Goal: Task Accomplishment & Management: Use online tool/utility

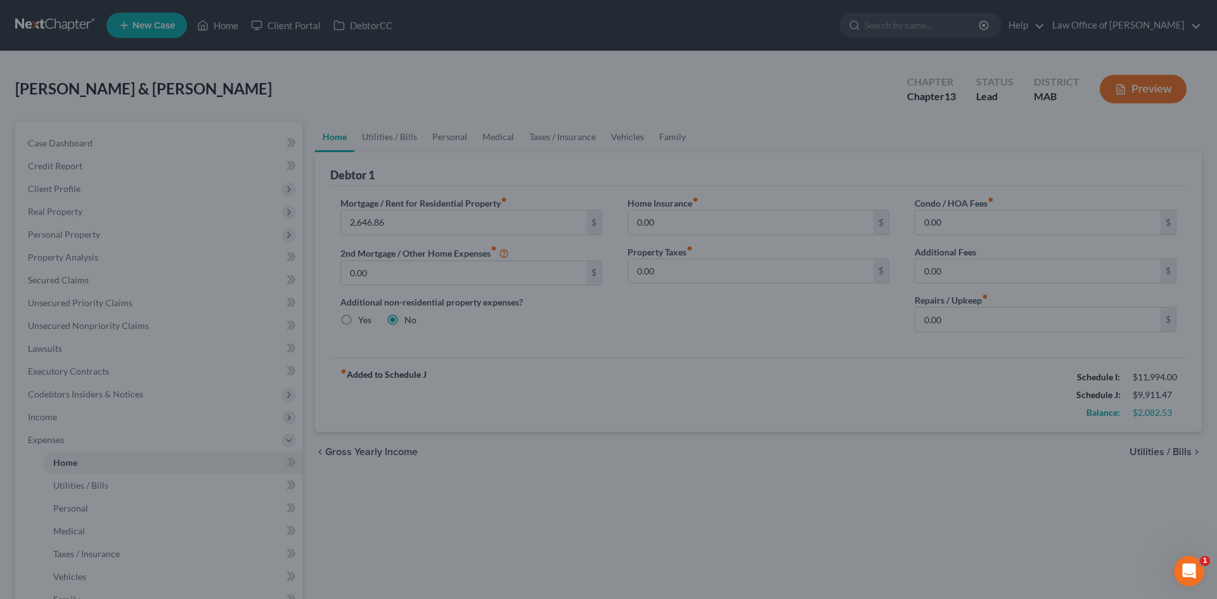
click at [1162, 448] on div at bounding box center [608, 299] width 1217 height 599
click at [1179, 452] on div at bounding box center [608, 299] width 1217 height 599
click at [1200, 447] on div at bounding box center [608, 299] width 1217 height 599
drag, startPoint x: 684, startPoint y: 139, endPoint x: 619, endPoint y: 138, distance: 65.3
click at [679, 140] on div at bounding box center [608, 299] width 1217 height 599
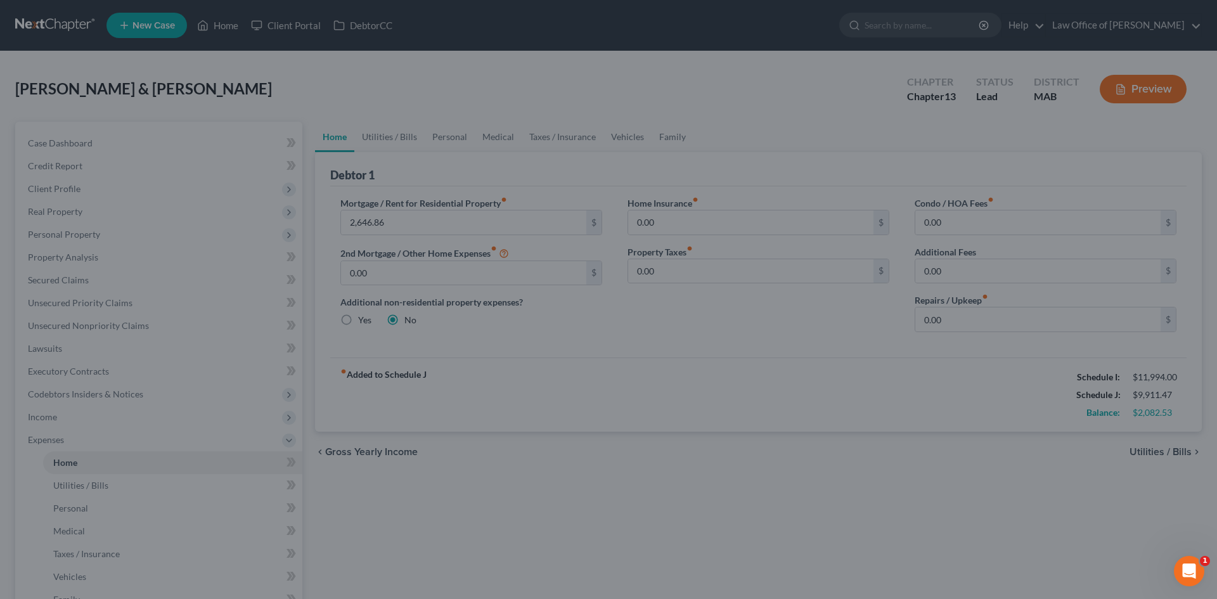
click at [321, 135] on div at bounding box center [608, 299] width 1217 height 599
click at [125, 140] on div at bounding box center [608, 299] width 1217 height 599
drag, startPoint x: 125, startPoint y: 140, endPoint x: 240, endPoint y: 189, distance: 124.1
click at [134, 139] on div at bounding box center [608, 299] width 1217 height 599
click at [1168, 84] on div at bounding box center [608, 299] width 1217 height 599
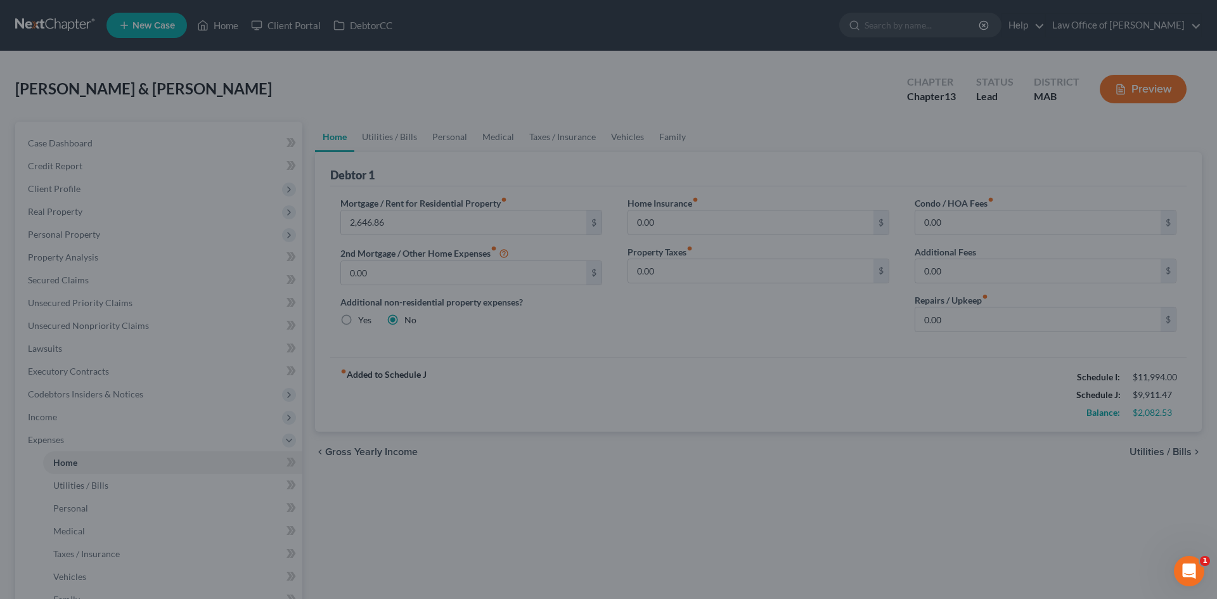
click at [377, 450] on div at bounding box center [608, 299] width 1217 height 599
click at [137, 376] on div at bounding box center [608, 299] width 1217 height 599
drag, startPoint x: 137, startPoint y: 376, endPoint x: 127, endPoint y: 190, distance: 186.6
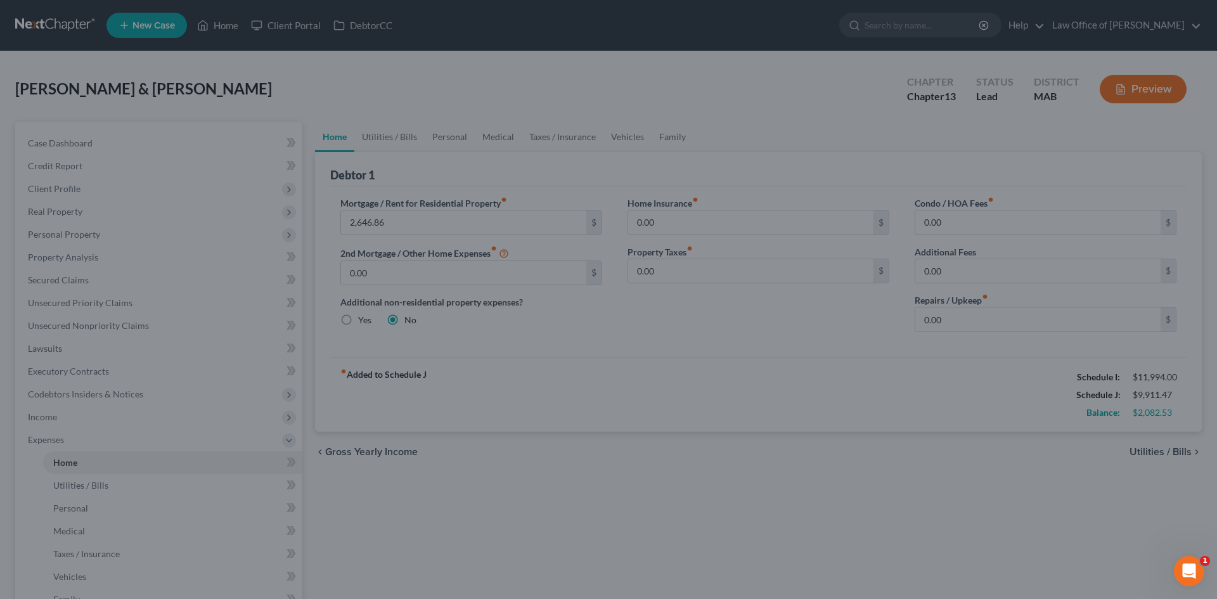
click at [140, 370] on div at bounding box center [608, 299] width 1217 height 599
drag, startPoint x: 64, startPoint y: 69, endPoint x: 72, endPoint y: 95, distance: 27.1
click at [68, 89] on div at bounding box center [608, 299] width 1217 height 599
click at [74, 96] on div at bounding box center [608, 299] width 1217 height 599
drag, startPoint x: 1052, startPoint y: 113, endPoint x: 1128, endPoint y: 90, distance: 79.6
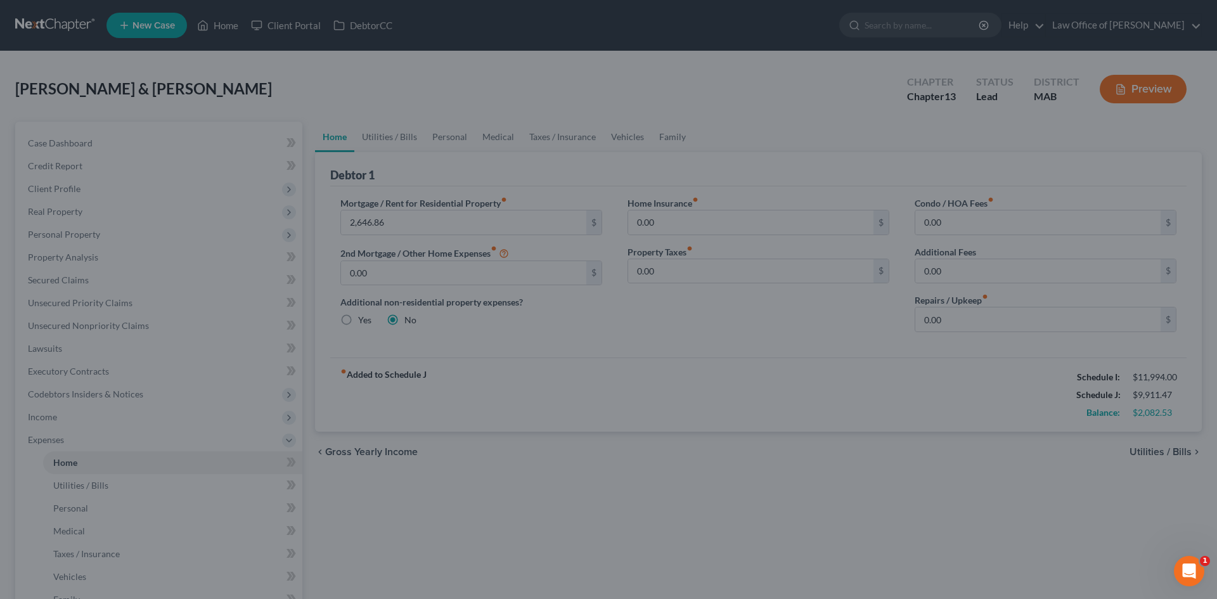
click at [1053, 113] on div at bounding box center [608, 299] width 1217 height 599
drag, startPoint x: 1193, startPoint y: 26, endPoint x: 1134, endPoint y: 2, distance: 64.3
click at [1183, 23] on div at bounding box center [608, 299] width 1217 height 599
click at [384, 456] on div at bounding box center [608, 299] width 1217 height 599
click at [264, 543] on div at bounding box center [608, 299] width 1217 height 599
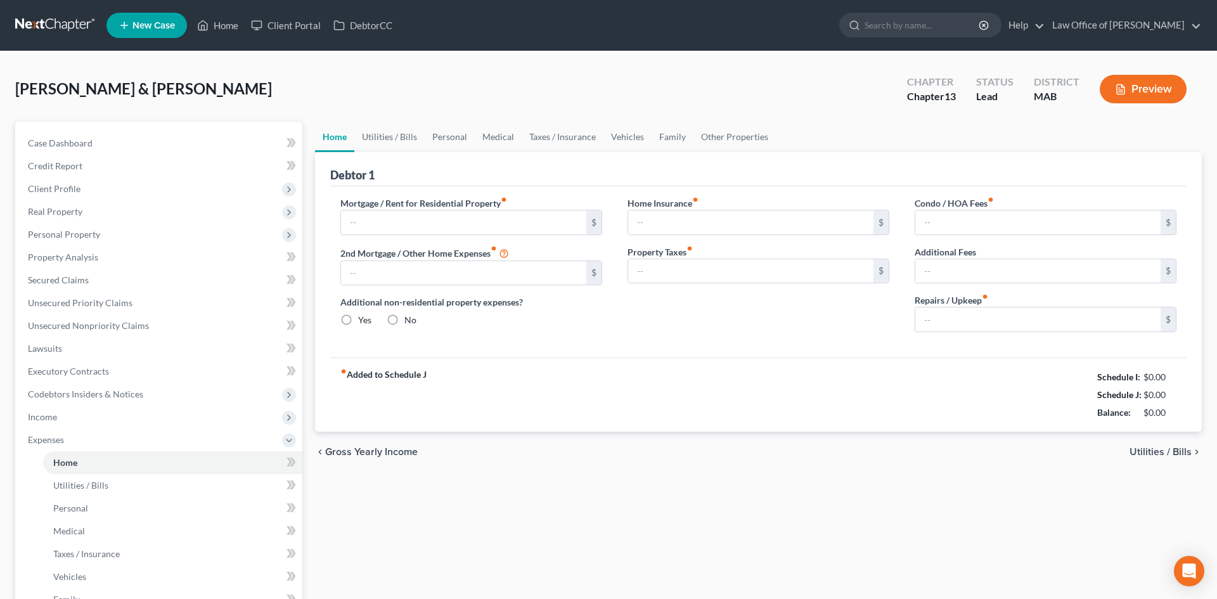
type input "2,646.86"
type input "0.00"
radio input "true"
type input "0.00"
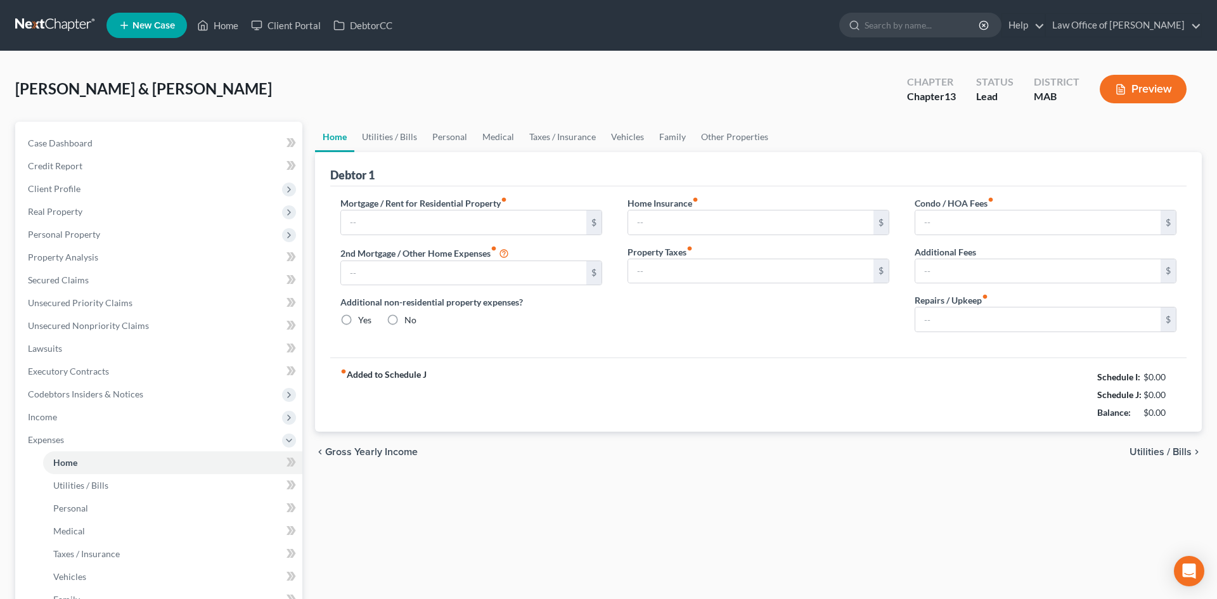
type input "0.00"
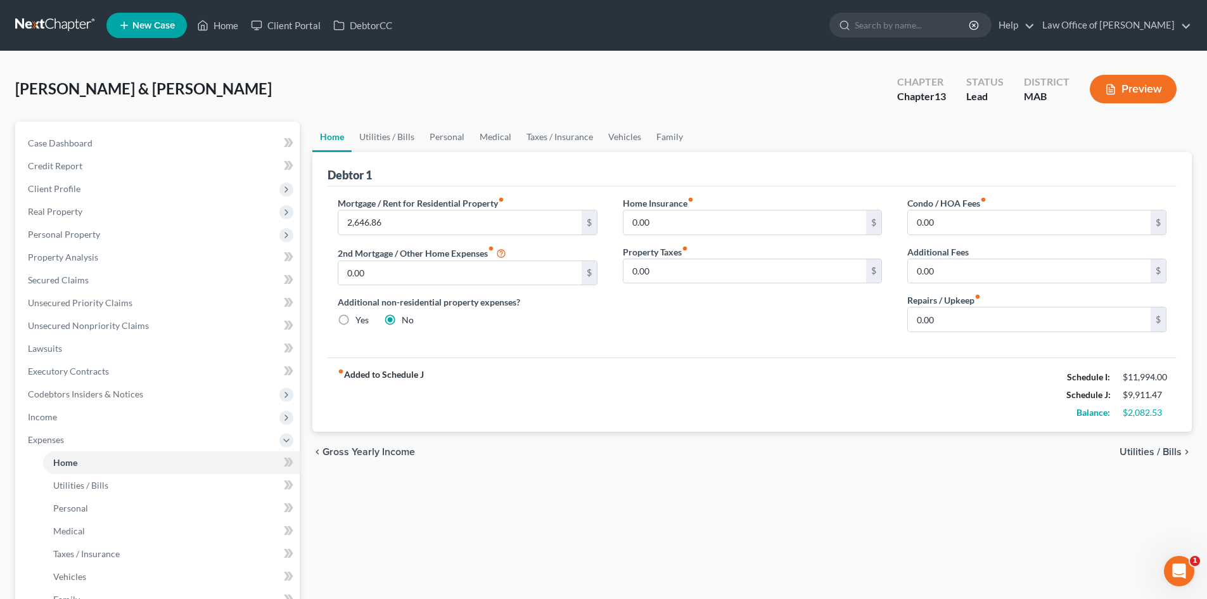
click at [1175, 453] on span "Utilities / Bills" at bounding box center [1151, 452] width 62 height 10
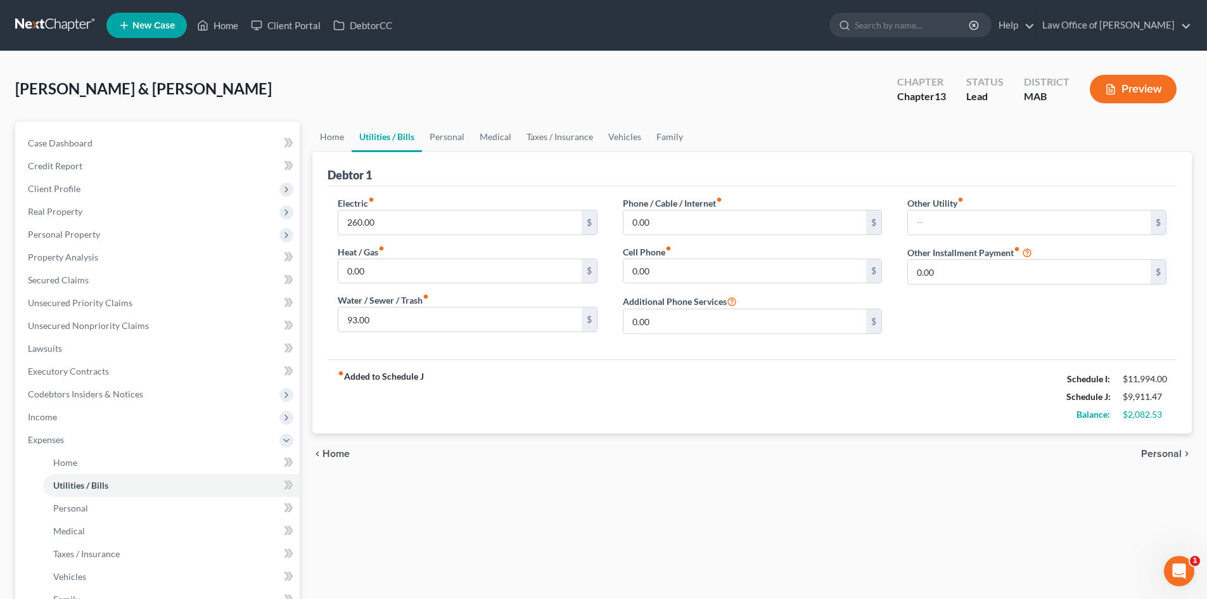
click at [1175, 453] on span "Personal" at bounding box center [1161, 454] width 41 height 10
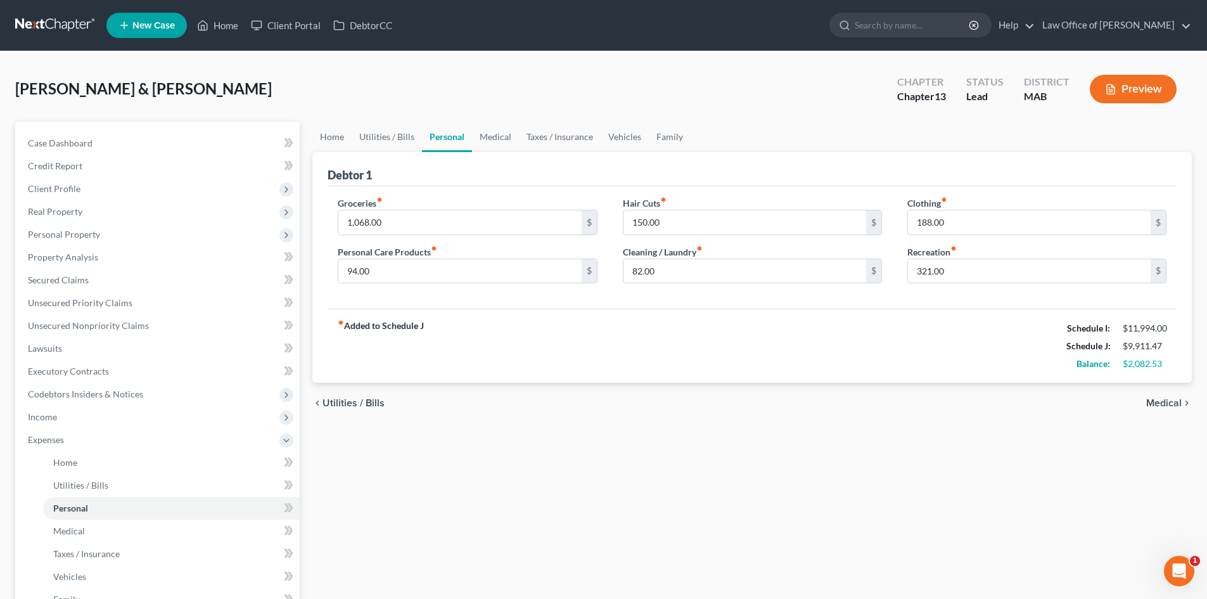
click at [1184, 408] on icon "chevron_right" at bounding box center [1187, 403] width 10 height 10
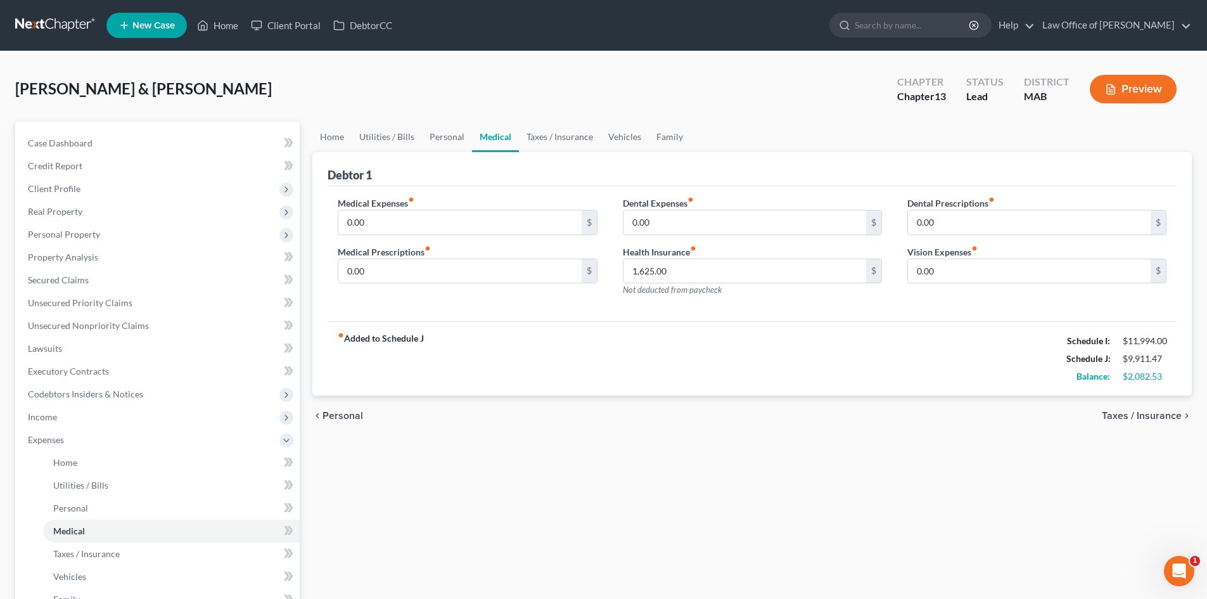
click at [1178, 412] on span "Taxes / Insurance" at bounding box center [1142, 416] width 80 height 10
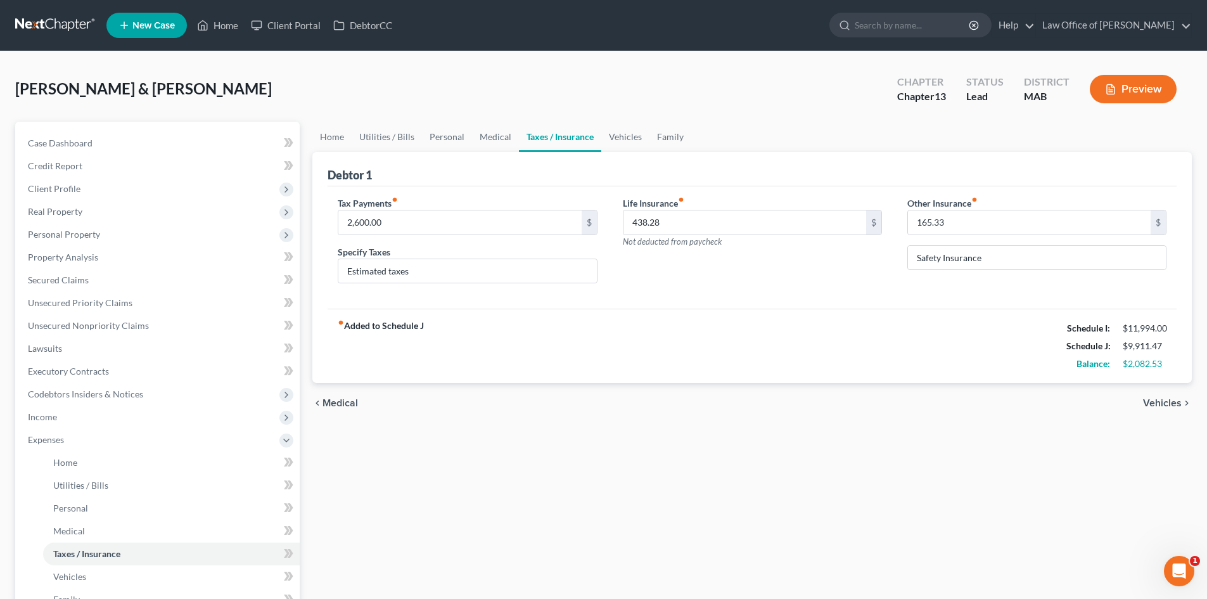
click at [1180, 406] on span "Vehicles" at bounding box center [1162, 403] width 39 height 10
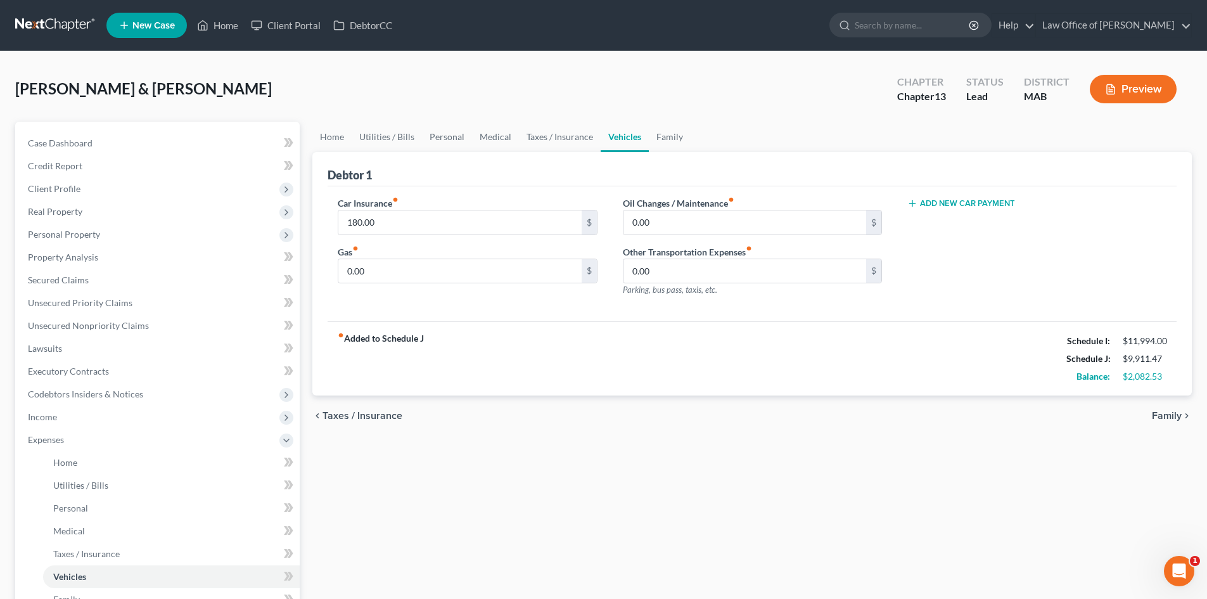
click at [1180, 406] on div "chevron_left Taxes / Insurance Family chevron_right" at bounding box center [752, 415] width 880 height 41
click at [1176, 413] on span "Family" at bounding box center [1167, 416] width 30 height 10
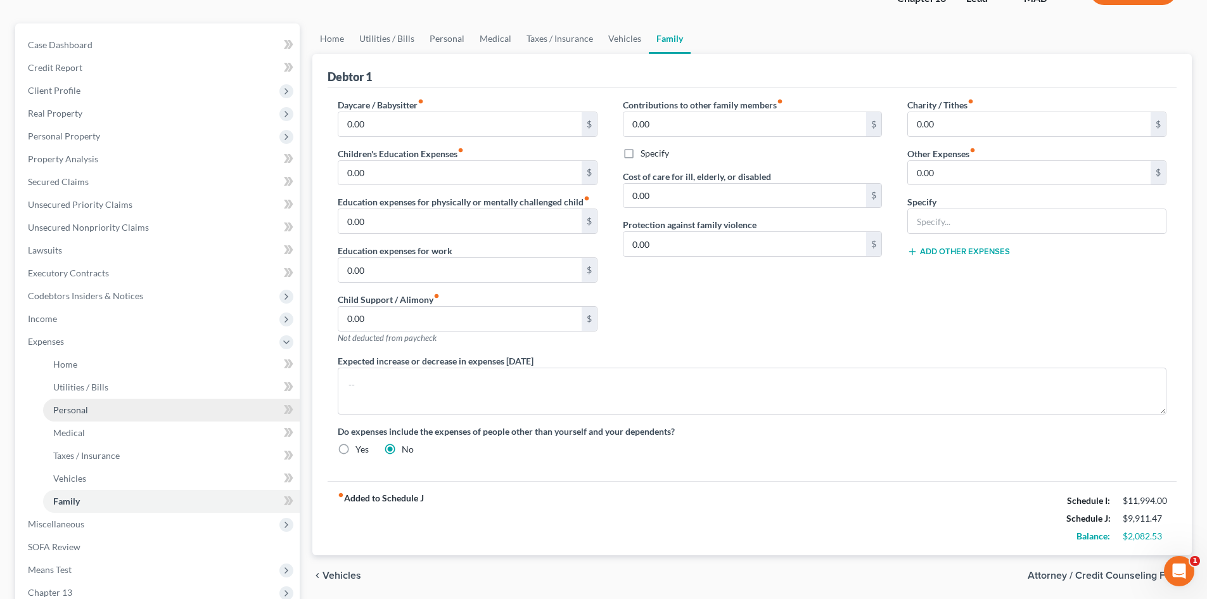
scroll to position [257, 0]
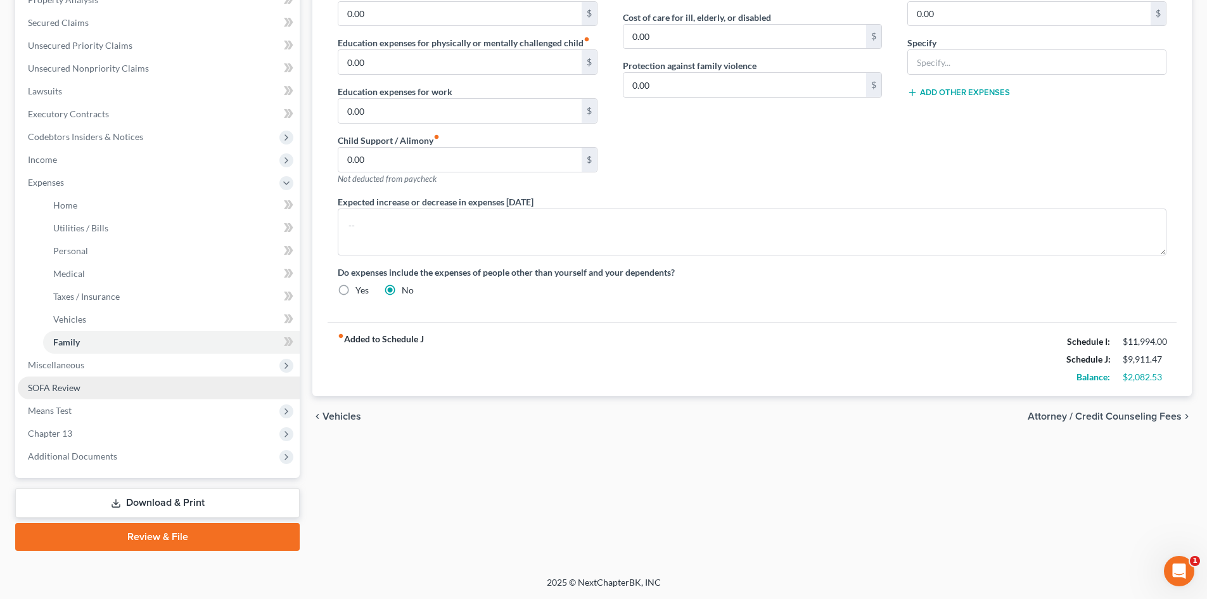
click at [81, 391] on link "SOFA Review" at bounding box center [159, 387] width 282 height 23
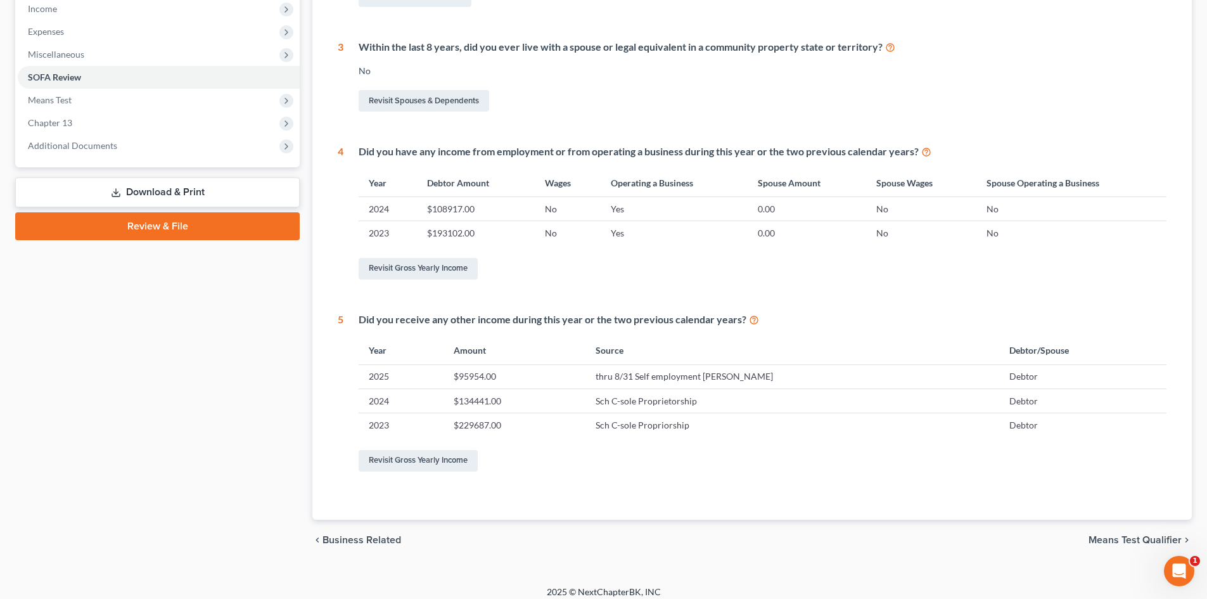
scroll to position [418, 0]
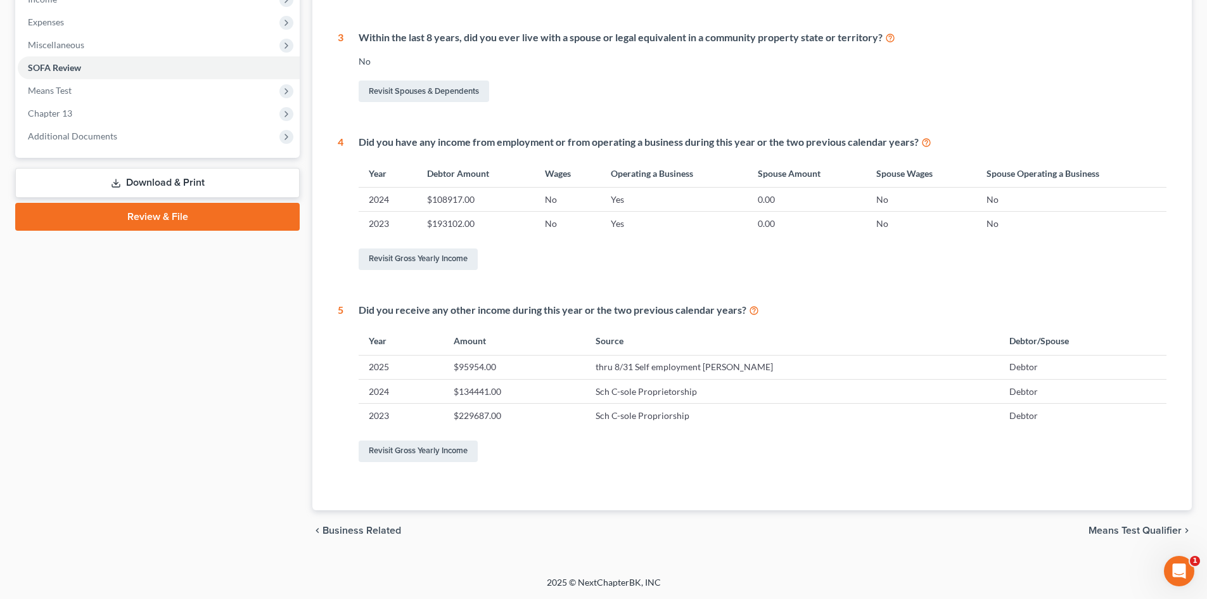
click at [1145, 534] on span "Means Test Qualifier" at bounding box center [1135, 530] width 93 height 10
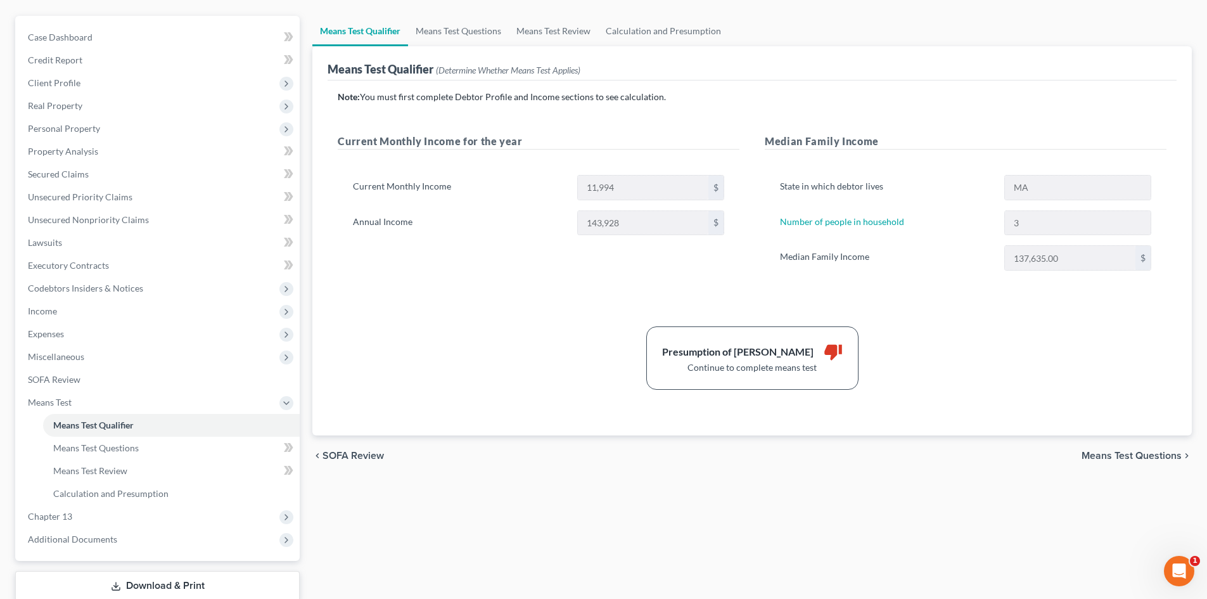
scroll to position [127, 0]
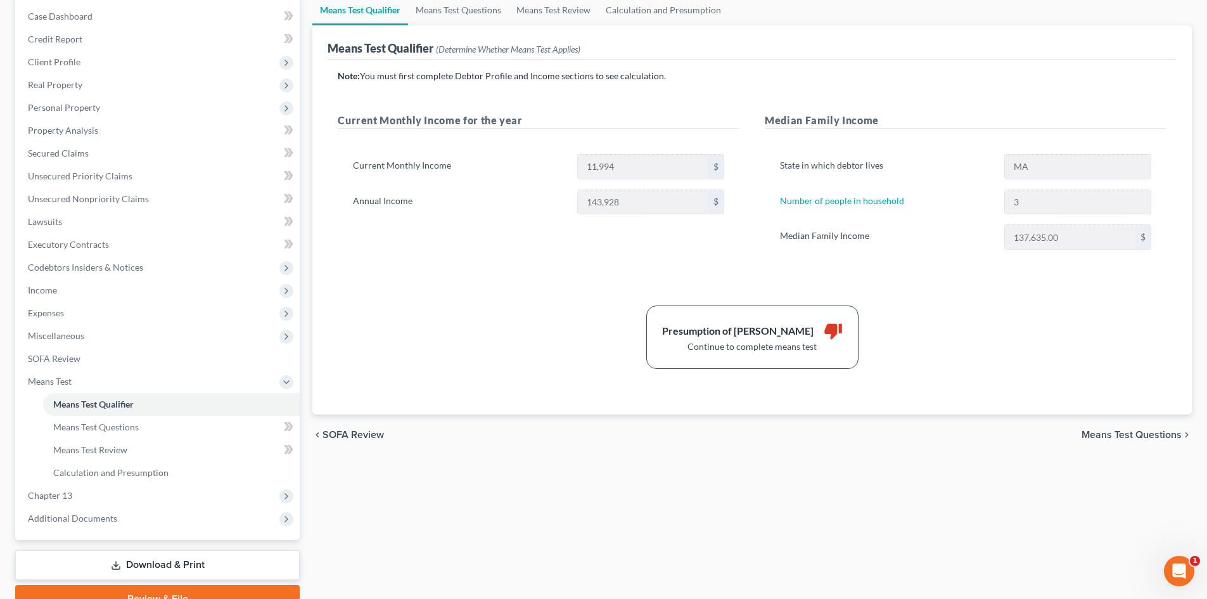
click at [1158, 433] on span "Means Test Questions" at bounding box center [1132, 435] width 100 height 10
select select "2"
select select "0"
select select "60"
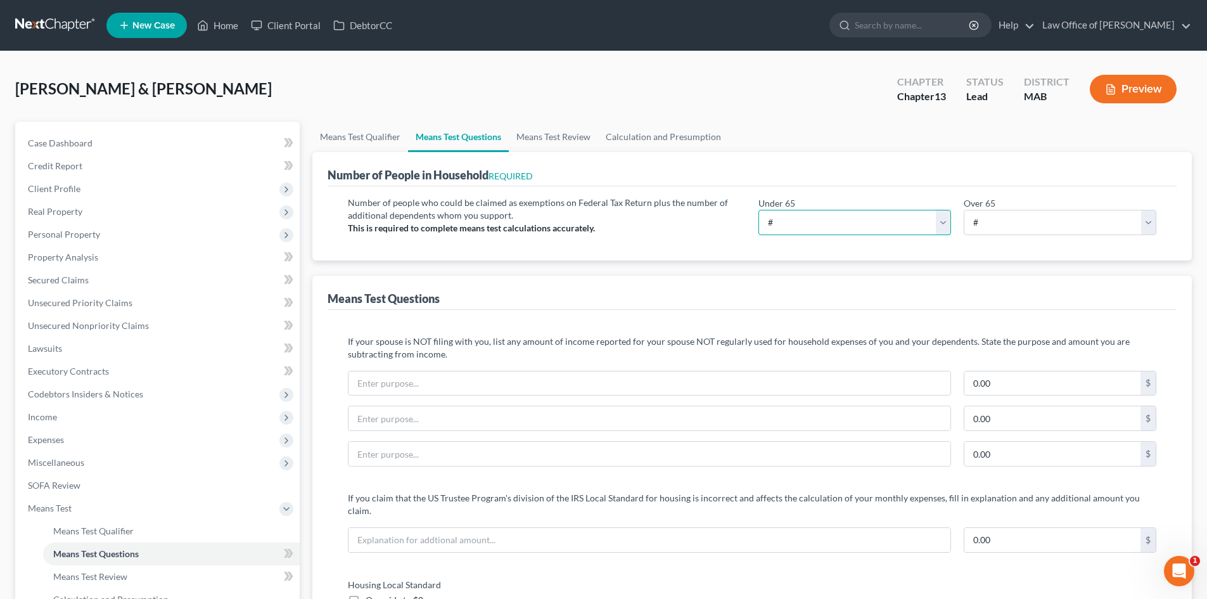
click at [809, 224] on select "# 0 1 2 3 4 5 6 7 8 9 10" at bounding box center [855, 222] width 193 height 25
select select "3"
click at [759, 210] on select "# 0 1 2 3 4 5 6 7 8 9 10" at bounding box center [855, 222] width 193 height 25
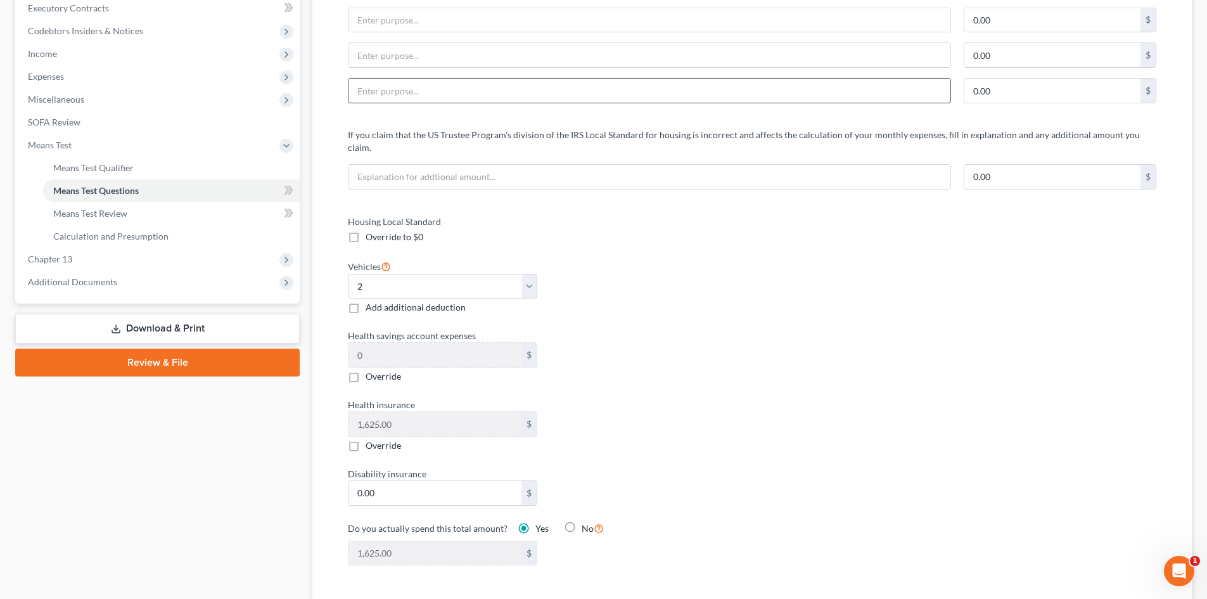
scroll to position [380, 0]
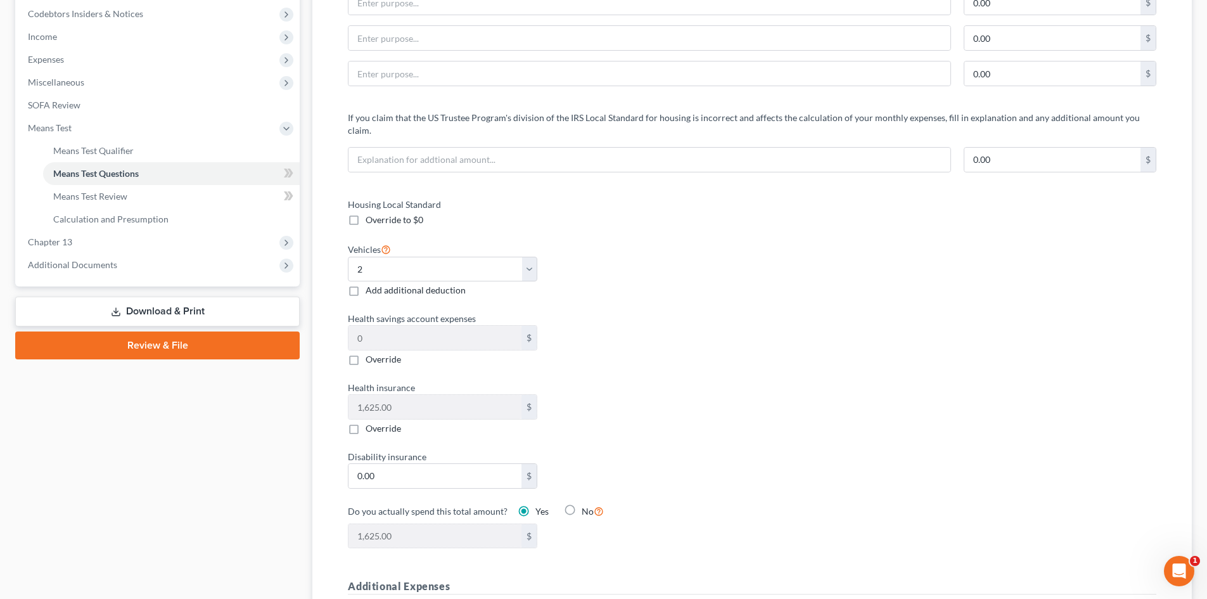
click at [582, 504] on label "No" at bounding box center [593, 511] width 22 height 15
click at [587, 504] on input "No" at bounding box center [591, 508] width 8 height 8
radio input "true"
radio input "false"
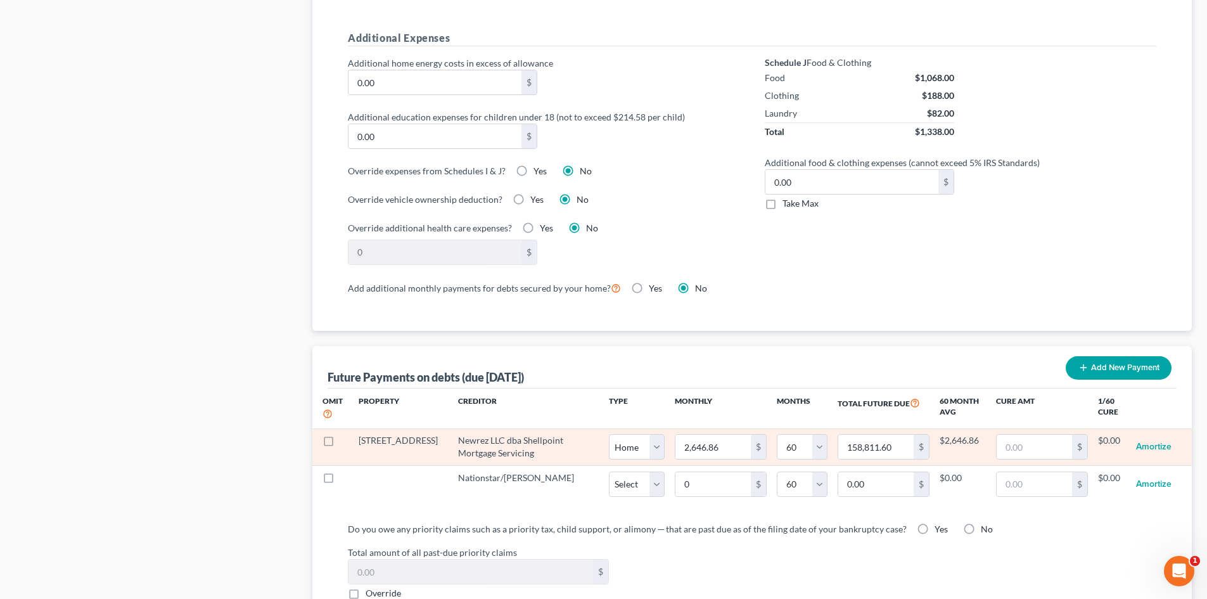
scroll to position [951, 0]
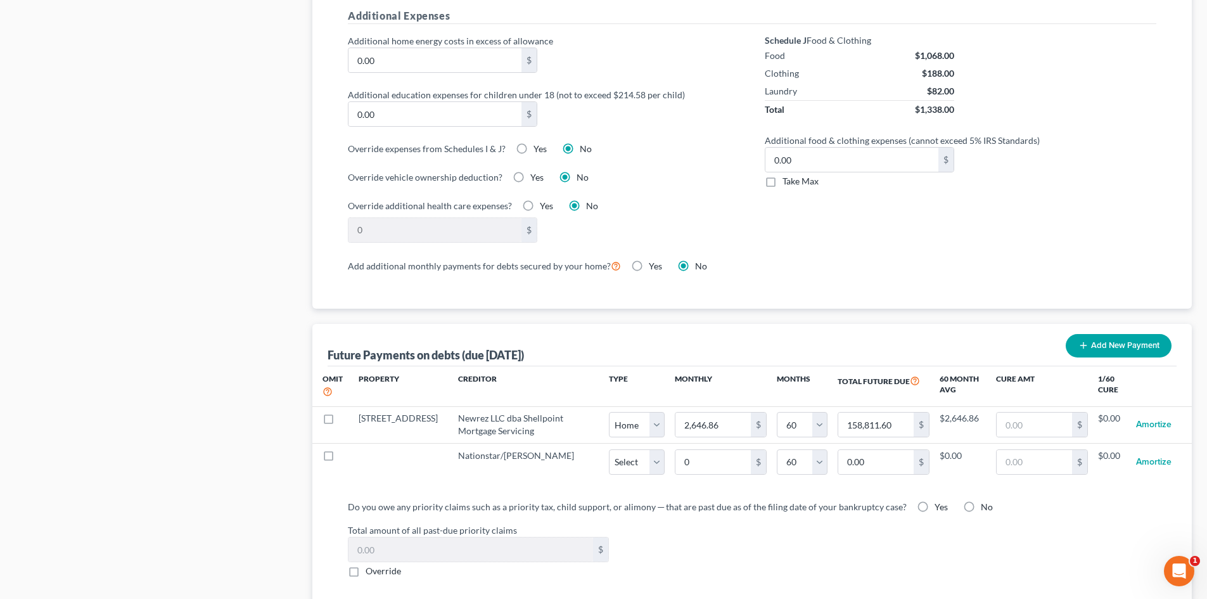
click at [935, 501] on label "Yes" at bounding box center [941, 507] width 13 height 13
click at [940, 501] on input "Yes" at bounding box center [944, 505] width 8 height 8
radio input "true"
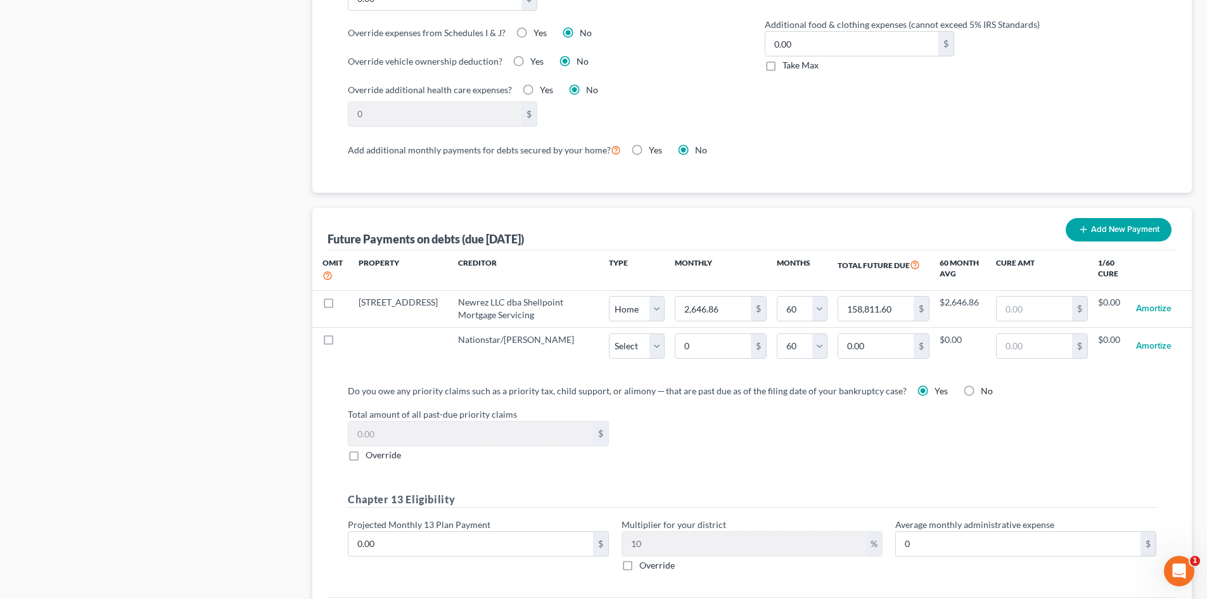
scroll to position [1077, 0]
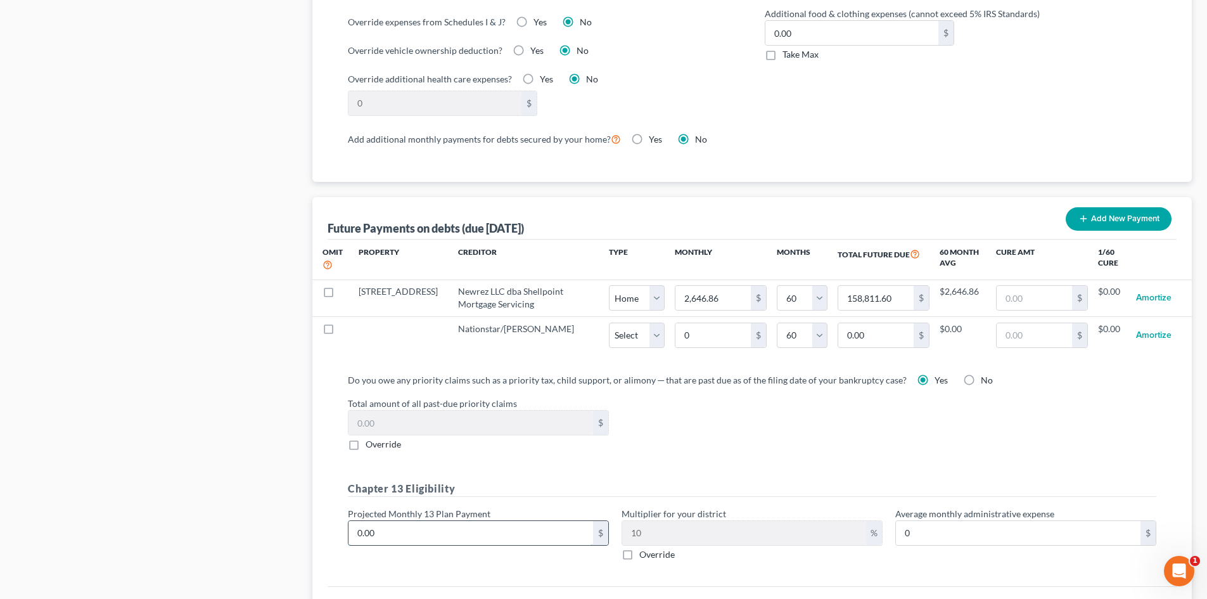
click at [510, 532] on input "0.00" at bounding box center [471, 533] width 245 height 24
type input "2"
type input "0.20"
type input "20"
type input "2.00"
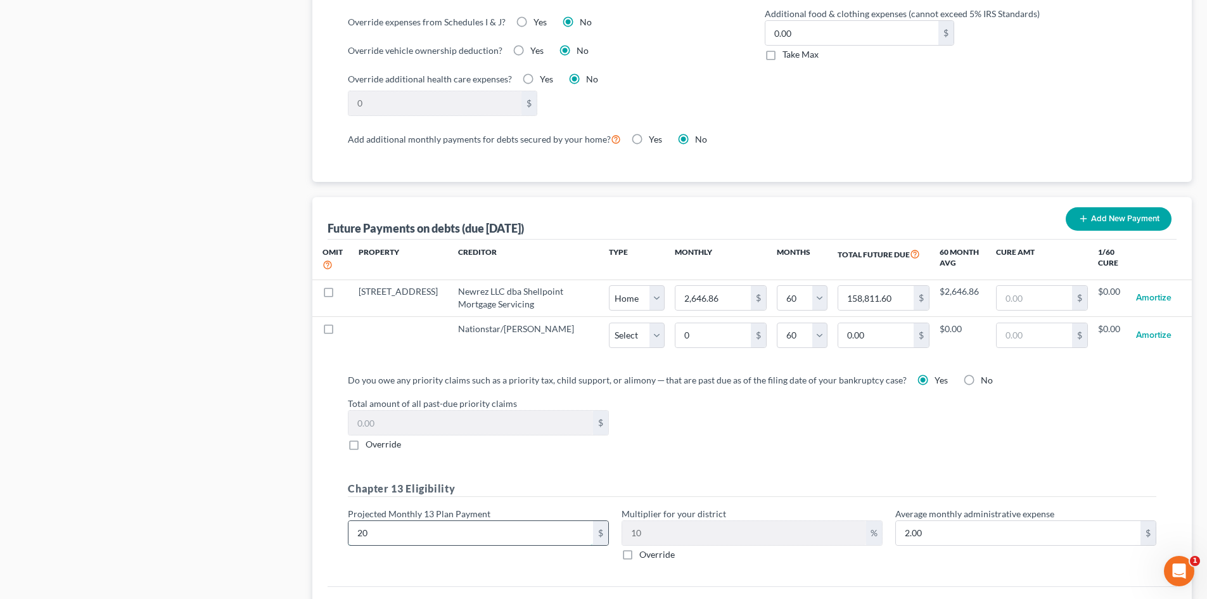
type input "200"
type input "20.00"
type input "2000"
type input "200.00"
type input "2,000"
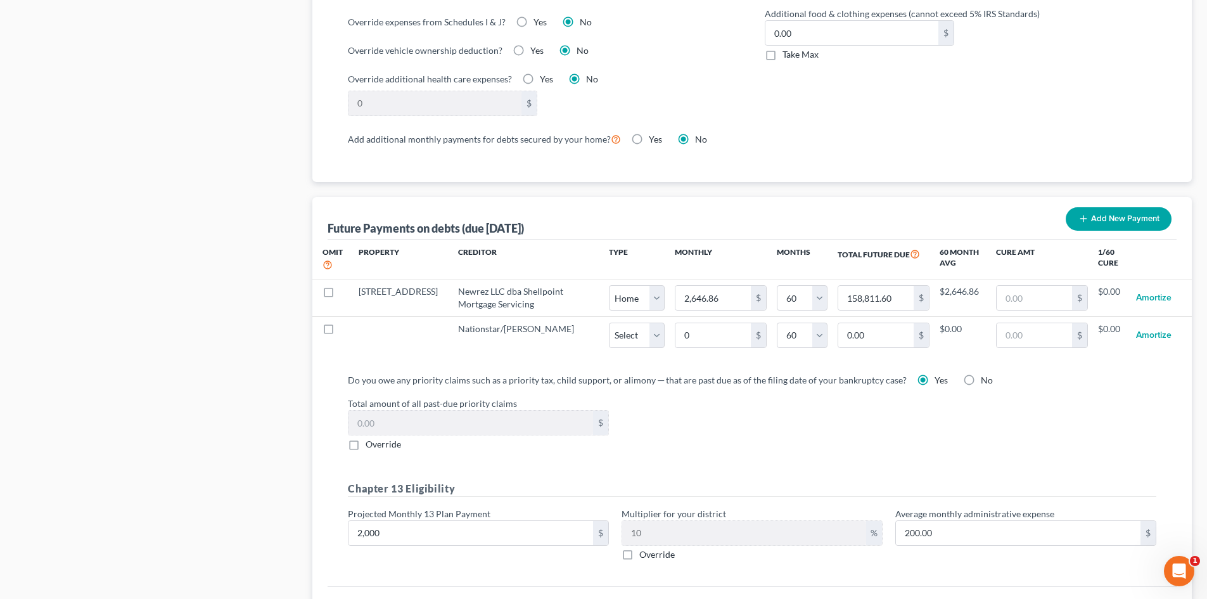
click at [568, 552] on div "Chapter 13 Eligibility Projected Monthly 13 Plan Payment 2,000 $ Multiplier for…" at bounding box center [752, 526] width 821 height 90
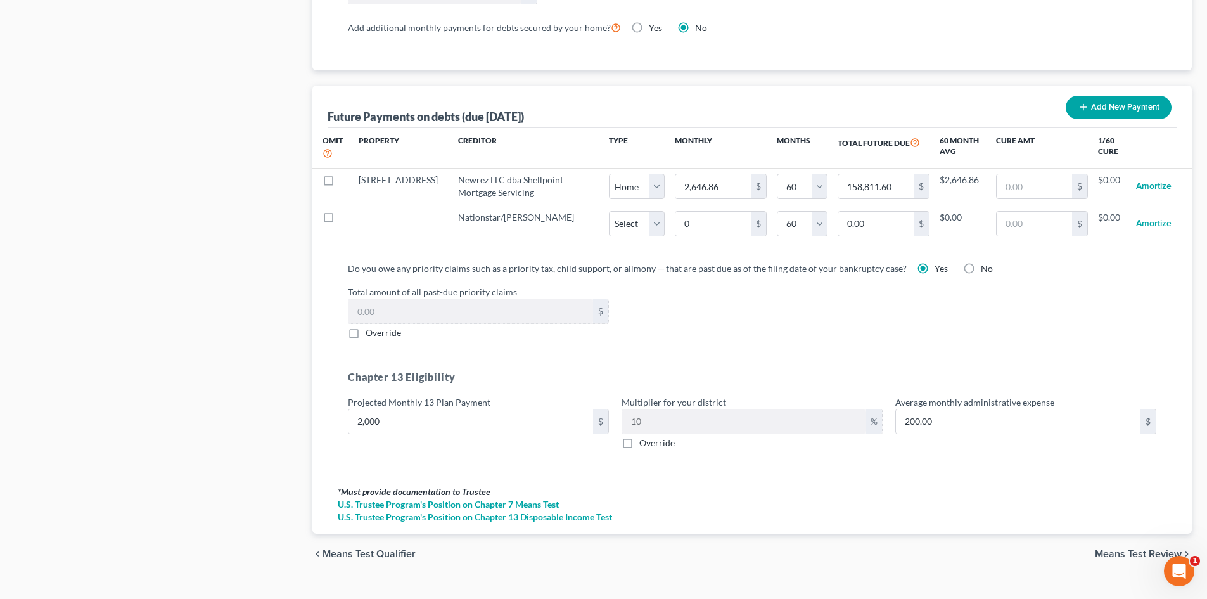
scroll to position [1200, 0]
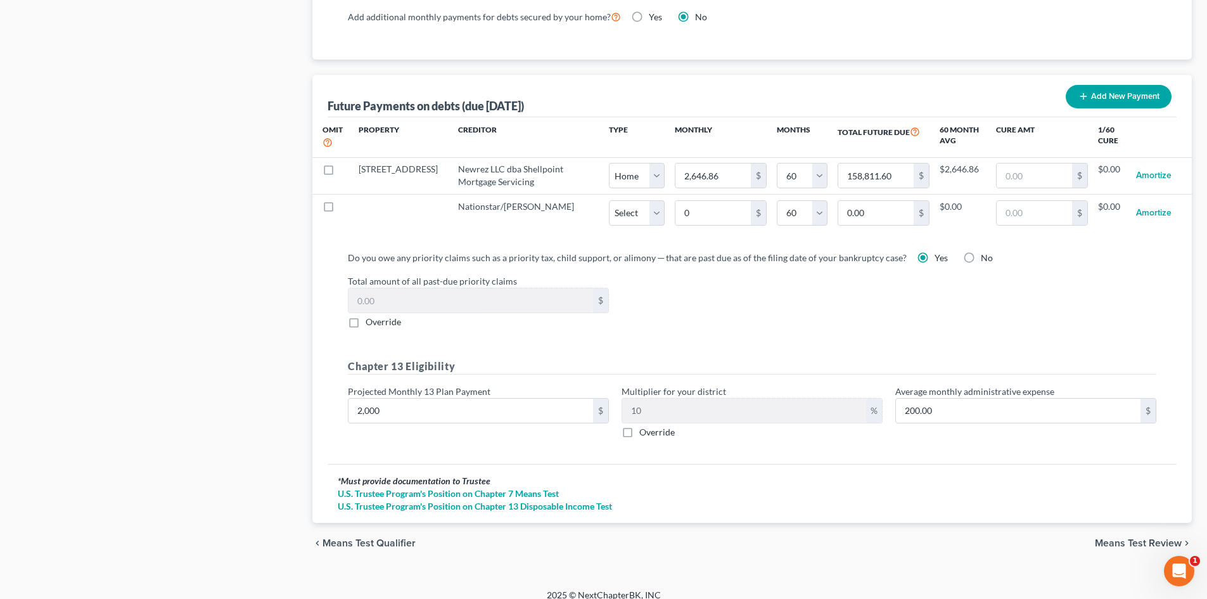
click at [1129, 538] on span "Means Test Review" at bounding box center [1138, 543] width 87 height 10
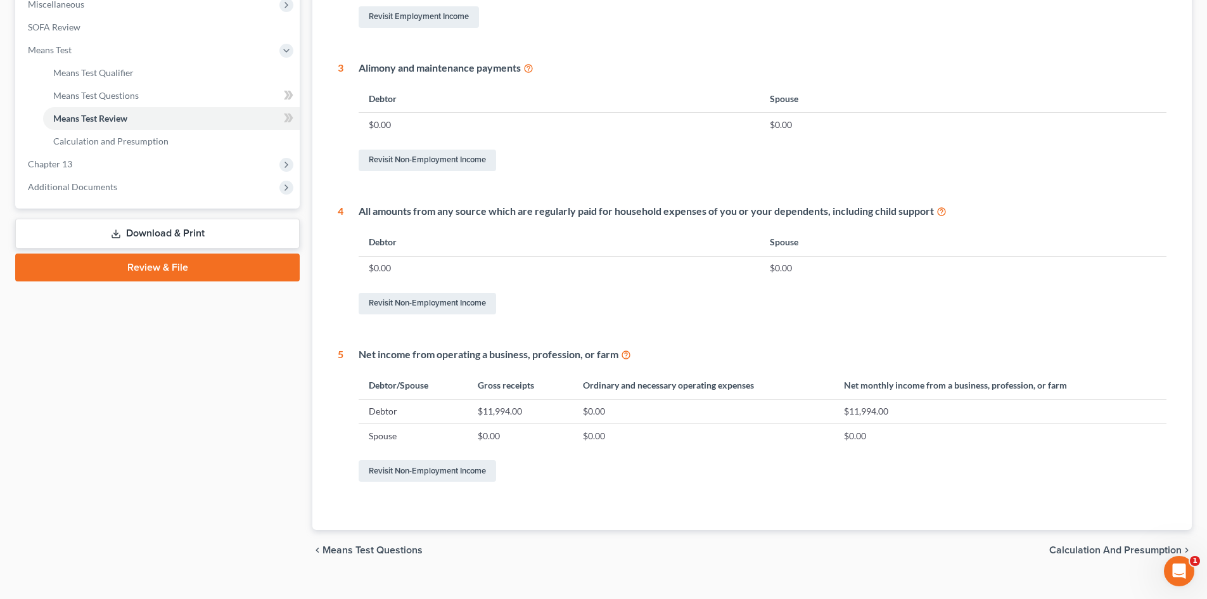
scroll to position [478, 0]
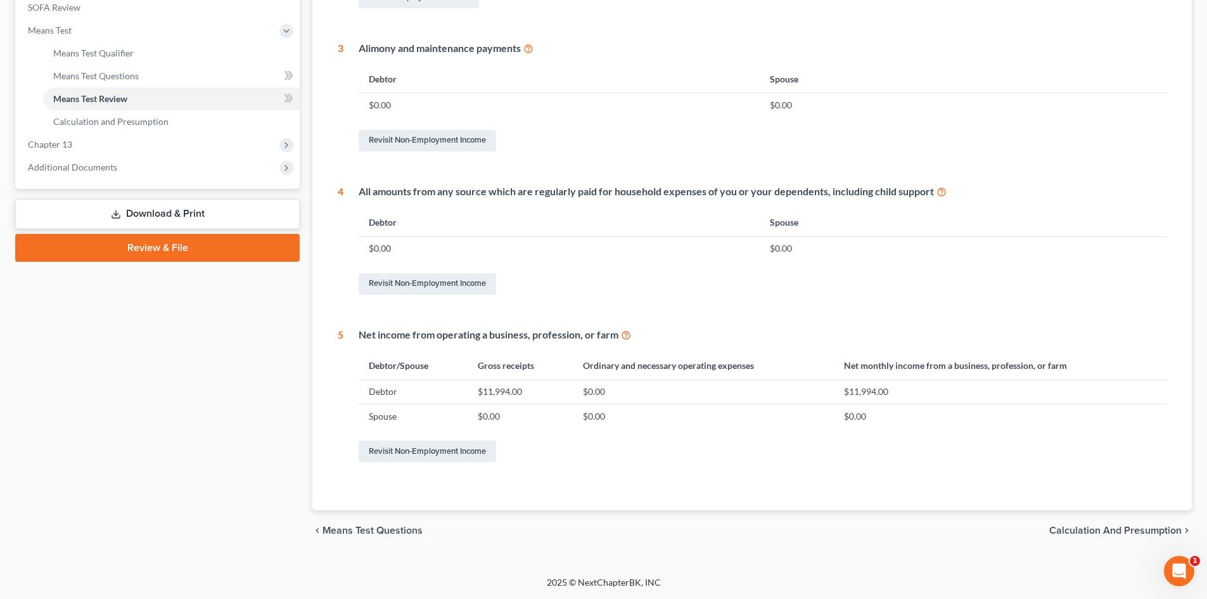
click at [1101, 526] on span "Calculation and Presumption" at bounding box center [1116, 530] width 132 height 10
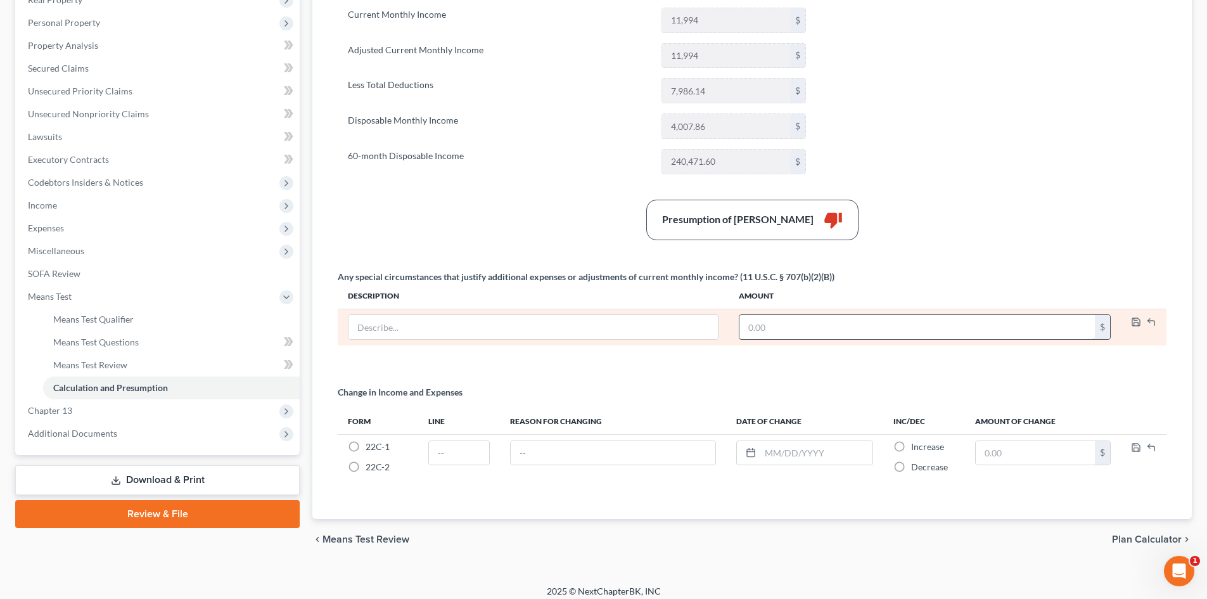
scroll to position [221, 0]
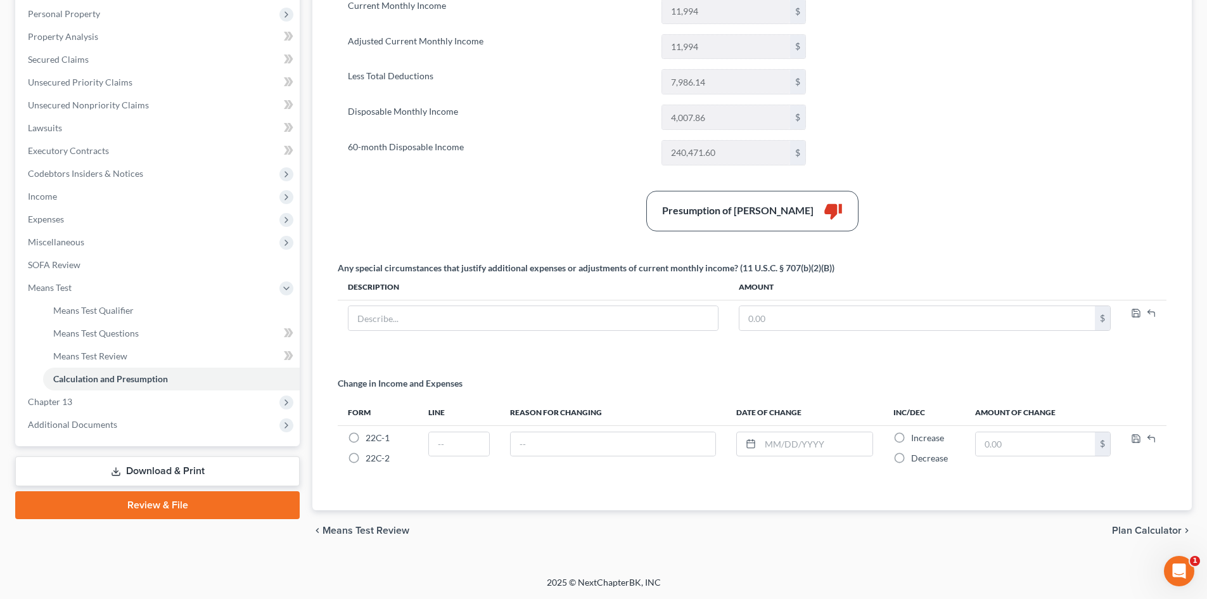
click at [1159, 530] on span "Plan Calculator" at bounding box center [1147, 530] width 70 height 10
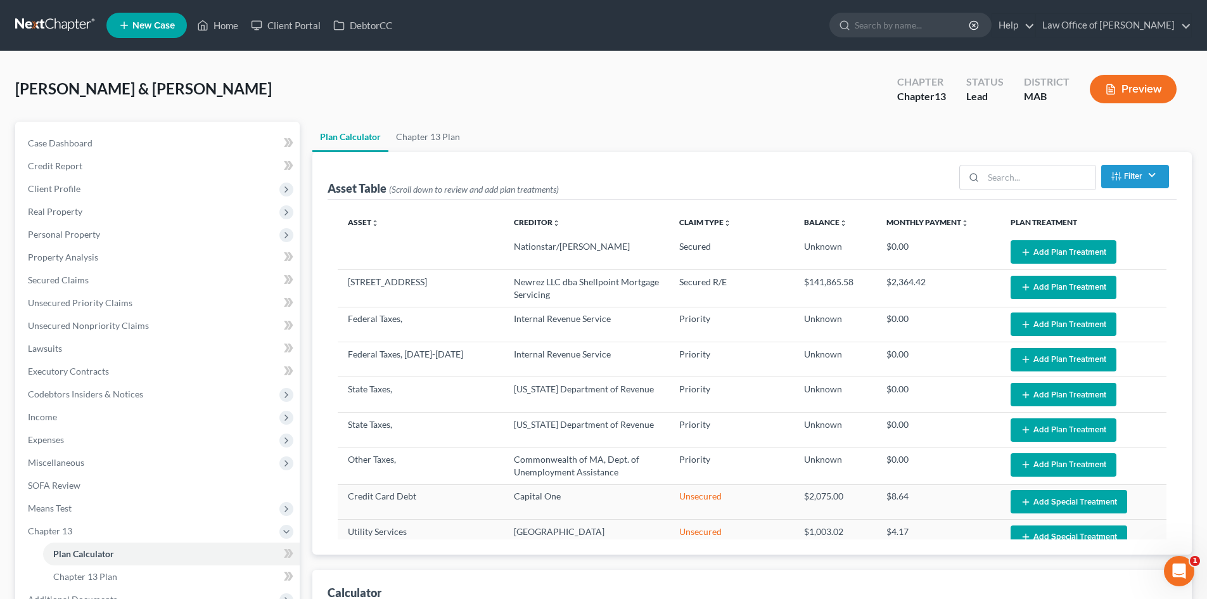
select select "59"
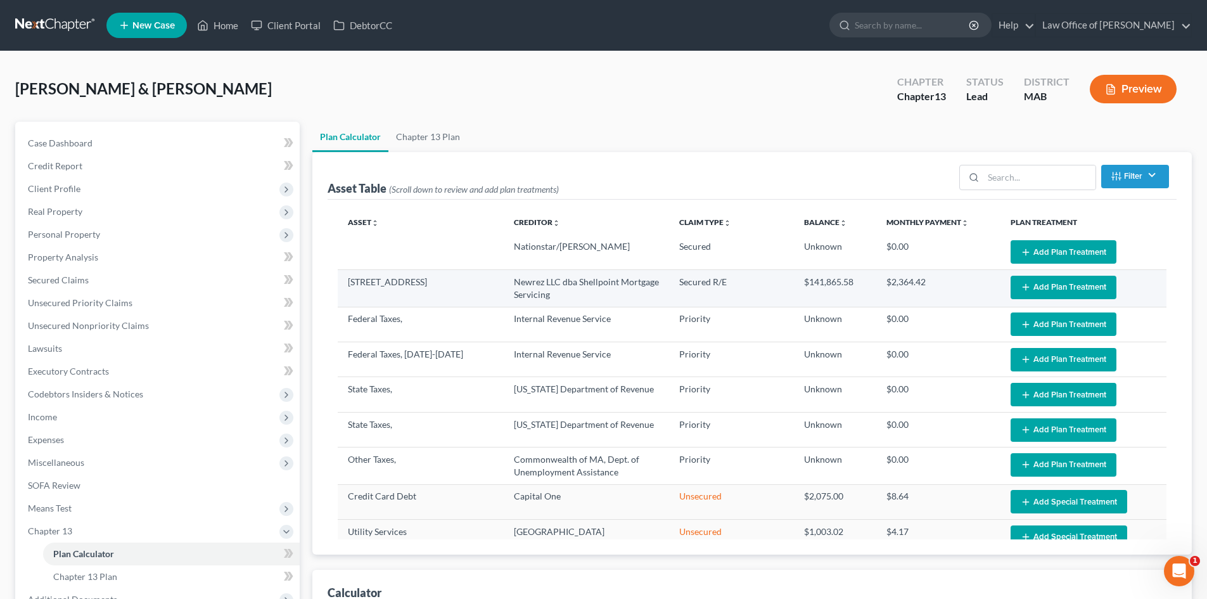
click at [1063, 288] on button "Add Plan Treatment" at bounding box center [1064, 287] width 106 height 23
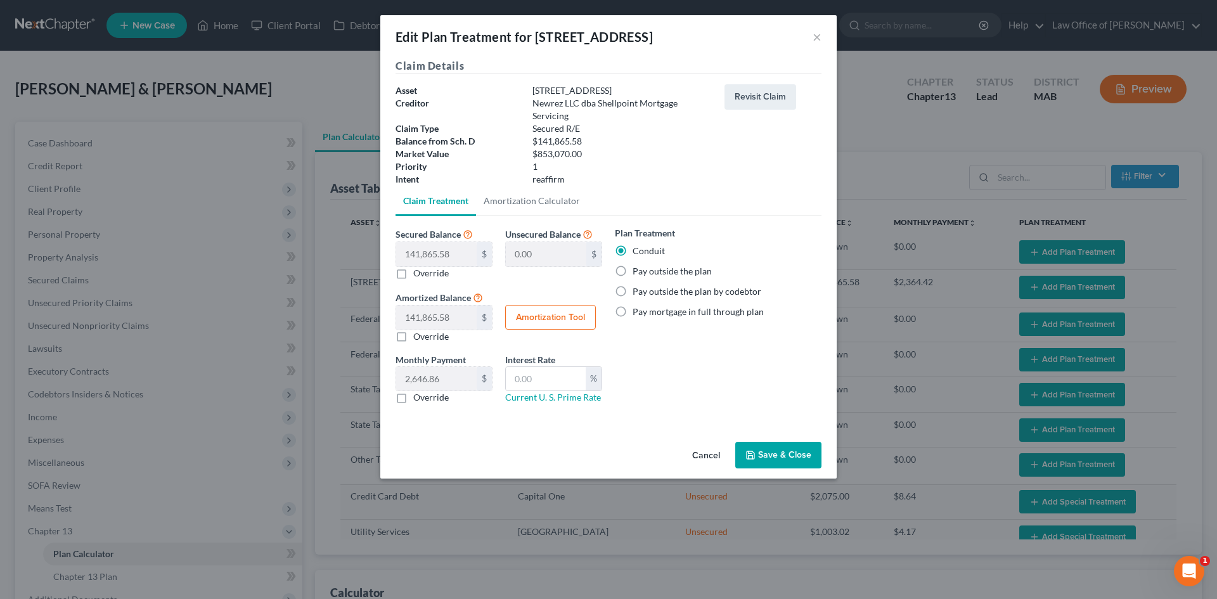
click at [633, 270] on label "Pay outside the plan" at bounding box center [672, 271] width 79 height 13
click at [638, 270] on input "Pay outside the plan" at bounding box center [642, 269] width 8 height 8
radio input "true"
click at [778, 458] on button "Save & Close" at bounding box center [778, 455] width 86 height 27
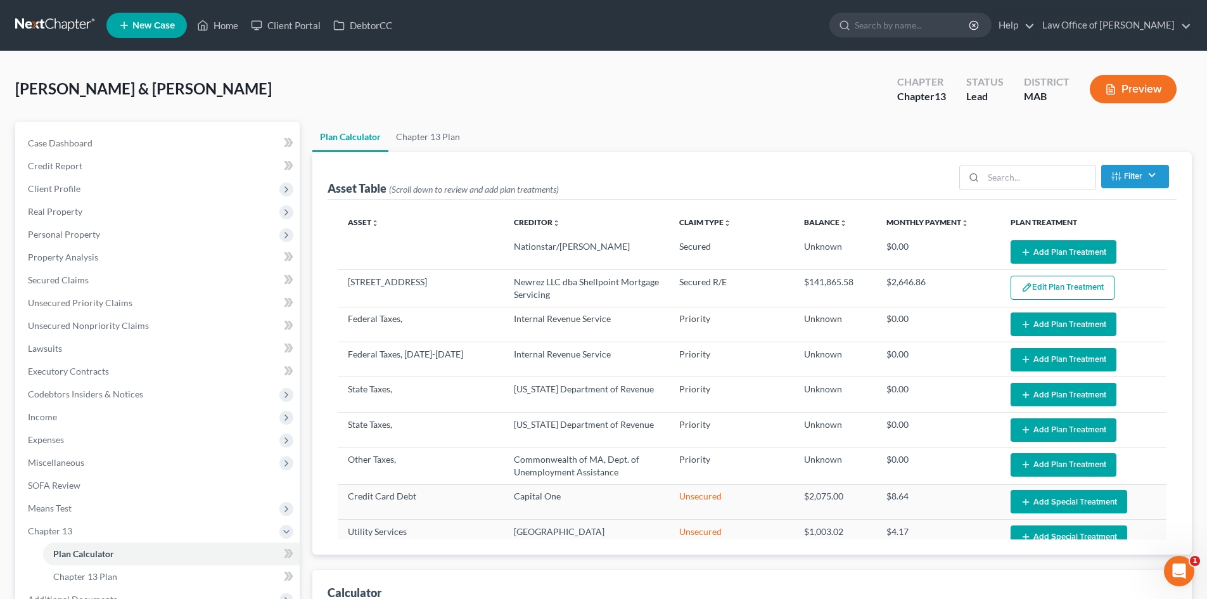
select select "59"
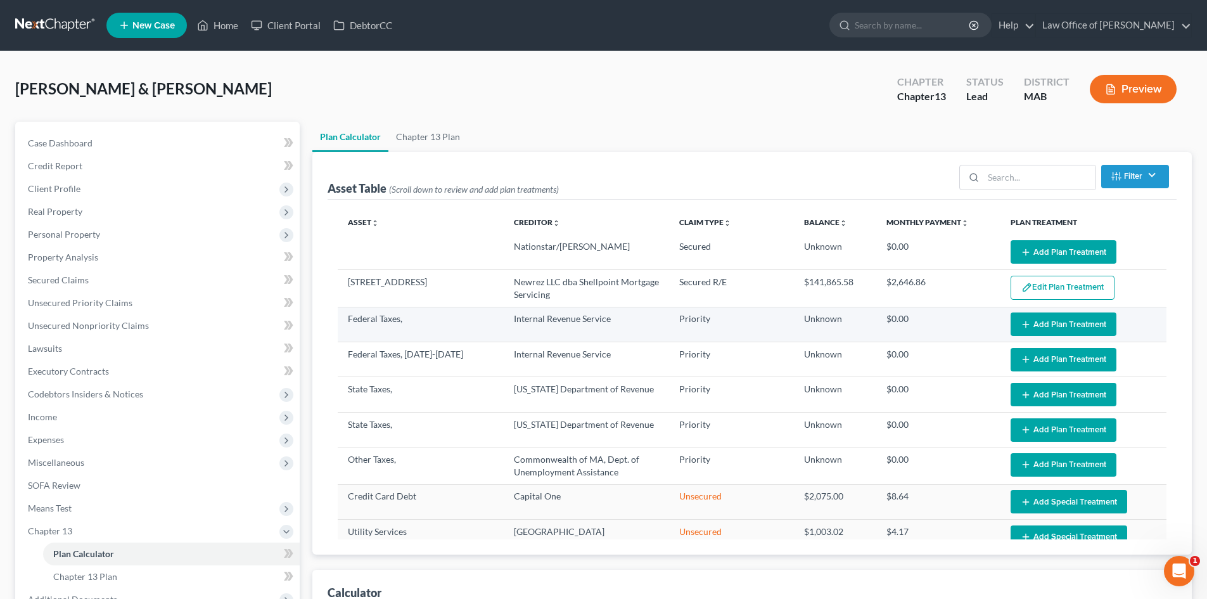
click at [1069, 325] on button "Add Plan Treatment" at bounding box center [1064, 323] width 106 height 23
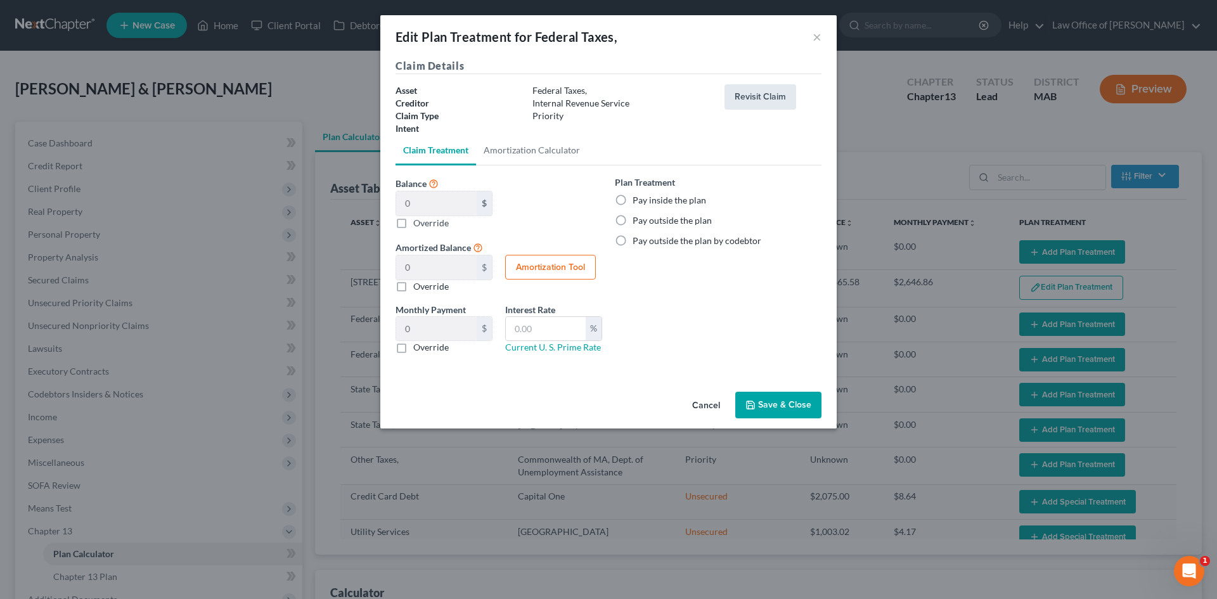
click at [771, 100] on button "Revisit Claim" at bounding box center [760, 96] width 72 height 25
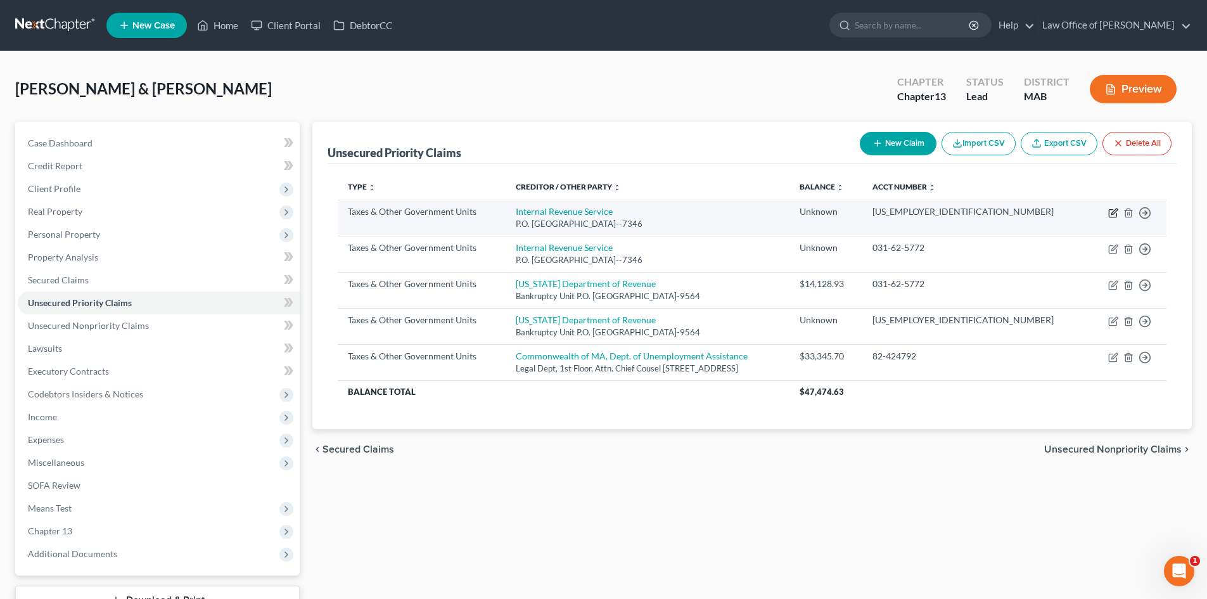
click at [1112, 213] on icon "button" at bounding box center [1115, 212] width 6 height 6
select select "0"
select select "39"
select select "2"
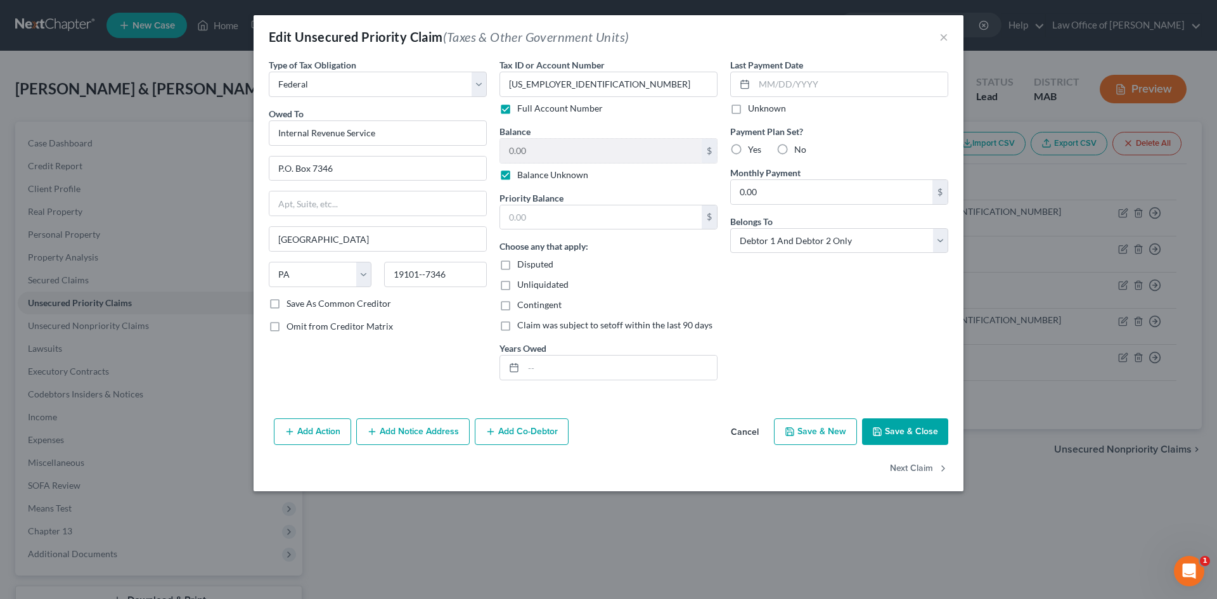
click at [1060, 237] on div "Edit Unsecured Priority Claim (Taxes & Other Government Units) × Type of Tax Ob…" at bounding box center [608, 299] width 1217 height 599
click at [711, 149] on div "$" at bounding box center [709, 151] width 15 height 24
click at [711, 153] on div "$" at bounding box center [709, 151] width 15 height 24
click at [517, 172] on label "Balance Unknown" at bounding box center [552, 175] width 71 height 13
click at [522, 172] on input "Balance Unknown" at bounding box center [526, 173] width 8 height 8
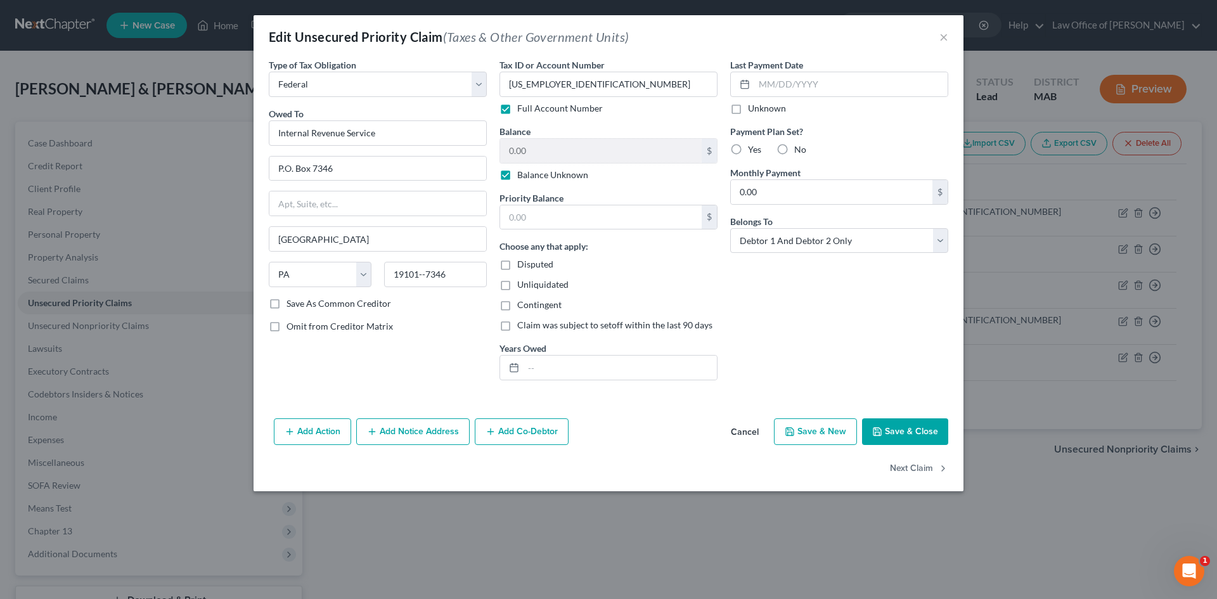
checkbox input "false"
click at [541, 153] on input "0.00" at bounding box center [601, 151] width 202 height 24
type input "125,000"
click at [538, 212] on input "text" at bounding box center [601, 217] width 202 height 24
type input "33,000"
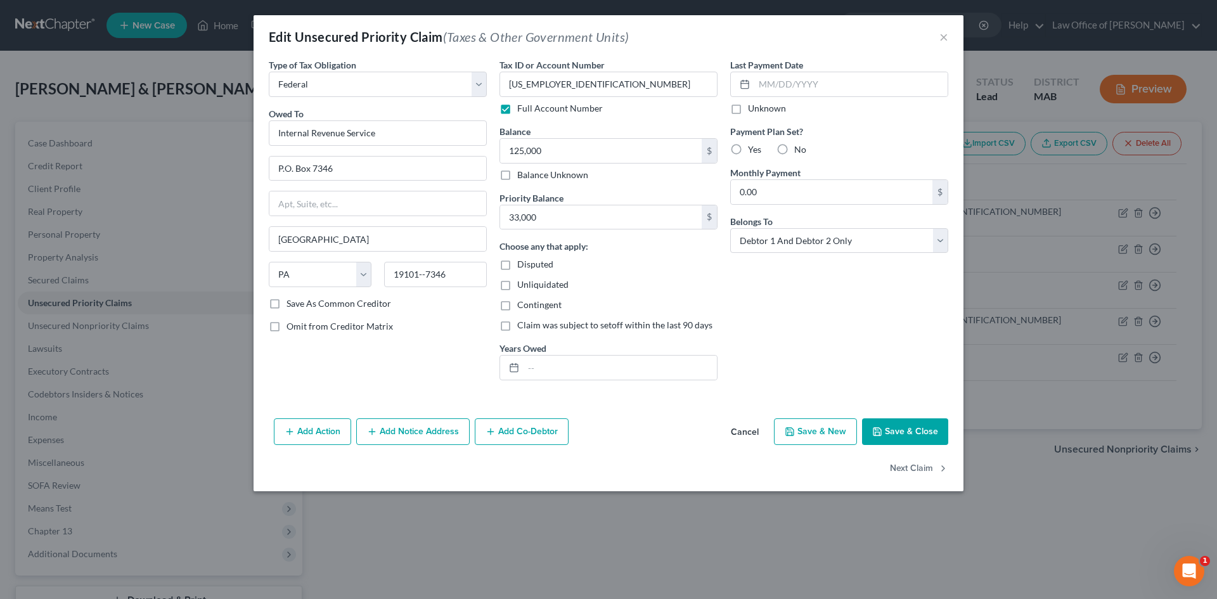
click at [515, 271] on div "Disputed" at bounding box center [608, 264] width 218 height 13
click at [517, 265] on label "Disputed" at bounding box center [535, 264] width 36 height 13
click at [522, 265] on input "Disputed" at bounding box center [526, 262] width 8 height 8
checkbox input "true"
click at [532, 365] on input "text" at bounding box center [619, 368] width 193 height 24
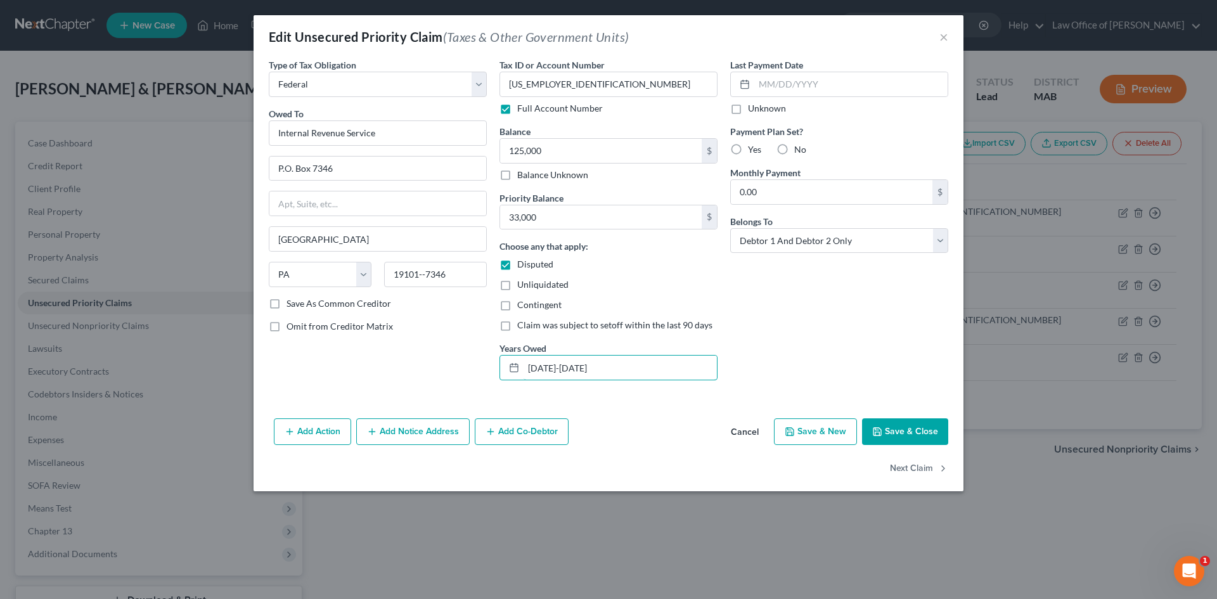
type input "[DATE]-[DATE]"
click at [939, 439] on button "Save & Close" at bounding box center [905, 431] width 86 height 27
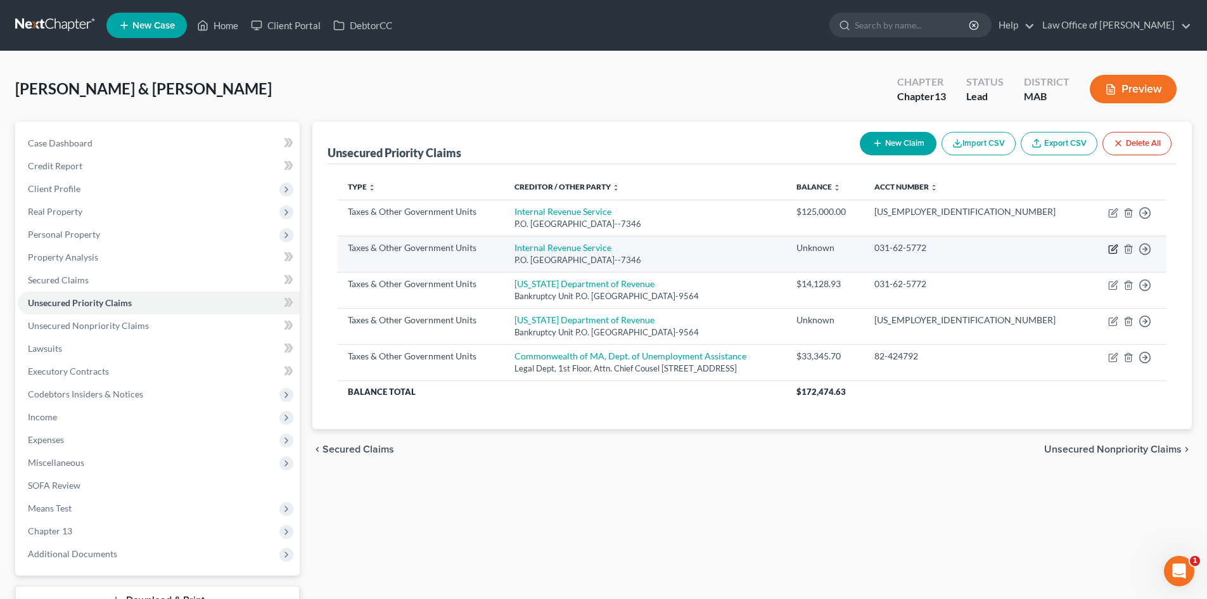
click at [1115, 249] on icon "button" at bounding box center [1113, 249] width 10 height 10
select select "0"
select select "39"
select select "2"
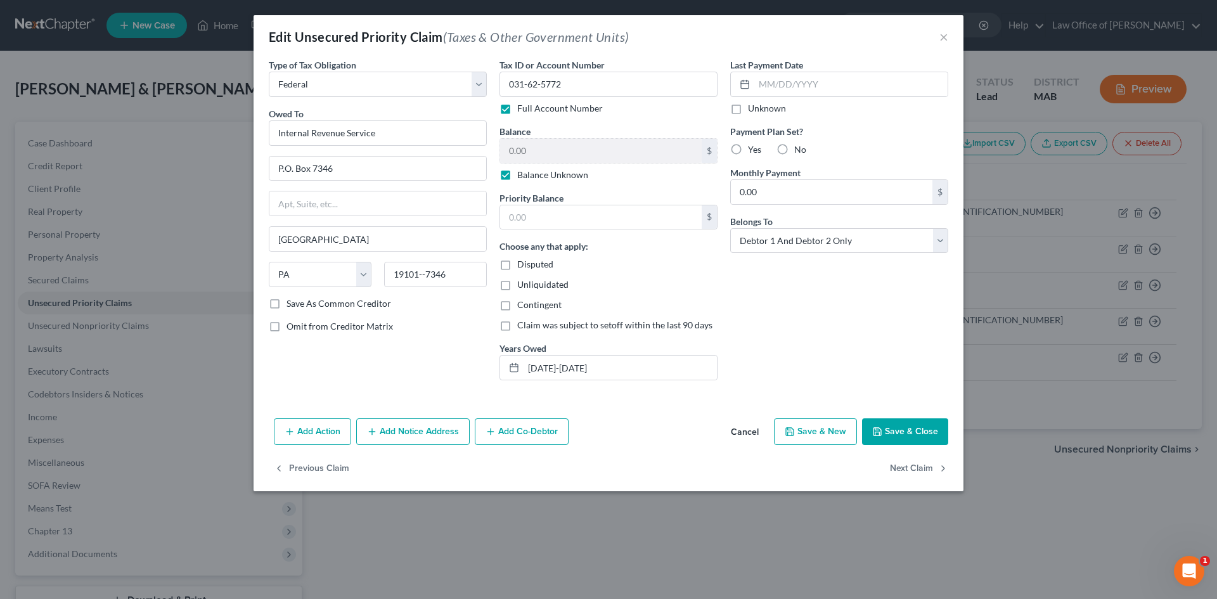
click at [517, 176] on label "Balance Unknown" at bounding box center [552, 175] width 71 height 13
click at [522, 176] on input "Balance Unknown" at bounding box center [526, 173] width 8 height 8
checkbox input "false"
click at [313, 465] on button "Previous Claim" at bounding box center [311, 468] width 75 height 27
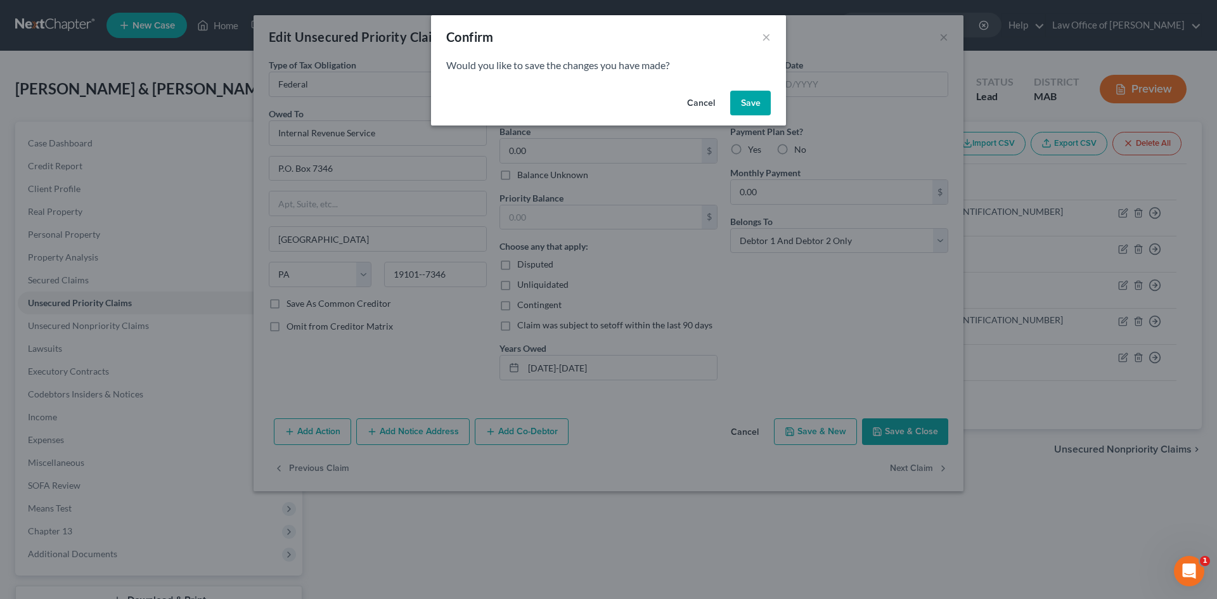
click at [754, 100] on button "Save" at bounding box center [750, 103] width 41 height 25
select select "0"
select select "39"
select select "2"
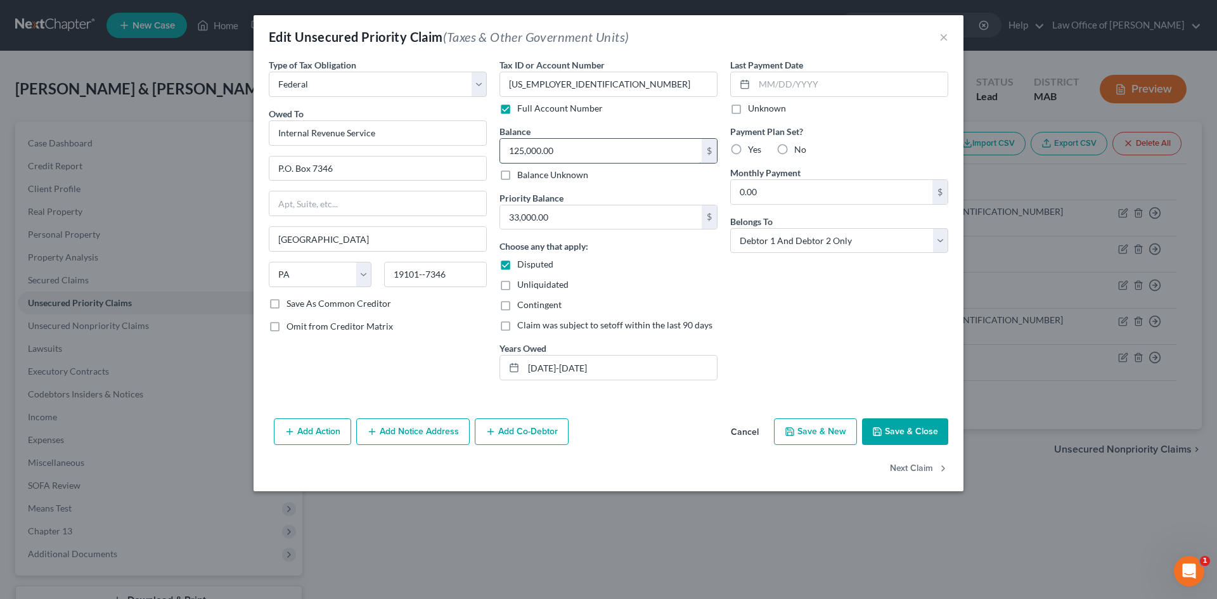
click at [580, 158] on input "125,000.00" at bounding box center [601, 151] width 202 height 24
type input "12,000"
drag, startPoint x: 607, startPoint y: 371, endPoint x: 513, endPoint y: 401, distance: 98.8
click at [513, 401] on div "Type of Tax Obligation * Select Federal City State Franchise Tax Board Other Ow…" at bounding box center [609, 235] width 710 height 355
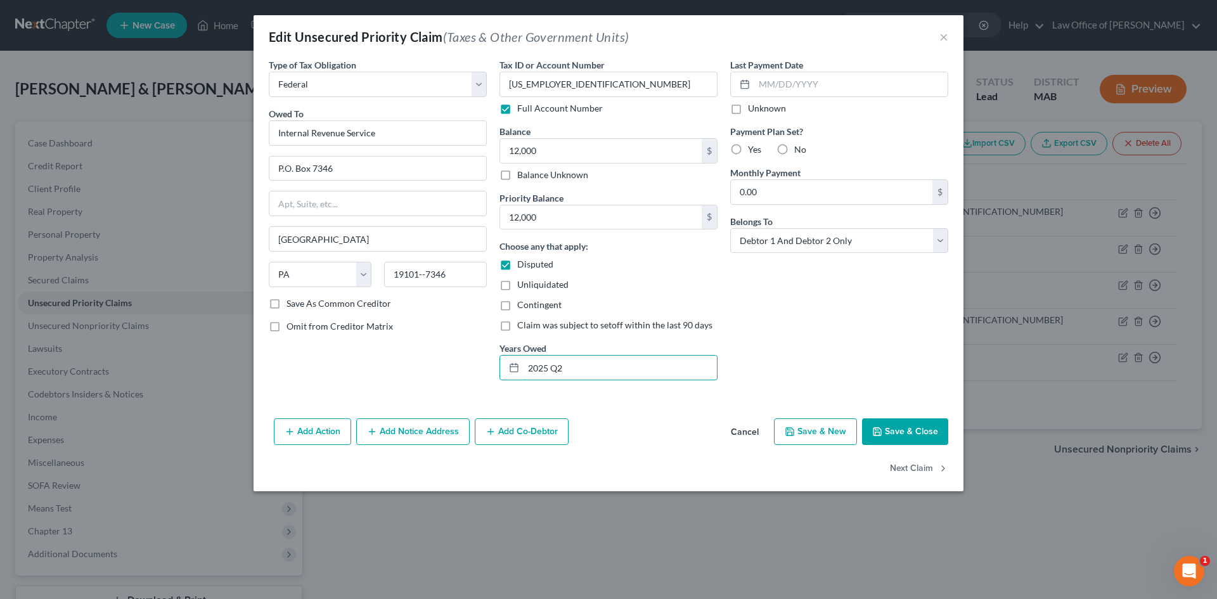
type input "2025 Q2"
click at [906, 431] on button "Save & Close" at bounding box center [905, 431] width 86 height 27
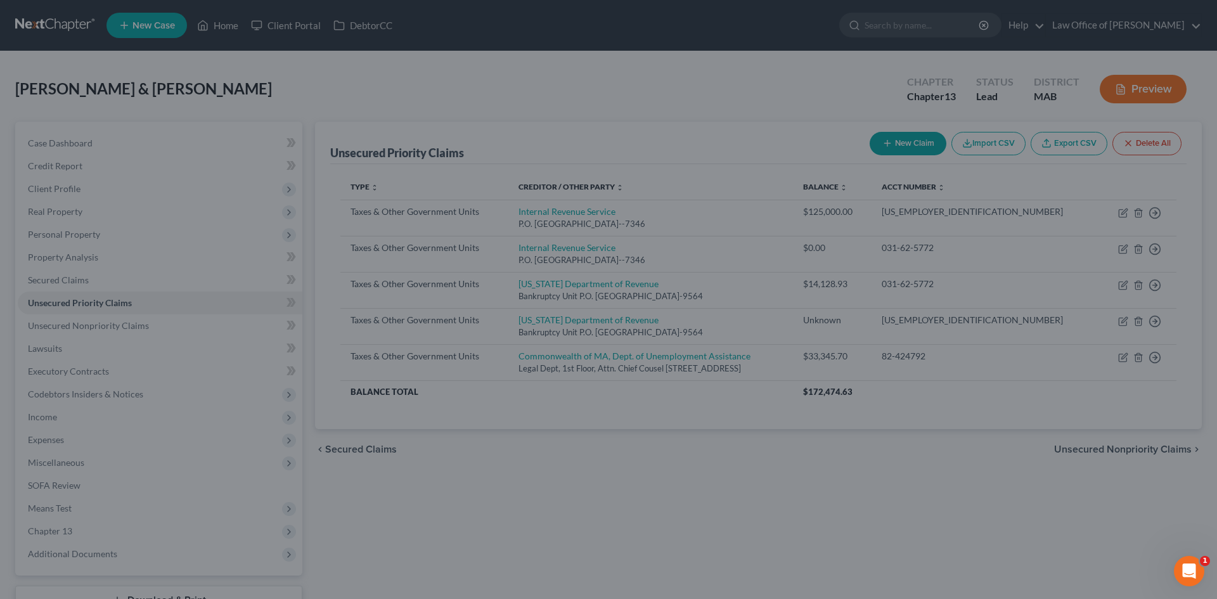
type input "12,000.00"
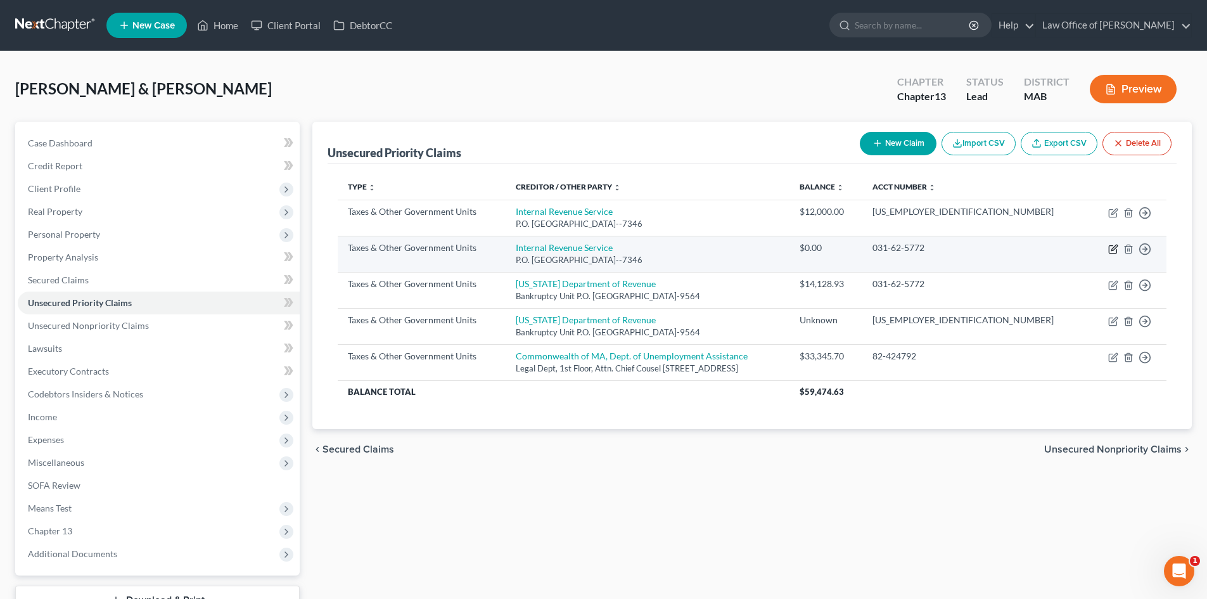
click at [1115, 249] on icon "button" at bounding box center [1115, 248] width 6 height 6
select select "0"
select select "39"
select select "2"
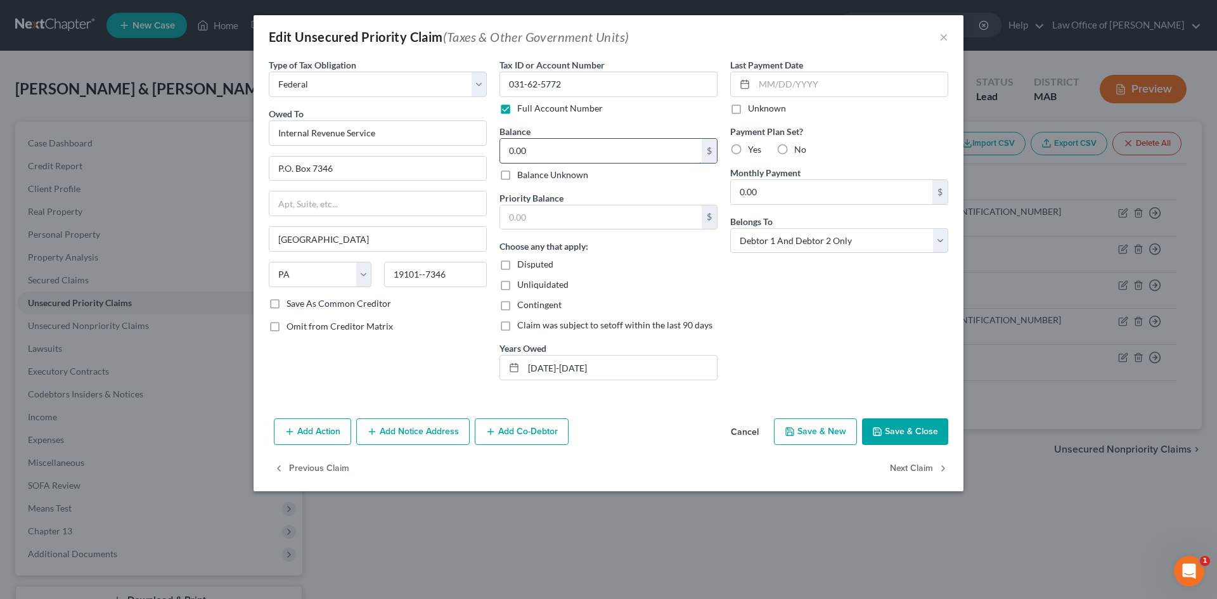
click at [603, 142] on input "0.00" at bounding box center [601, 151] width 202 height 24
type input "125,000"
type input "33,000"
click at [517, 267] on label "Disputed" at bounding box center [535, 264] width 36 height 13
click at [522, 266] on input "Disputed" at bounding box center [526, 262] width 8 height 8
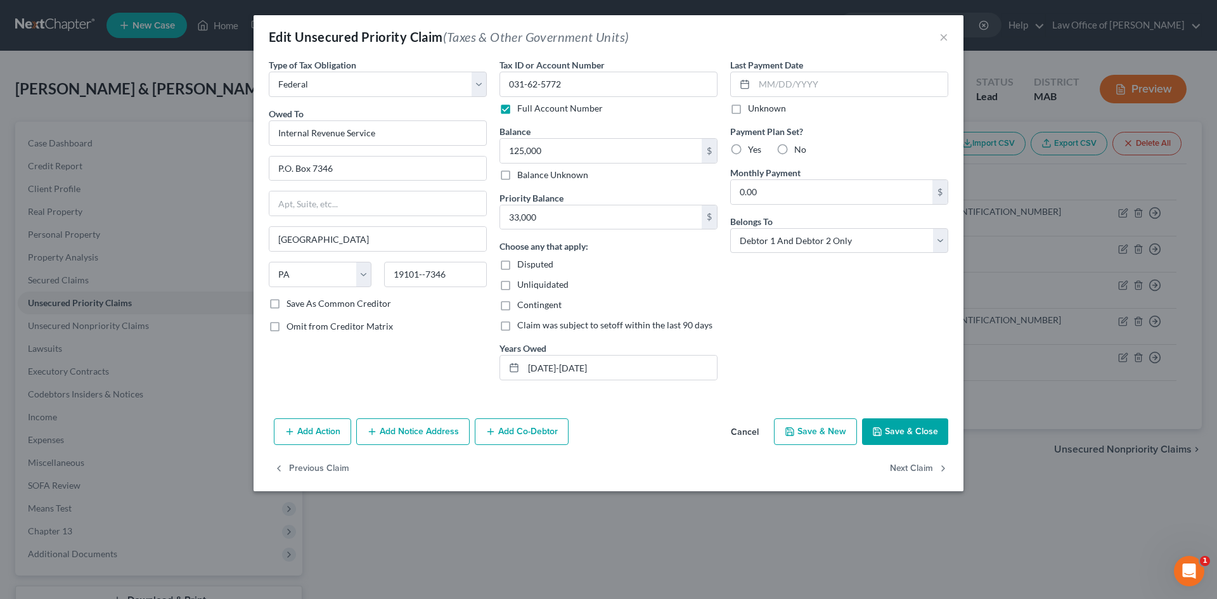
checkbox input "true"
click at [916, 430] on button "Save & Close" at bounding box center [905, 431] width 86 height 27
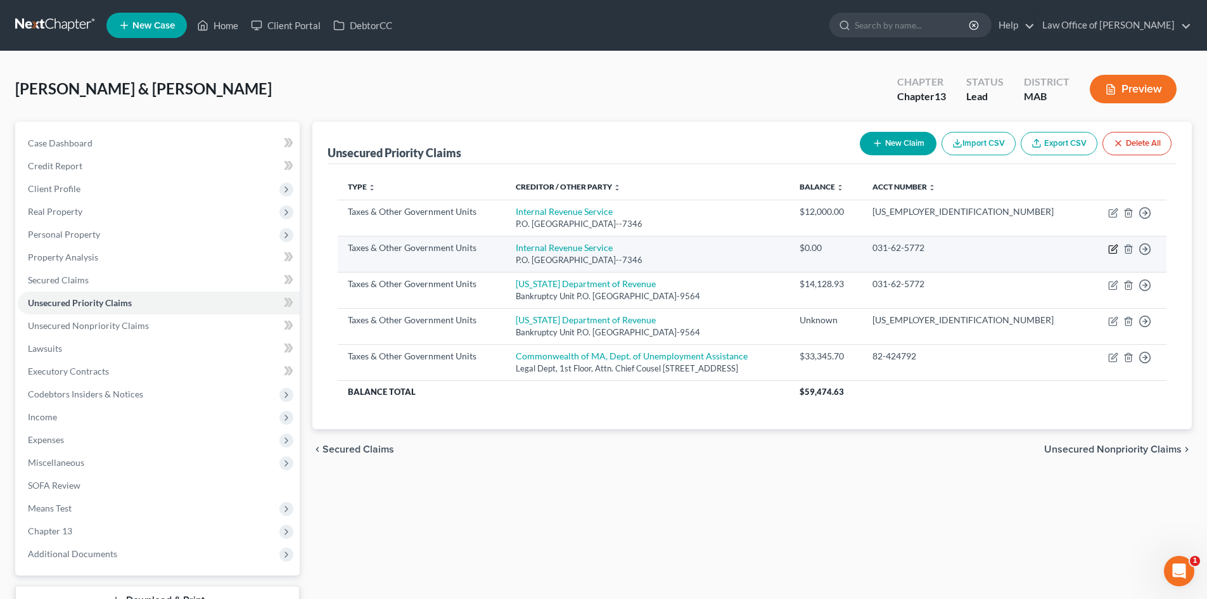
click at [1115, 250] on icon "button" at bounding box center [1113, 249] width 10 height 10
select select "0"
select select "39"
select select "2"
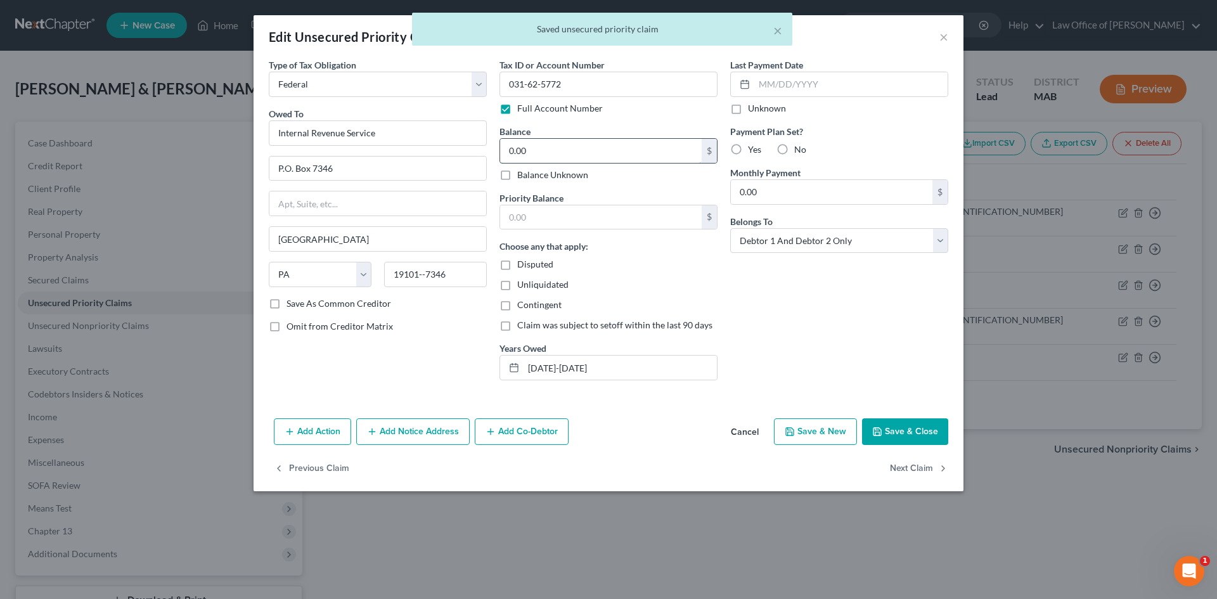
click at [603, 155] on input "0.00" at bounding box center [601, 151] width 202 height 24
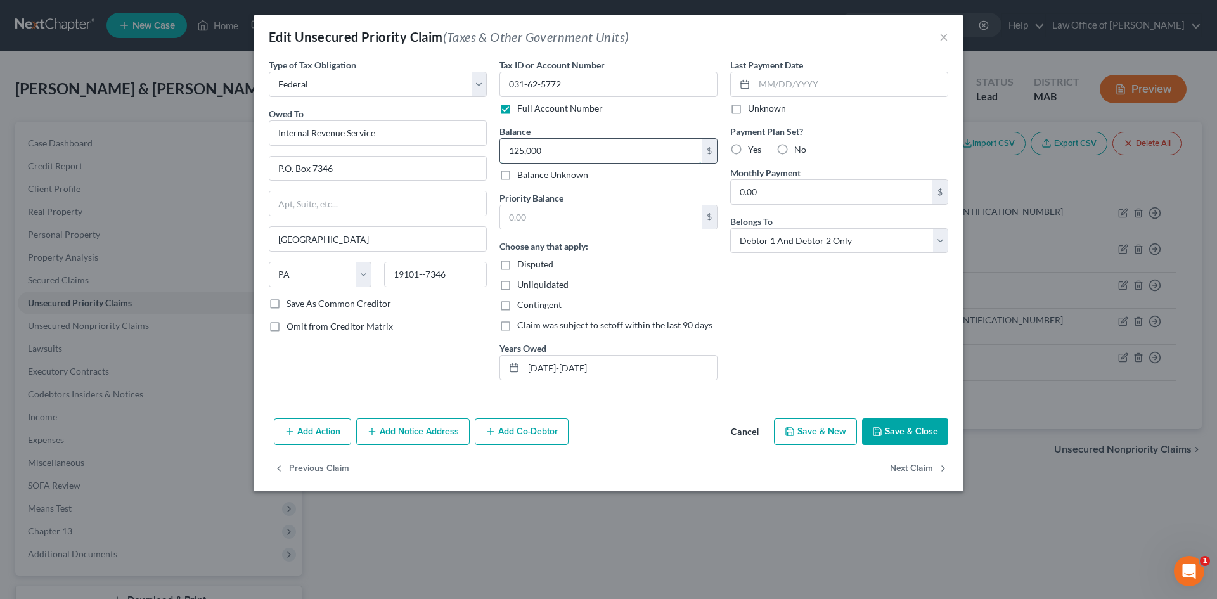
type input "125,000"
type input "33,000"
click at [904, 426] on button "Save & Close" at bounding box center [905, 431] width 86 height 27
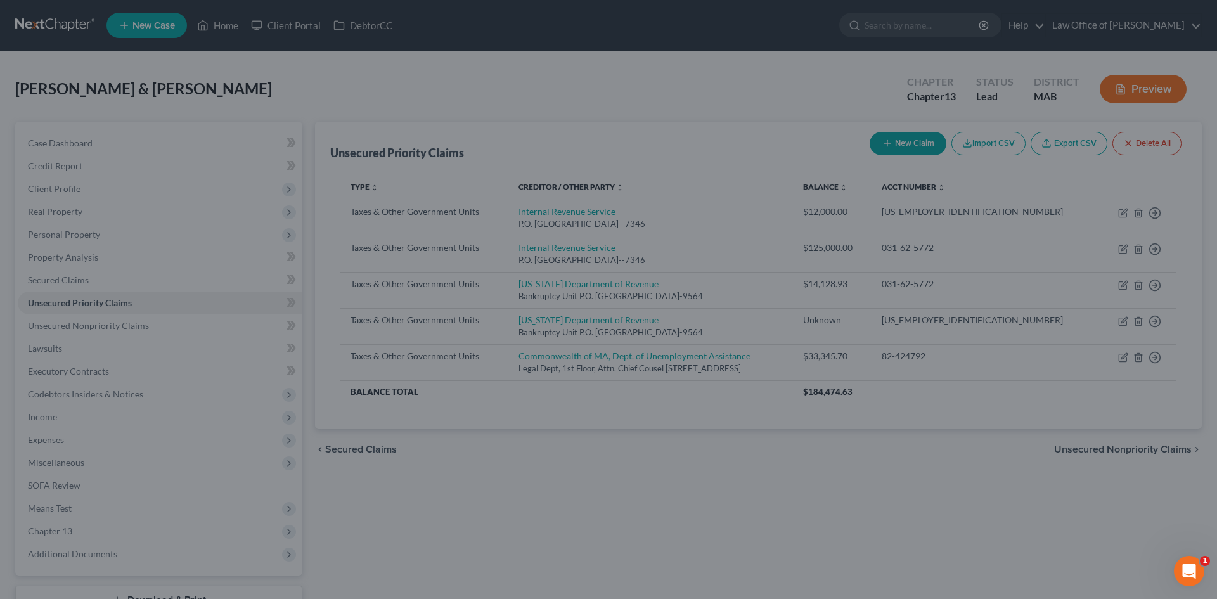
type input "125,000.00"
type input "33,000.00"
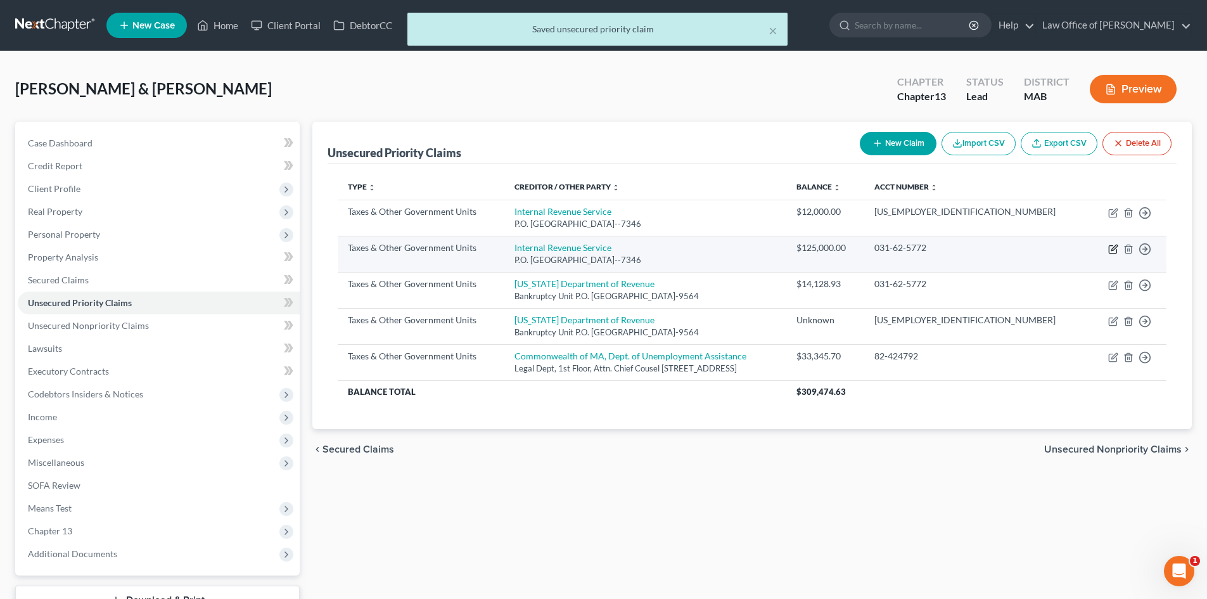
click at [1114, 245] on icon "button" at bounding box center [1113, 249] width 10 height 10
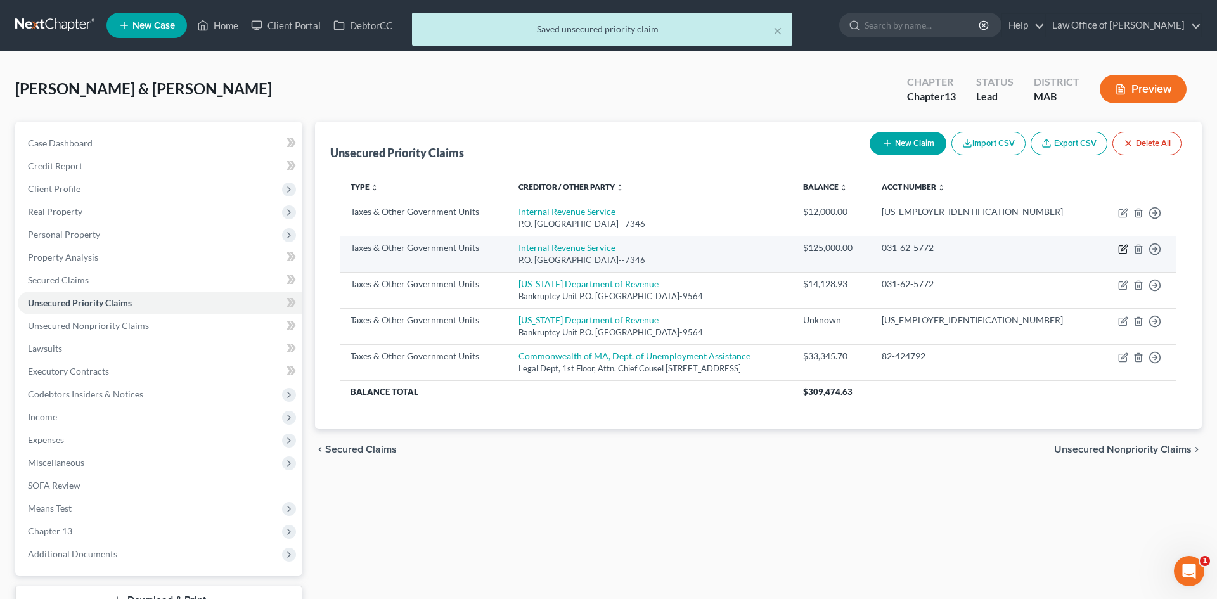
select select "0"
select select "39"
select select "2"
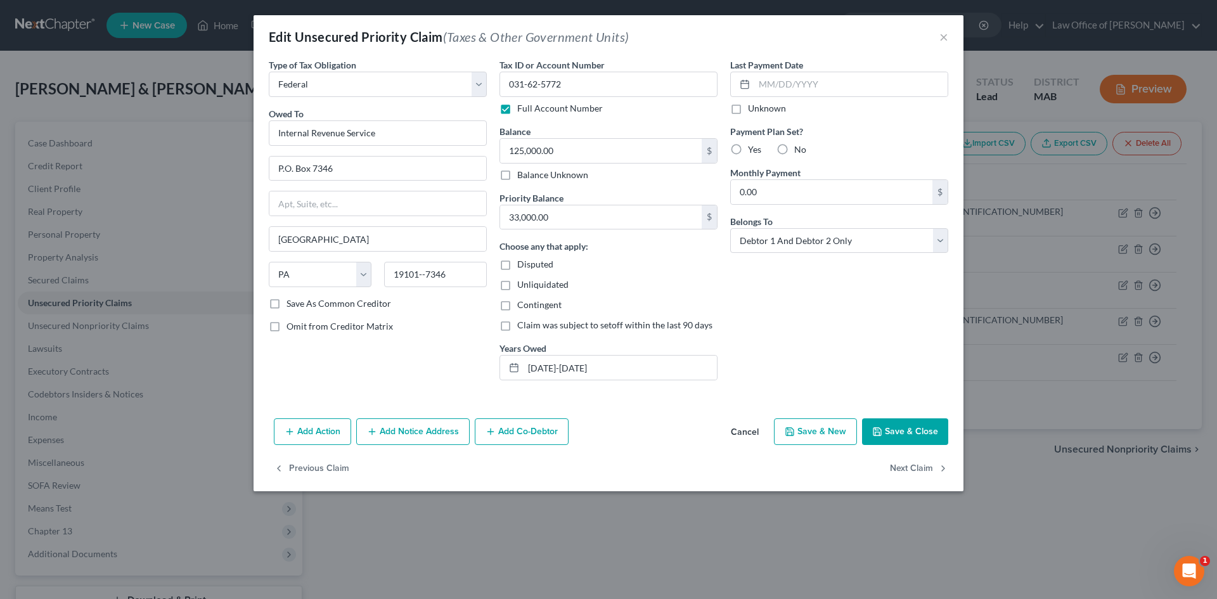
click at [922, 425] on button "Save & Close" at bounding box center [905, 431] width 86 height 27
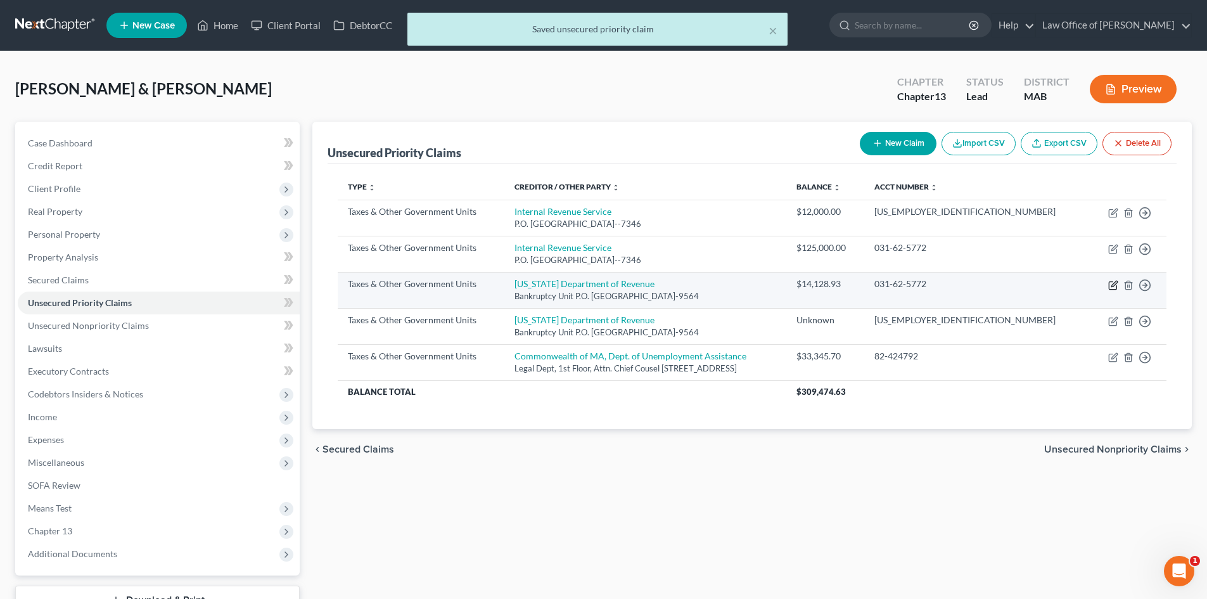
click at [1114, 286] on icon "button" at bounding box center [1115, 284] width 6 height 6
select select "2"
select select "22"
select select "2"
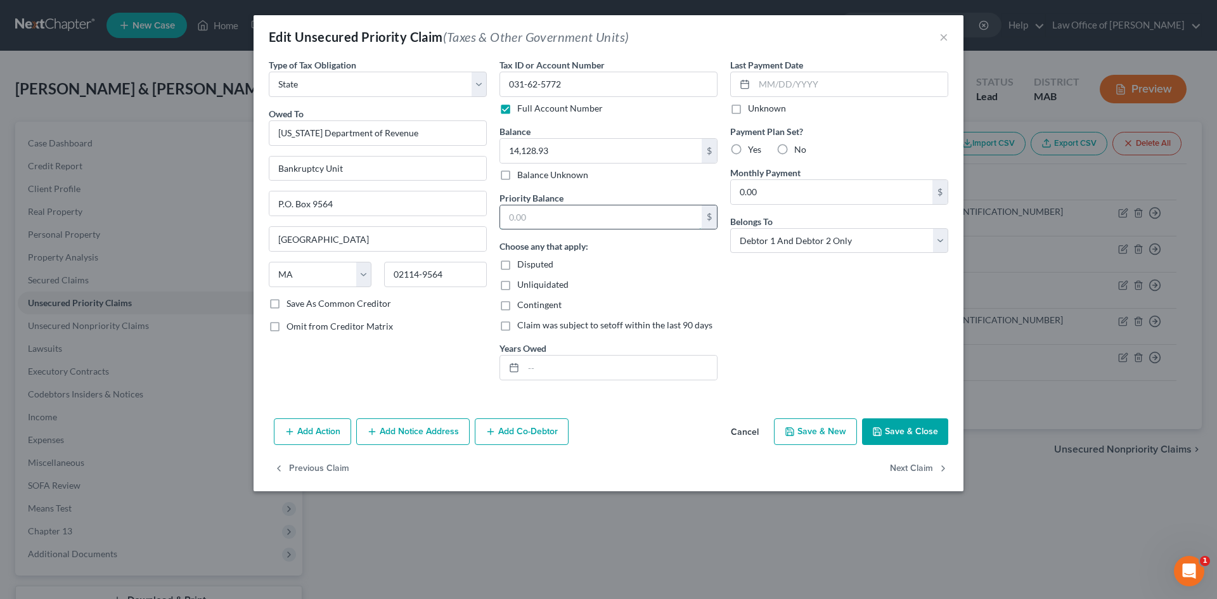
click at [572, 219] on input "text" at bounding box center [601, 217] width 202 height 24
type input "13,000"
drag, startPoint x: 504, startPoint y: 262, endPoint x: 598, endPoint y: 279, distance: 94.7
click at [517, 262] on label "Disputed" at bounding box center [535, 264] width 36 height 13
click at [522, 262] on input "Disputed" at bounding box center [526, 262] width 8 height 8
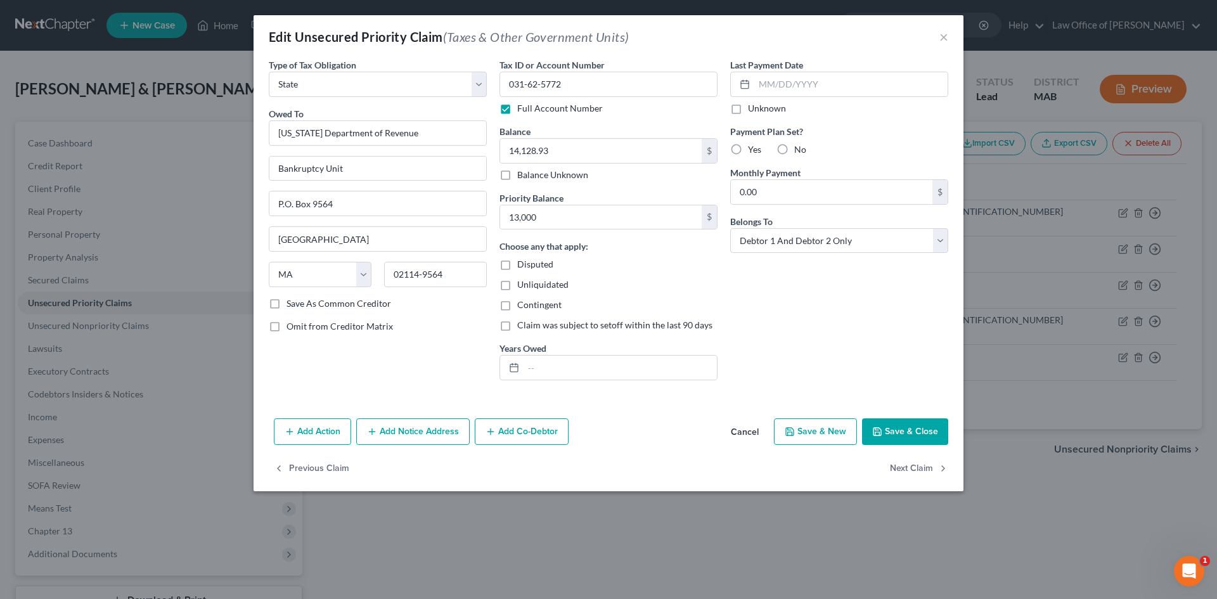
checkbox input "true"
click at [905, 425] on button "Save & Close" at bounding box center [905, 431] width 86 height 27
type input "13,000.00"
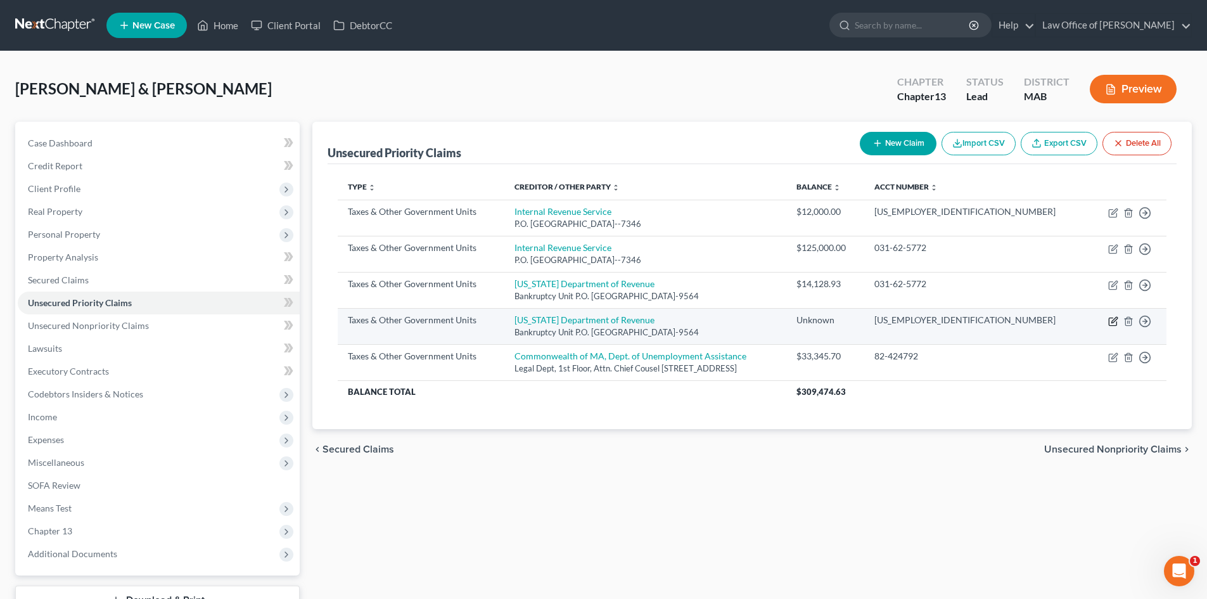
click at [1114, 322] on icon "button" at bounding box center [1115, 320] width 6 height 6
select select "2"
select select "22"
select select "2"
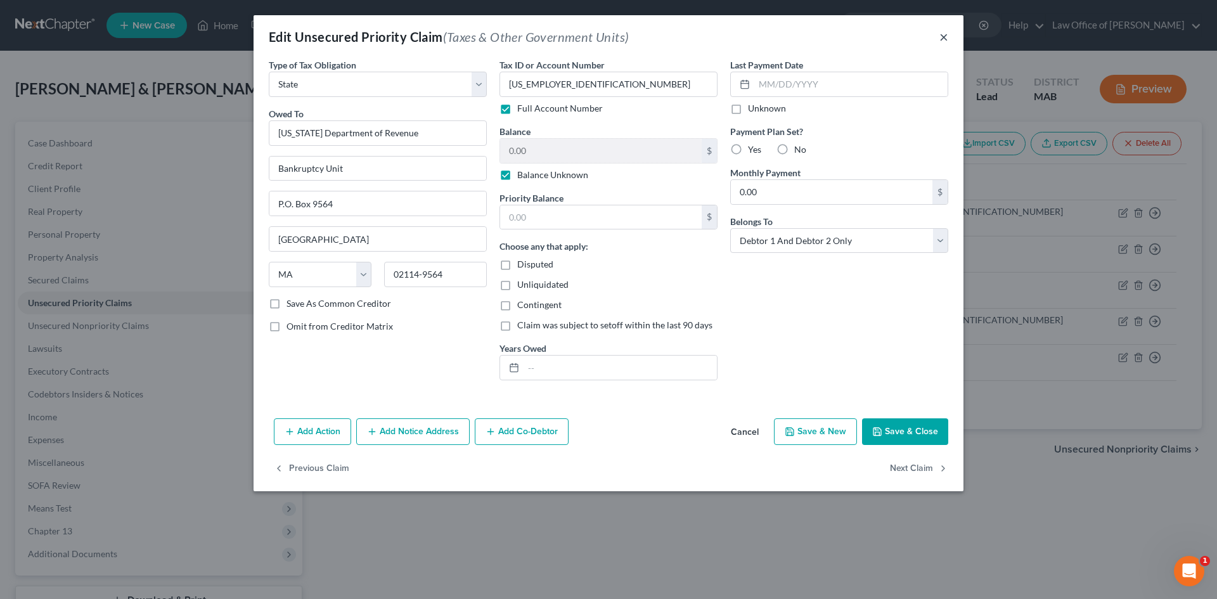
click at [941, 37] on button "×" at bounding box center [943, 36] width 9 height 15
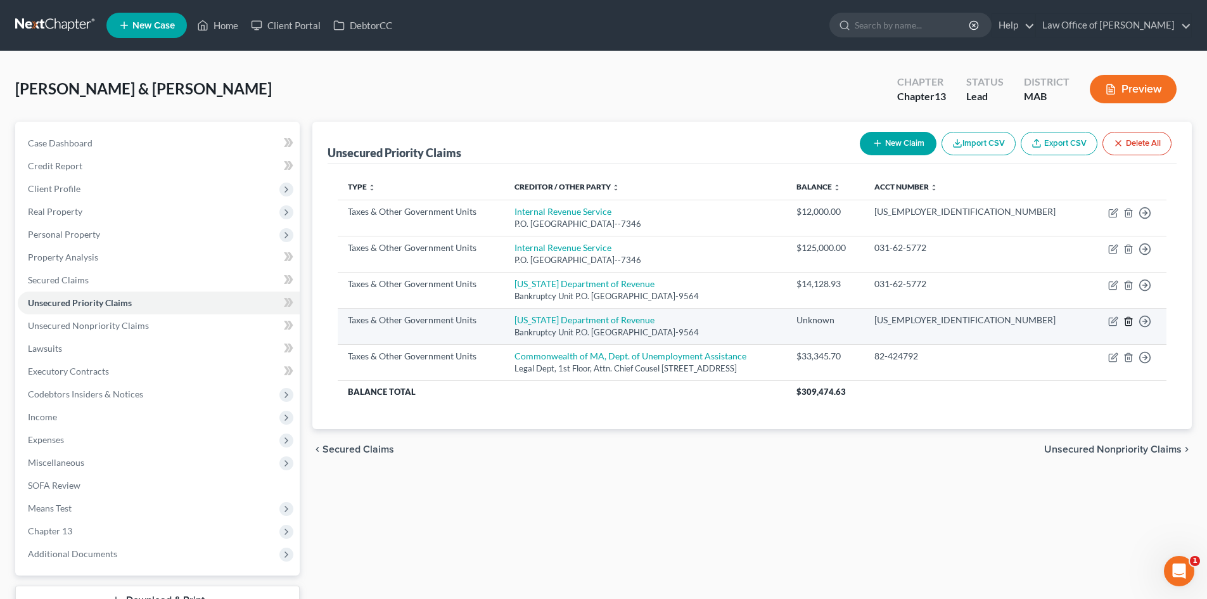
click at [1126, 319] on icon "button" at bounding box center [1129, 321] width 6 height 8
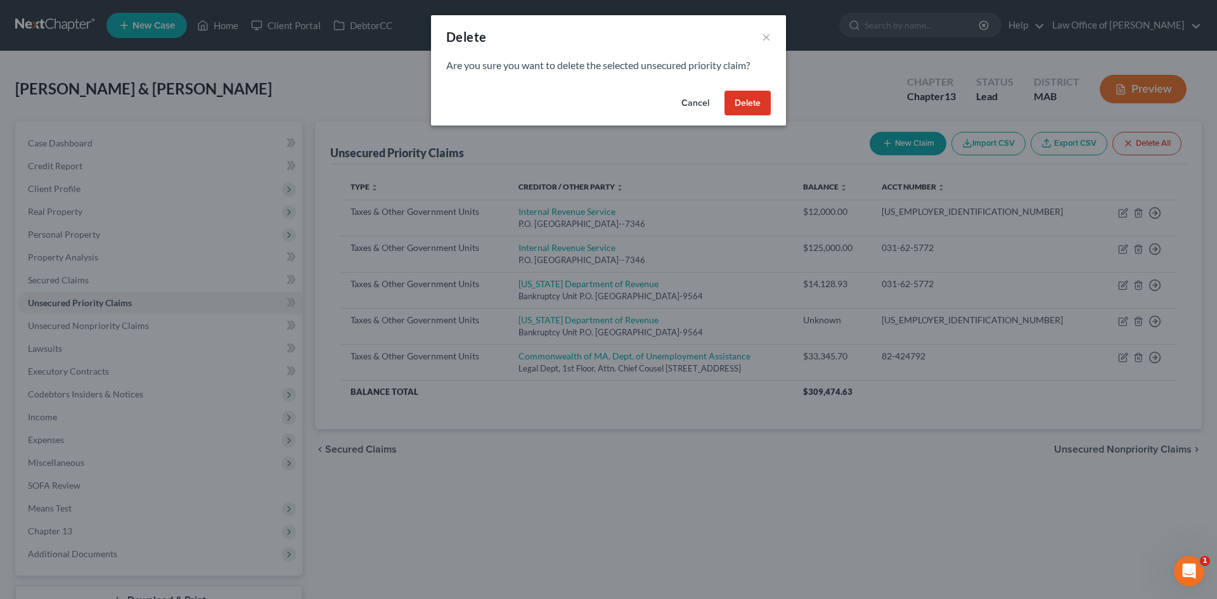
click at [754, 104] on button "Delete" at bounding box center [747, 103] width 46 height 25
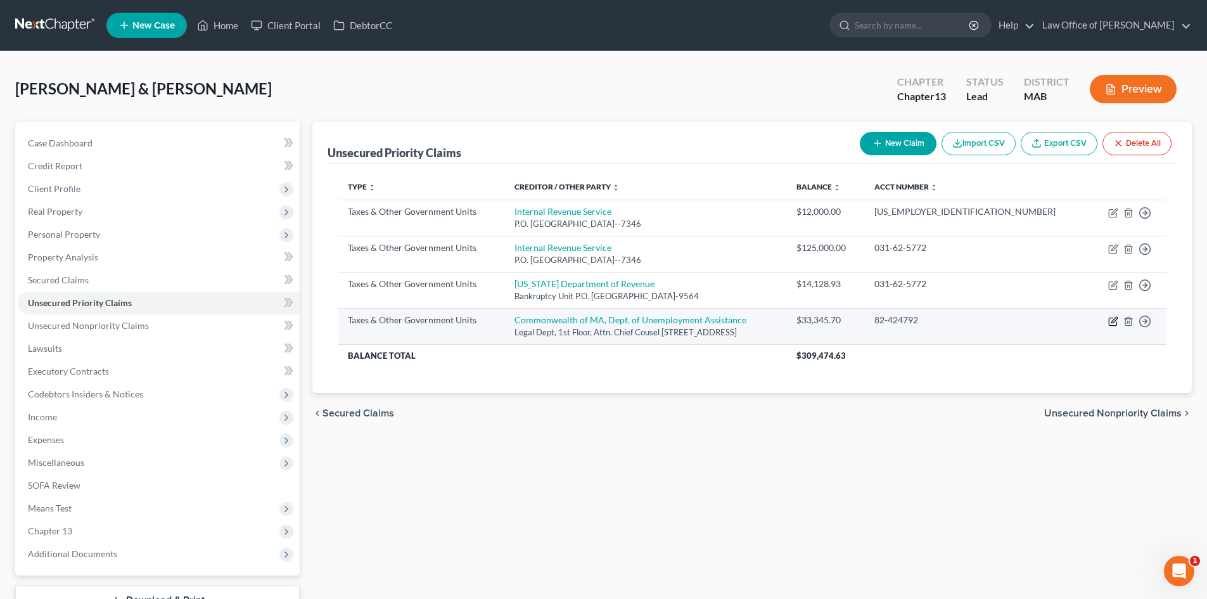
click at [1113, 318] on icon "button" at bounding box center [1113, 322] width 8 height 8
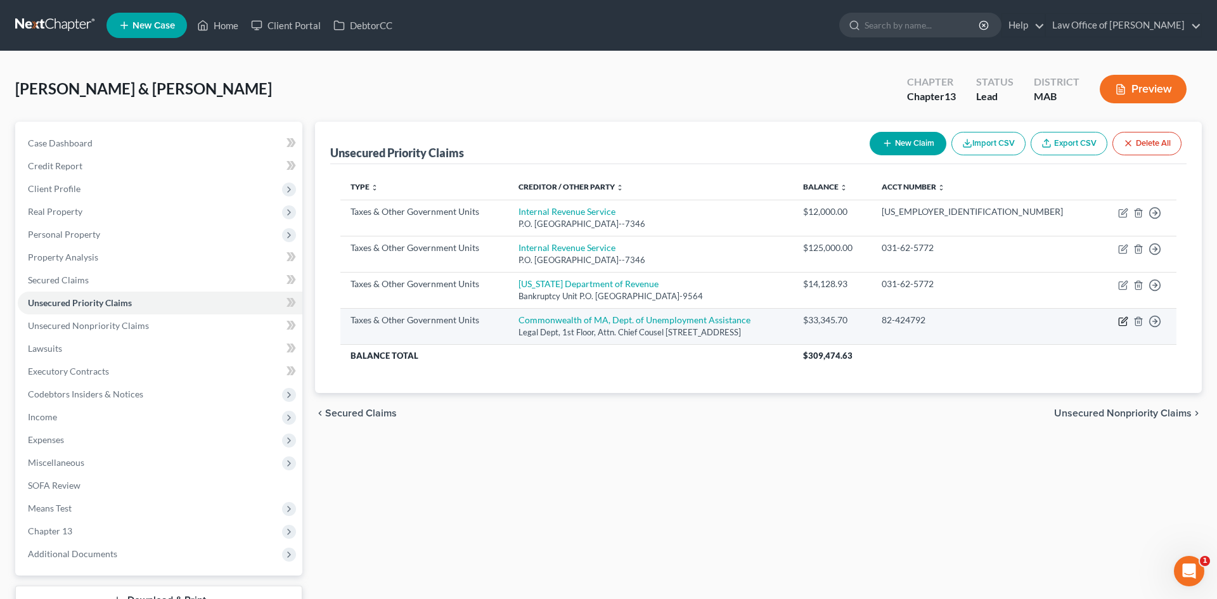
select select "4"
select select "22"
select select "2"
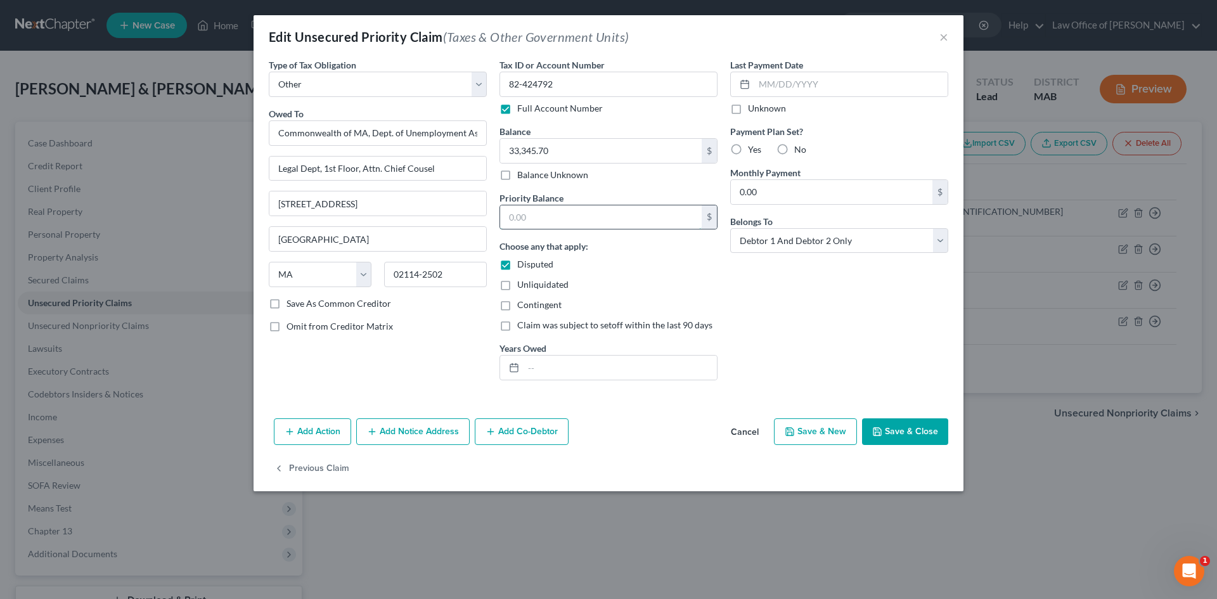
click at [534, 218] on input "text" at bounding box center [601, 217] width 202 height 24
click at [892, 437] on button "Save & Close" at bounding box center [905, 431] width 86 height 27
type input "0"
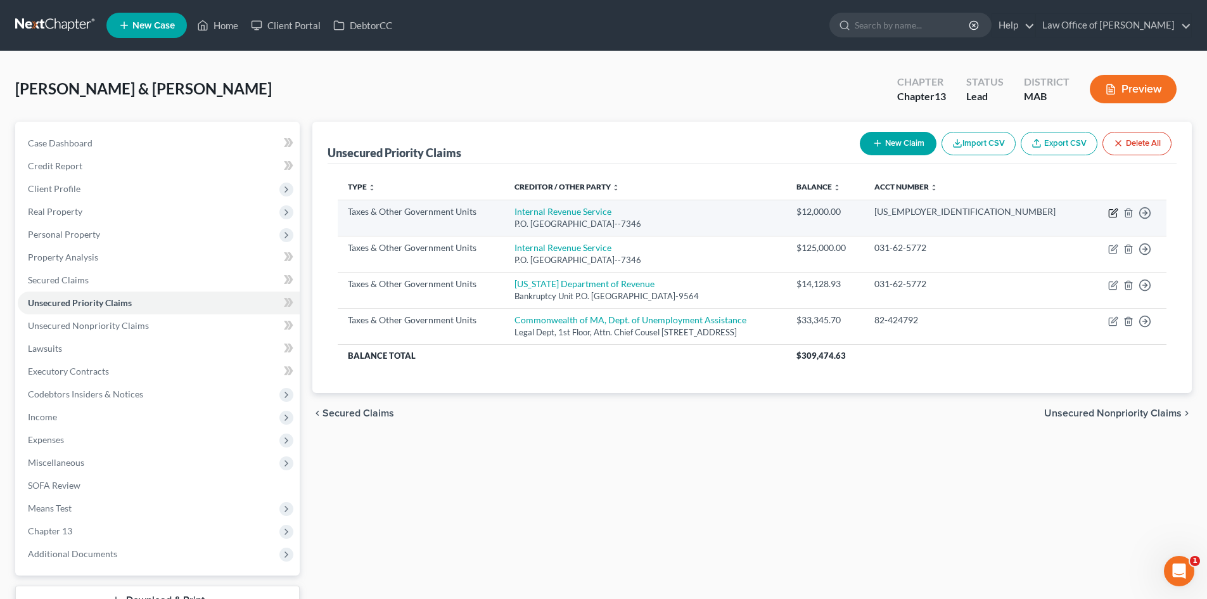
click at [1115, 214] on icon "button" at bounding box center [1113, 213] width 10 height 10
select select "0"
select select "39"
select select "2"
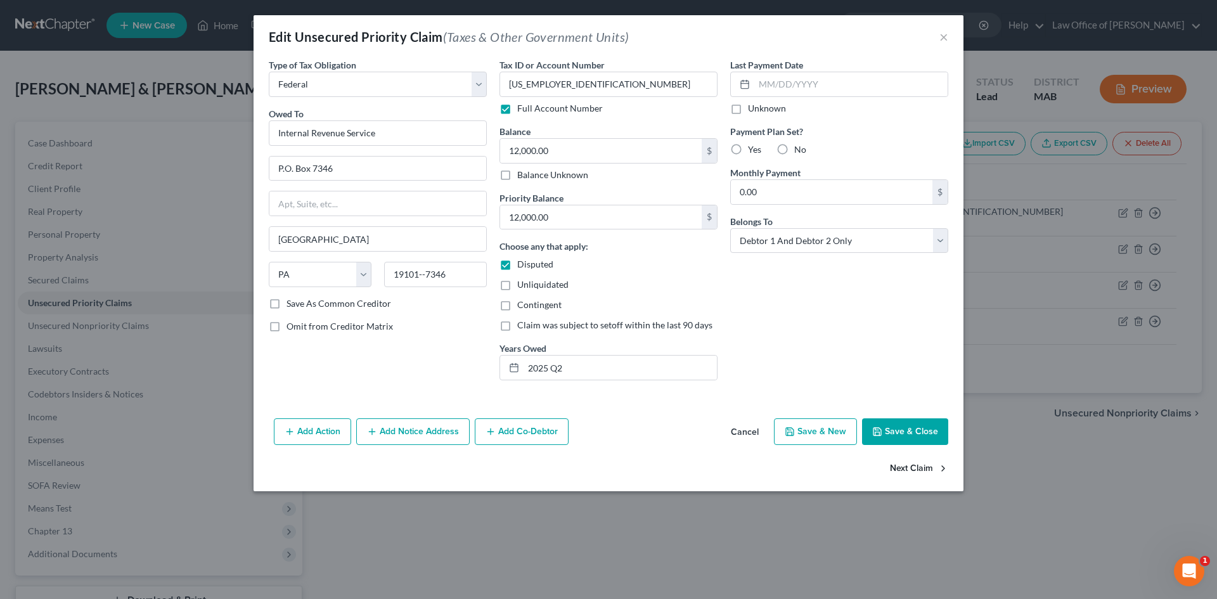
click at [920, 468] on button "Next Claim" at bounding box center [919, 468] width 58 height 27
select select "0"
select select "39"
select select "2"
click at [920, 468] on button "Next Claim" at bounding box center [919, 468] width 58 height 27
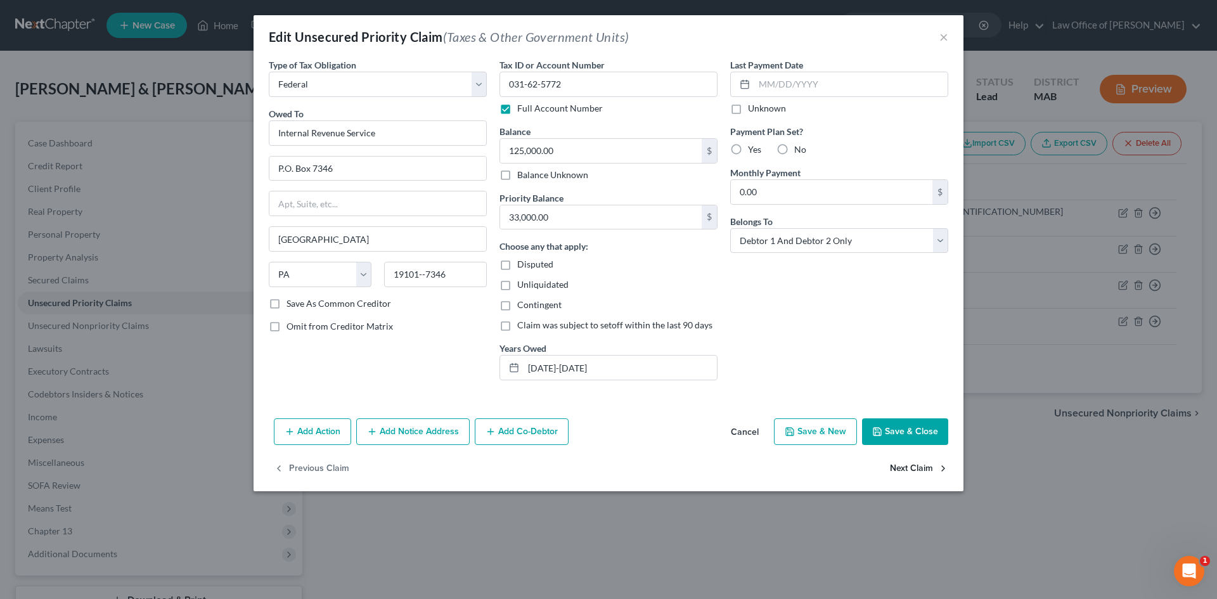
select select "2"
select select "22"
select select "2"
click at [920, 468] on button "Next Claim" at bounding box center [919, 468] width 58 height 27
select select "4"
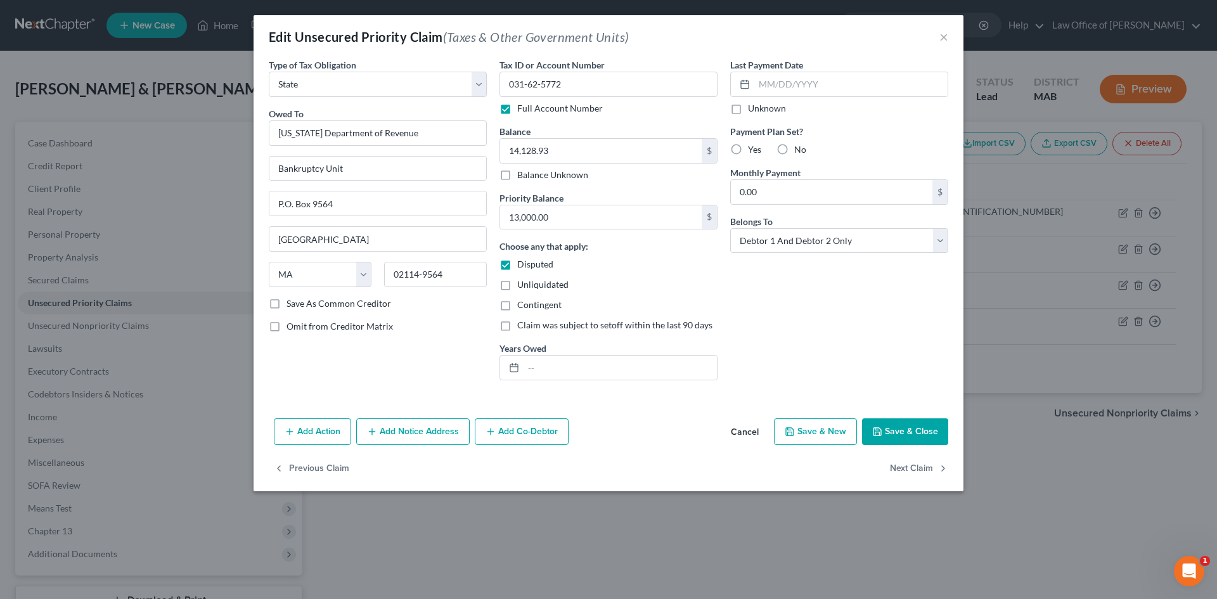
select select "22"
select select "2"
click at [949, 34] on div "Edit Unsecured Priority Claim (Taxes & Other Government Units) ×" at bounding box center [609, 36] width 710 height 43
click at [944, 35] on button "×" at bounding box center [943, 36] width 9 height 15
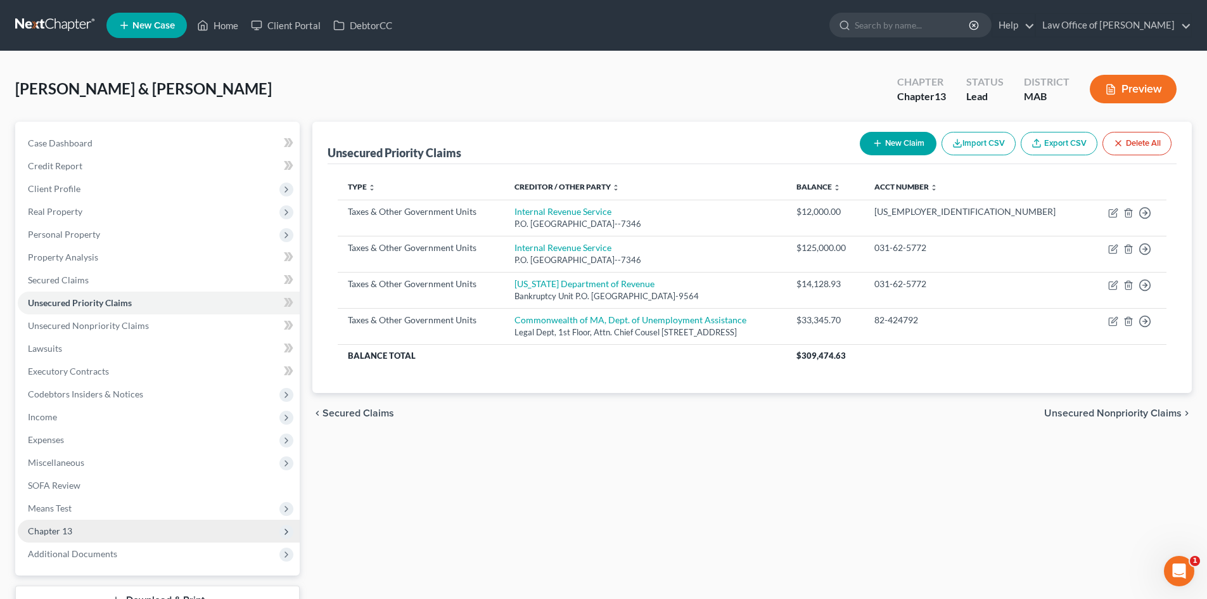
click at [58, 529] on span "Chapter 13" at bounding box center [50, 530] width 44 height 11
click at [108, 557] on span "Plan Calculator" at bounding box center [83, 553] width 61 height 11
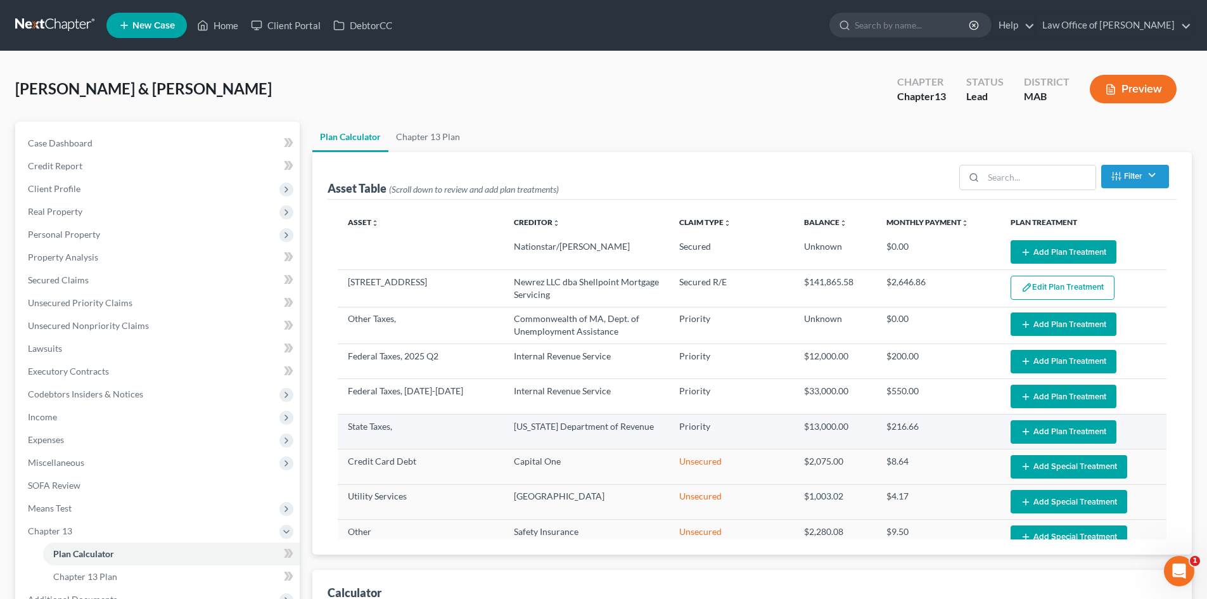
select select "59"
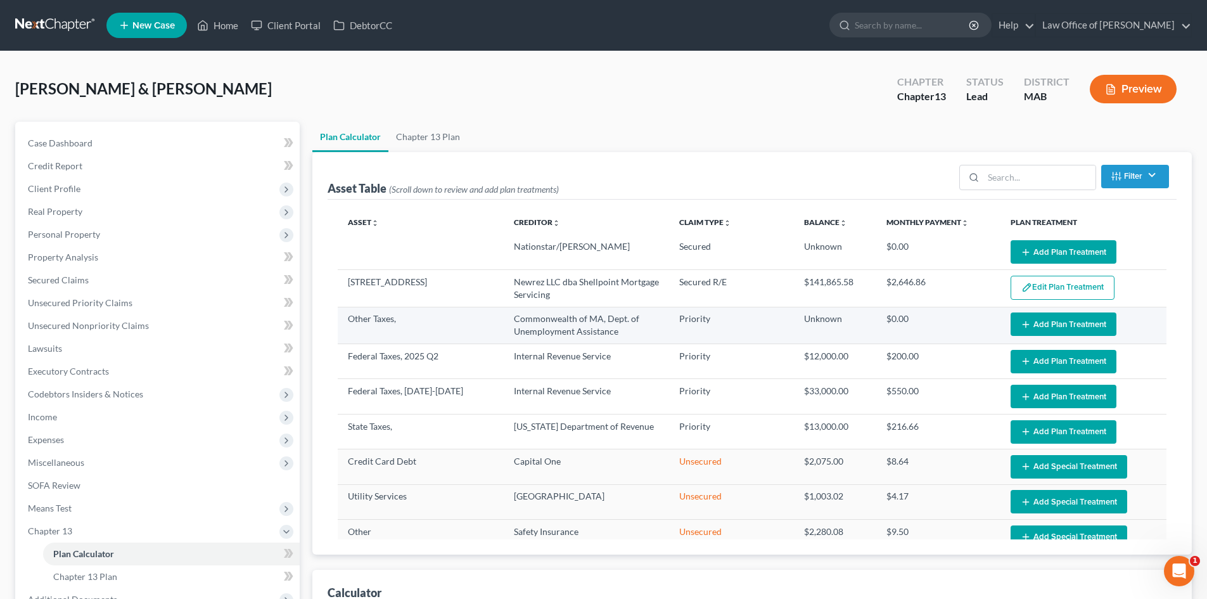
click at [579, 330] on td "Commonwealth of MA, Dept. of Unemployment Assistance" at bounding box center [587, 325] width 166 height 37
click at [1027, 325] on button "Add Plan Treatment" at bounding box center [1064, 323] width 106 height 23
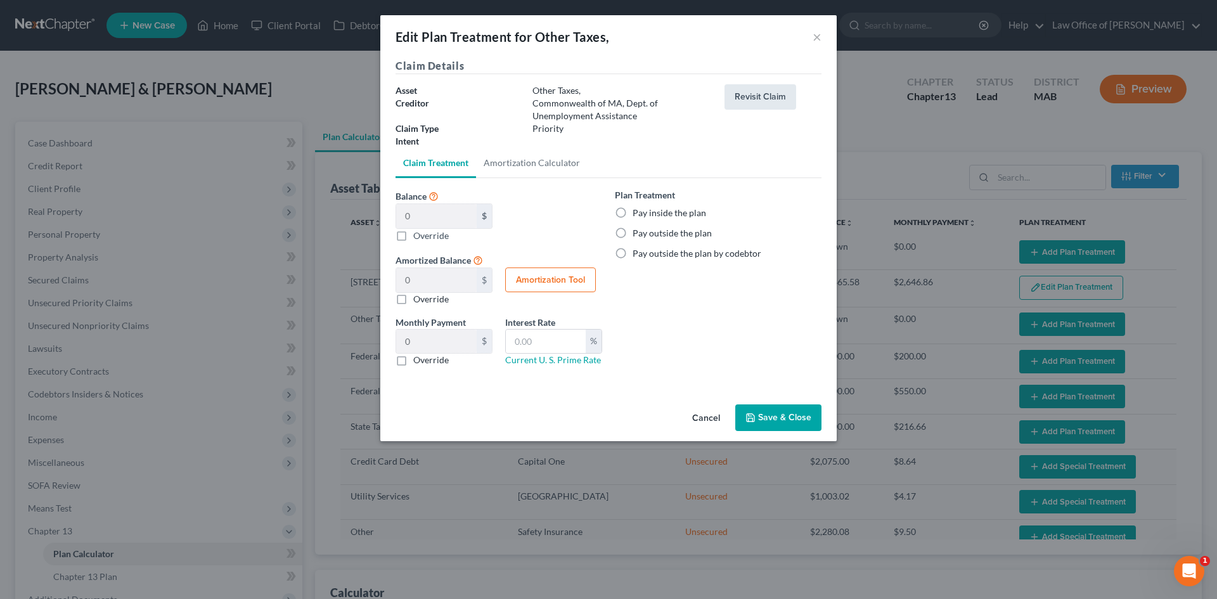
click at [769, 89] on button "Revisit Claim" at bounding box center [760, 96] width 72 height 25
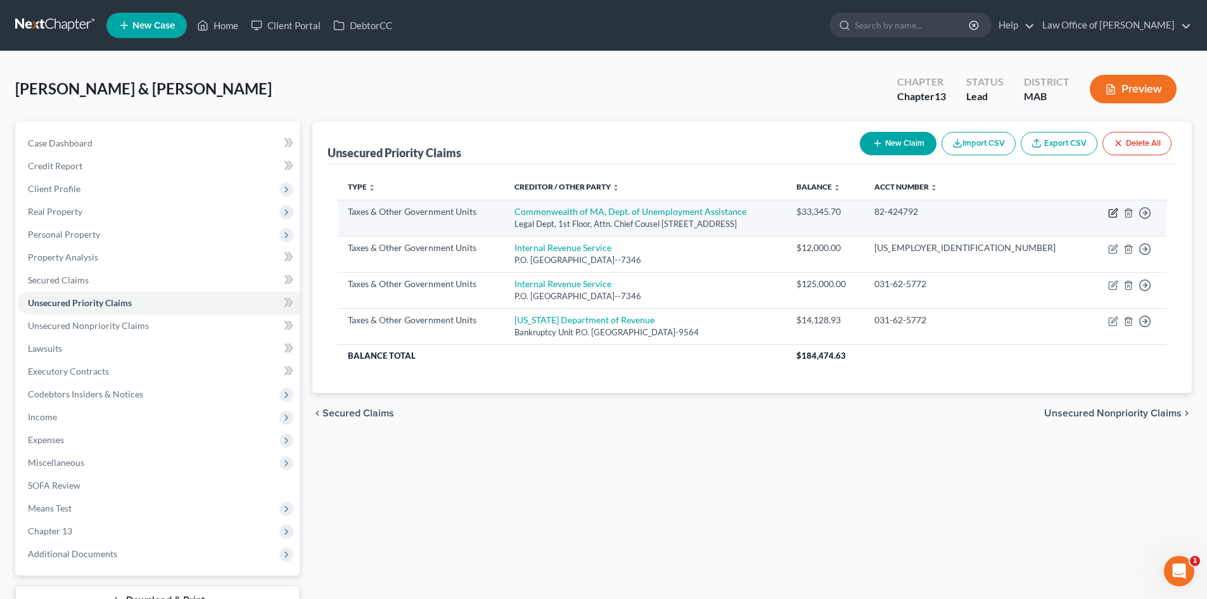
click at [1115, 211] on icon "button" at bounding box center [1113, 213] width 10 height 10
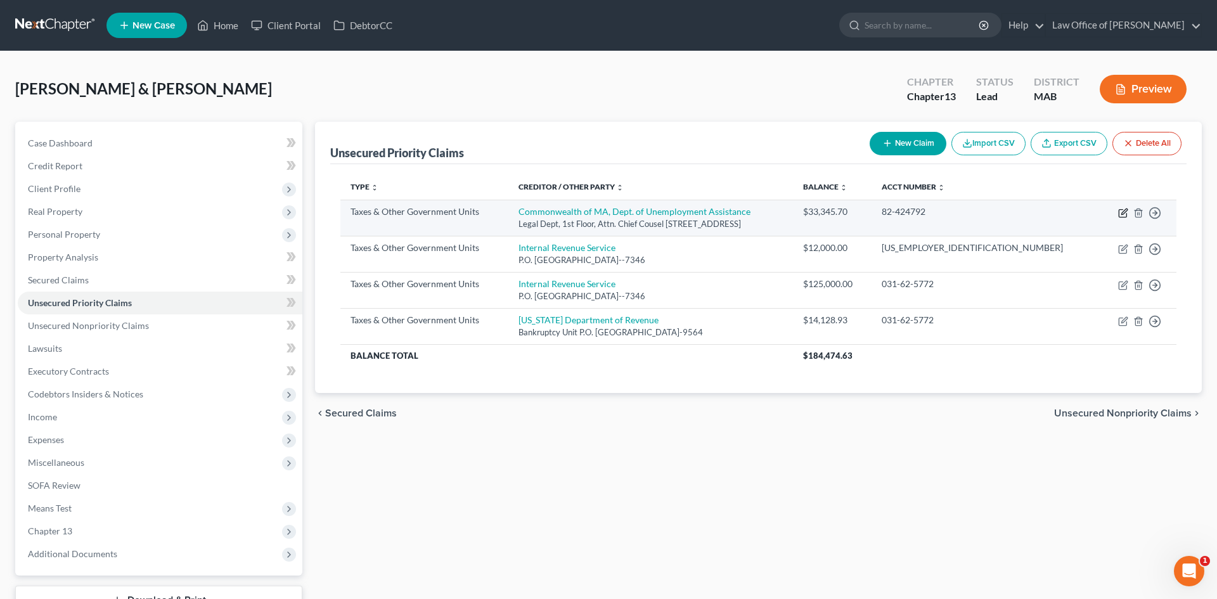
select select "4"
select select "22"
select select "2"
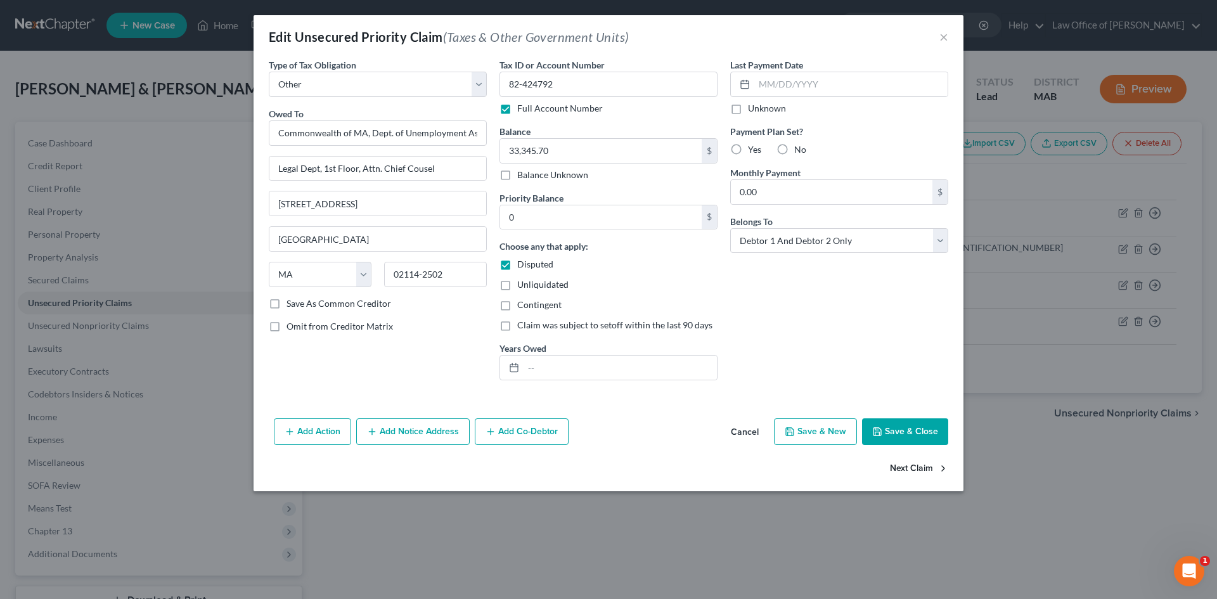
click at [911, 468] on button "Next Claim" at bounding box center [919, 468] width 58 height 27
select select "0"
select select "39"
select select "2"
drag, startPoint x: 916, startPoint y: 425, endPoint x: 924, endPoint y: 468, distance: 43.9
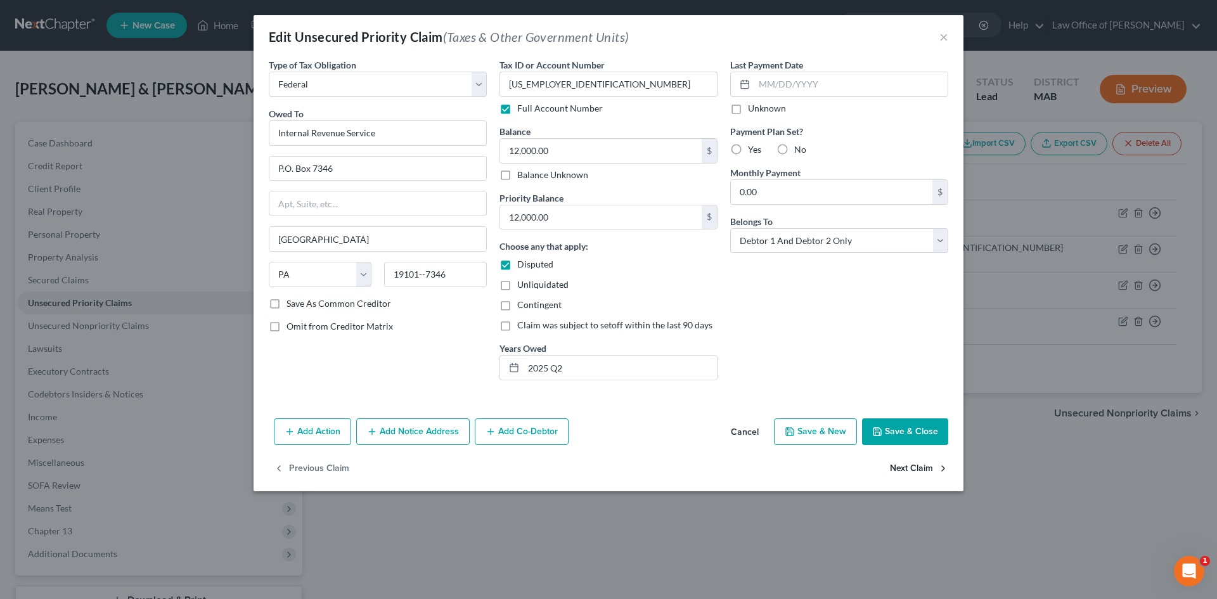
click at [922, 472] on div "Edit Unsecured Priority Claim (Taxes & Other Government Units) × Type of Tax Ob…" at bounding box center [609, 253] width 710 height 476
click at [924, 468] on button "Next Claim" at bounding box center [919, 468] width 58 height 27
select select "0"
select select "39"
select select "2"
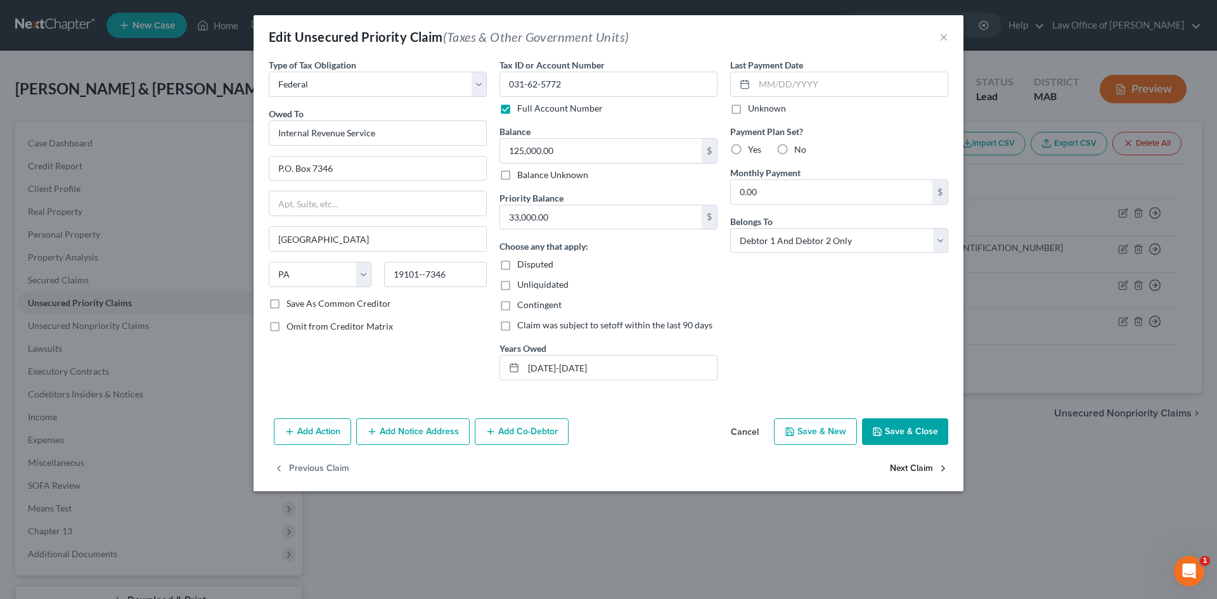
click at [924, 468] on button "Next Claim" at bounding box center [919, 468] width 58 height 27
select select "2"
select select "22"
select select "2"
click at [924, 468] on div "Previous Claim" at bounding box center [609, 473] width 710 height 37
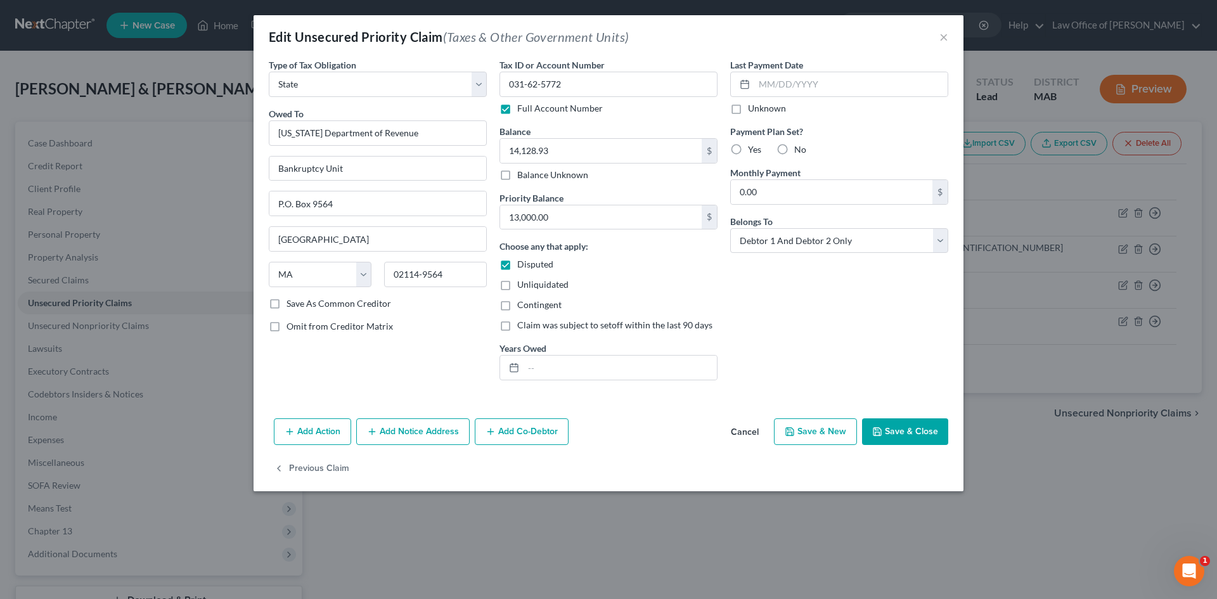
click at [925, 433] on button "Save & Close" at bounding box center [905, 431] width 86 height 27
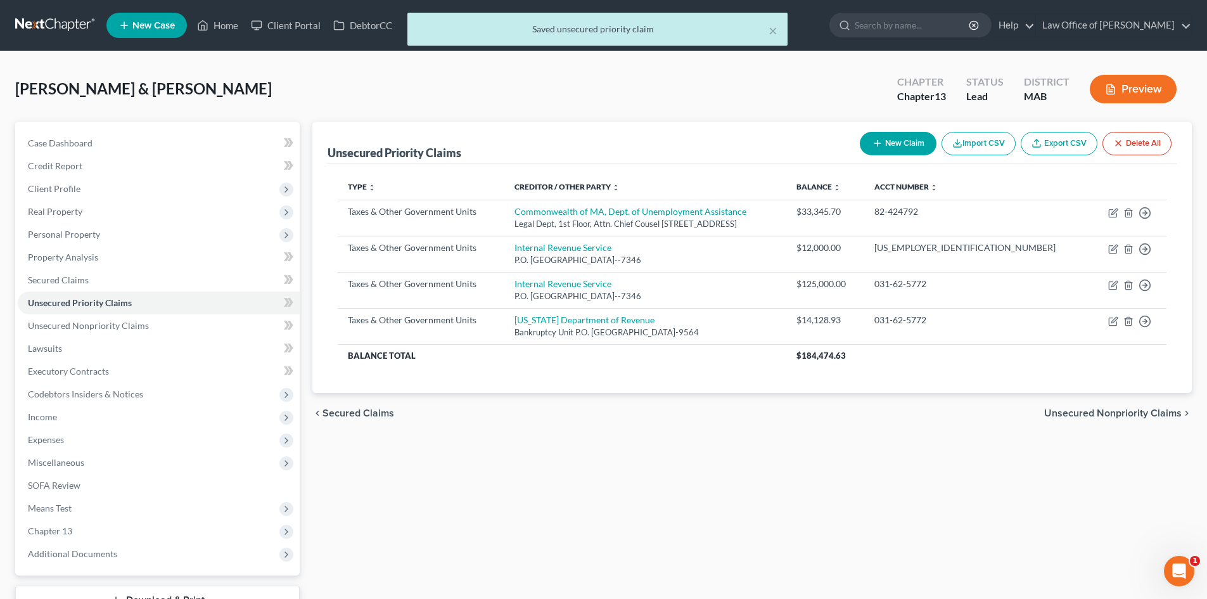
click at [1146, 408] on span "Unsecured Nonpriority Claims" at bounding box center [1113, 413] width 138 height 10
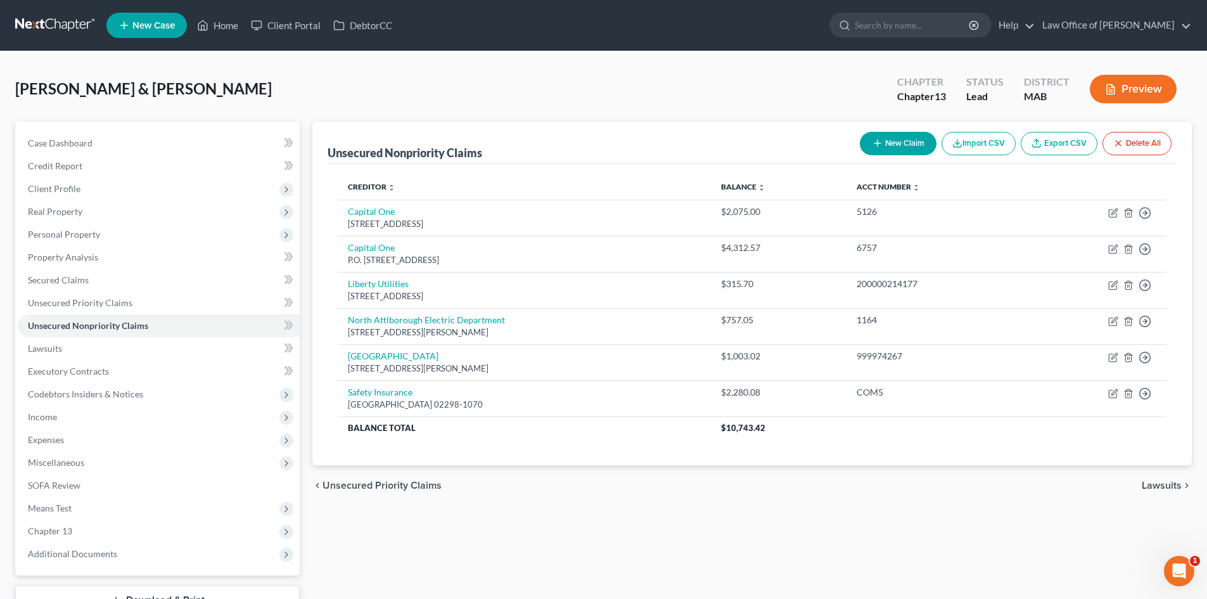
click at [1169, 485] on span "Lawsuits" at bounding box center [1162, 485] width 40 height 10
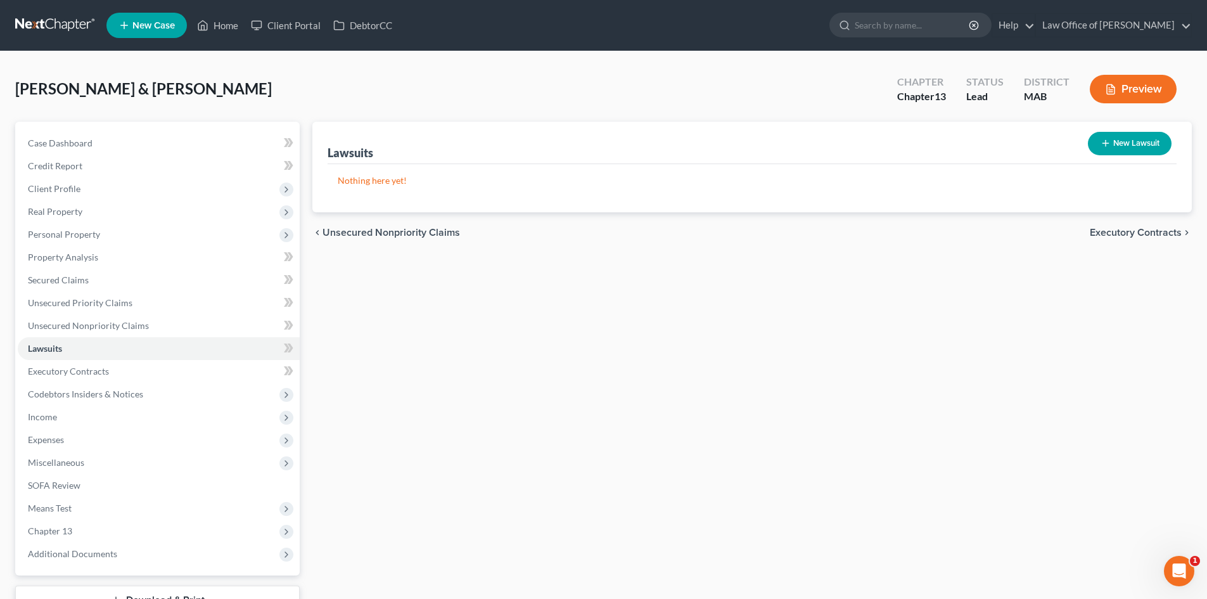
click at [1180, 237] on span "Executory Contracts" at bounding box center [1136, 233] width 92 height 10
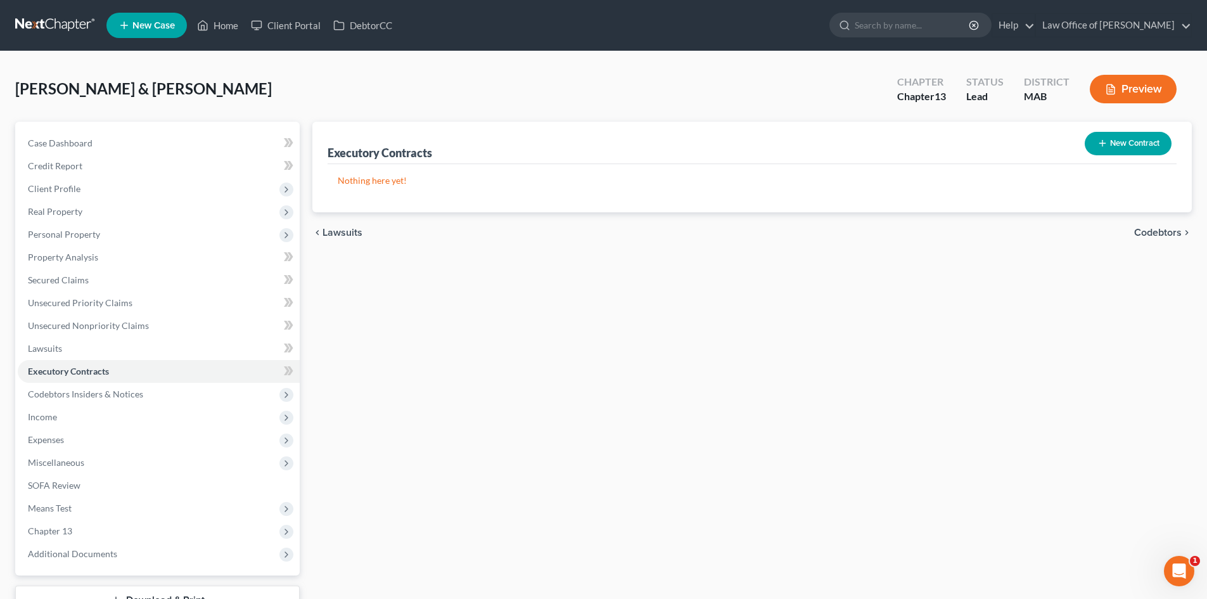
click at [1180, 237] on span "Codebtors" at bounding box center [1158, 233] width 48 height 10
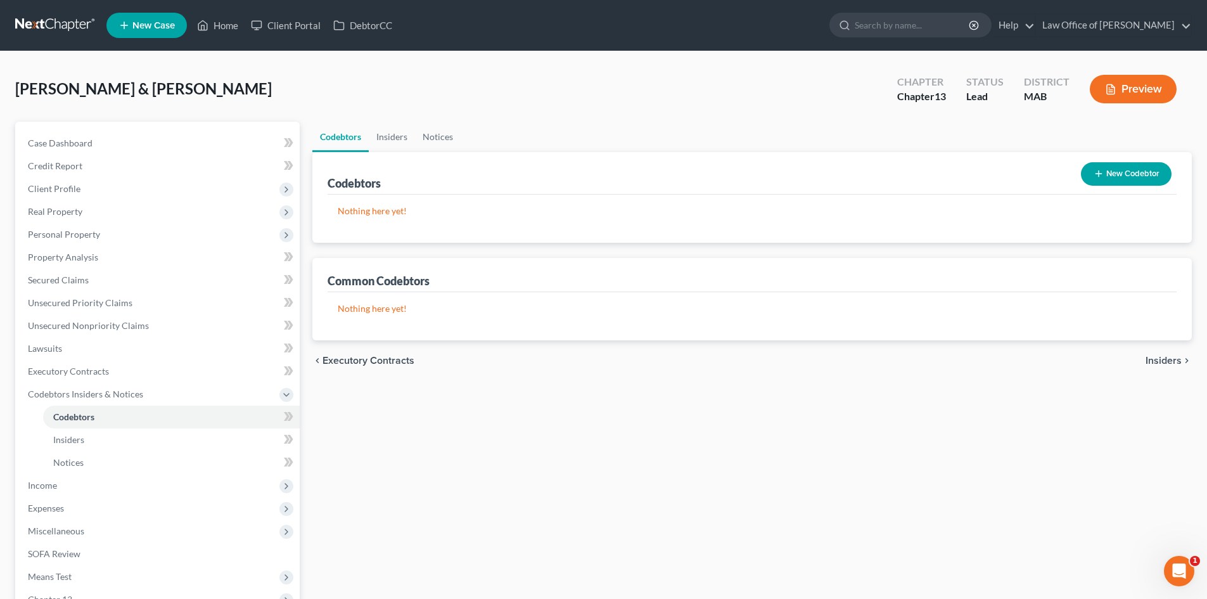
click at [1180, 237] on div "Codebtors New Codebtor Nothing here yet! Name Creditor Balance" at bounding box center [752, 197] width 880 height 91
click at [1181, 357] on span "Insiders" at bounding box center [1164, 361] width 36 height 10
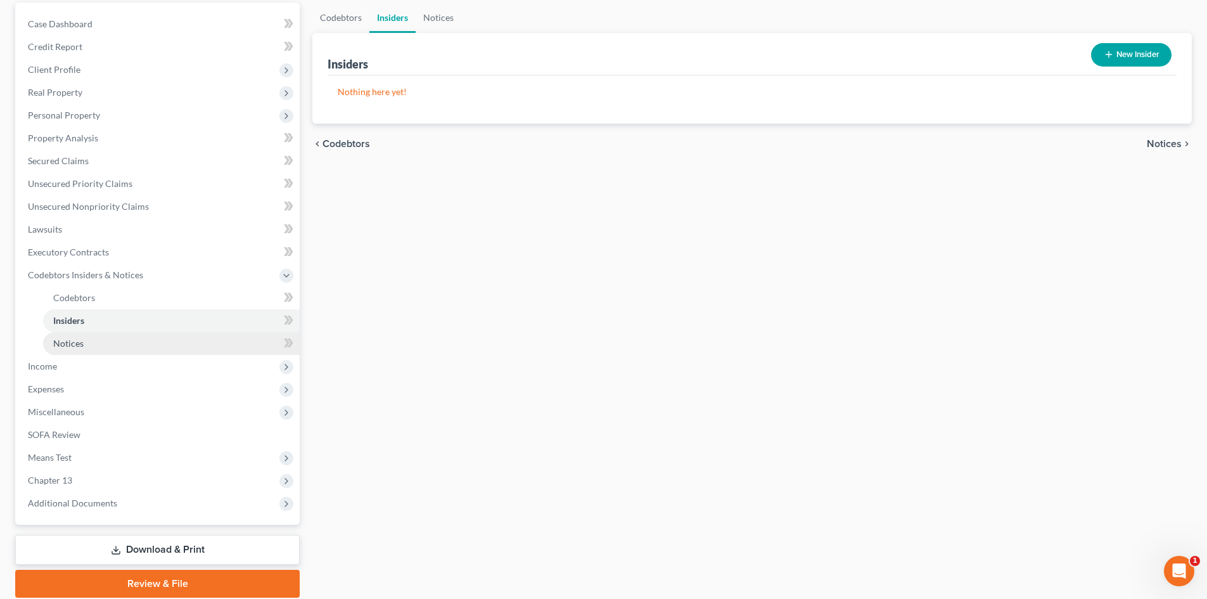
scroll to position [127, 0]
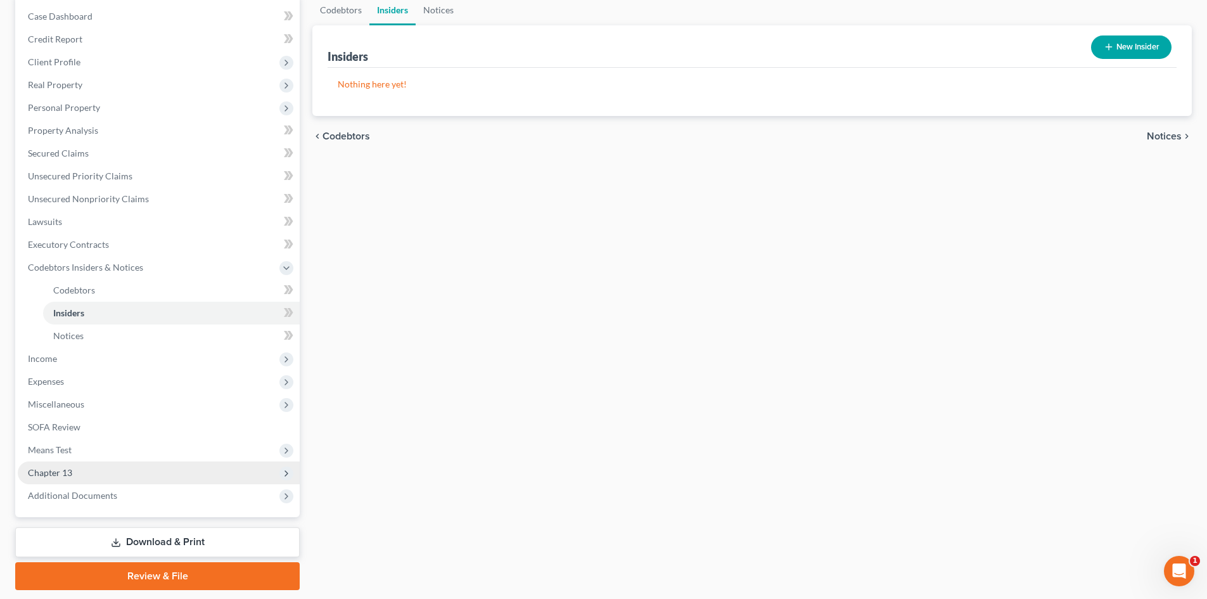
click at [58, 472] on span "Chapter 13" at bounding box center [50, 472] width 44 height 11
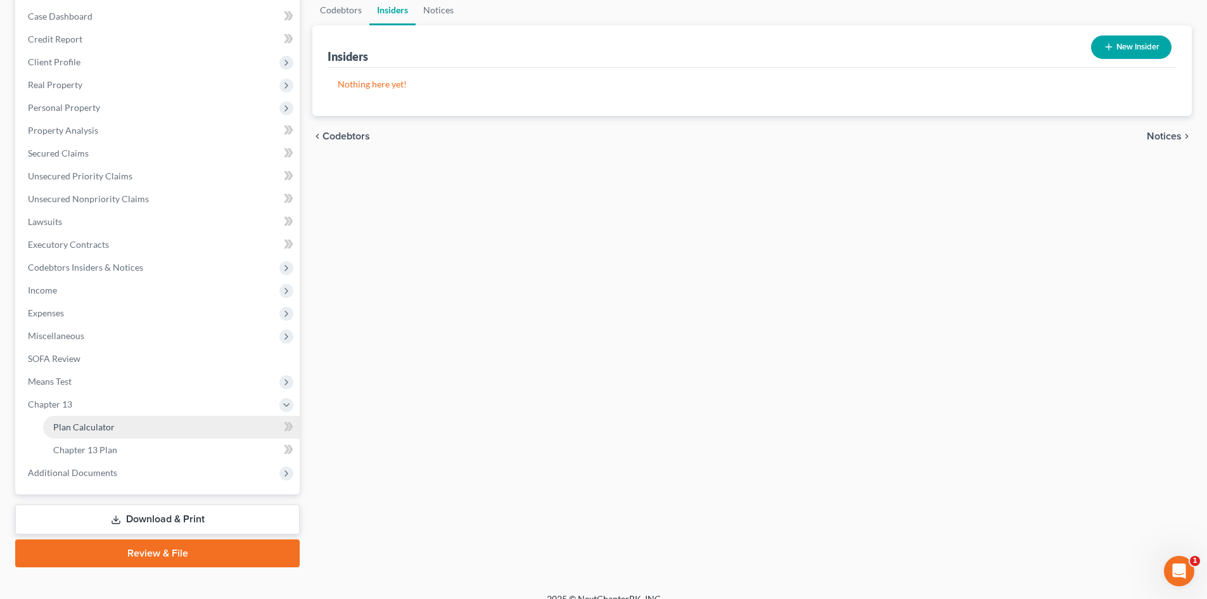
click at [89, 427] on span "Plan Calculator" at bounding box center [83, 426] width 61 height 11
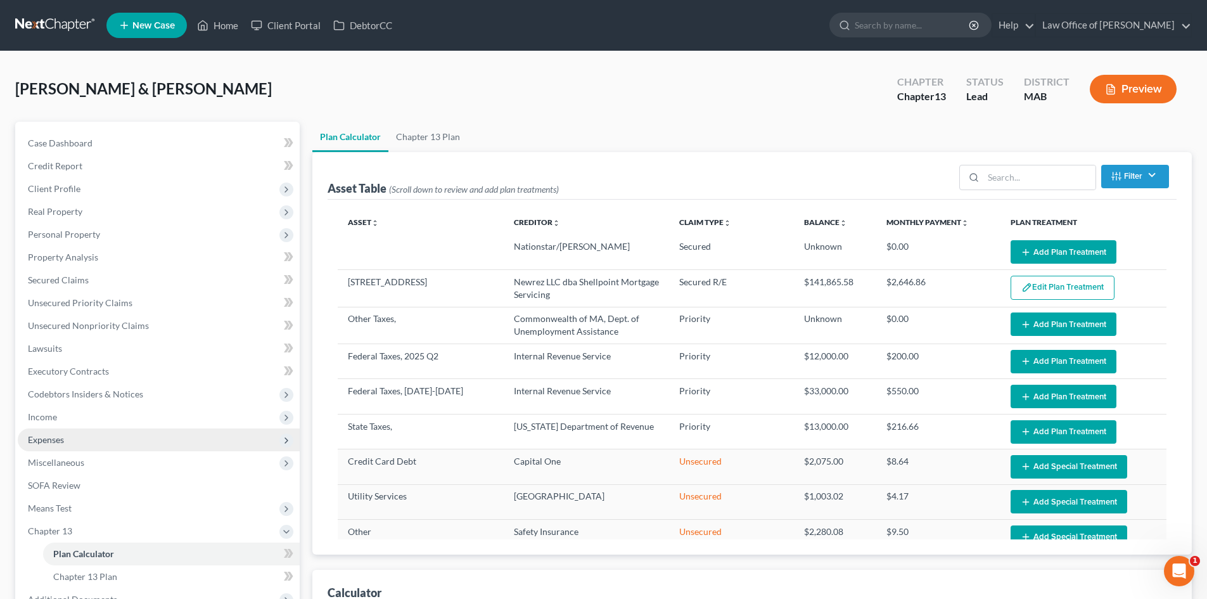
select select "59"
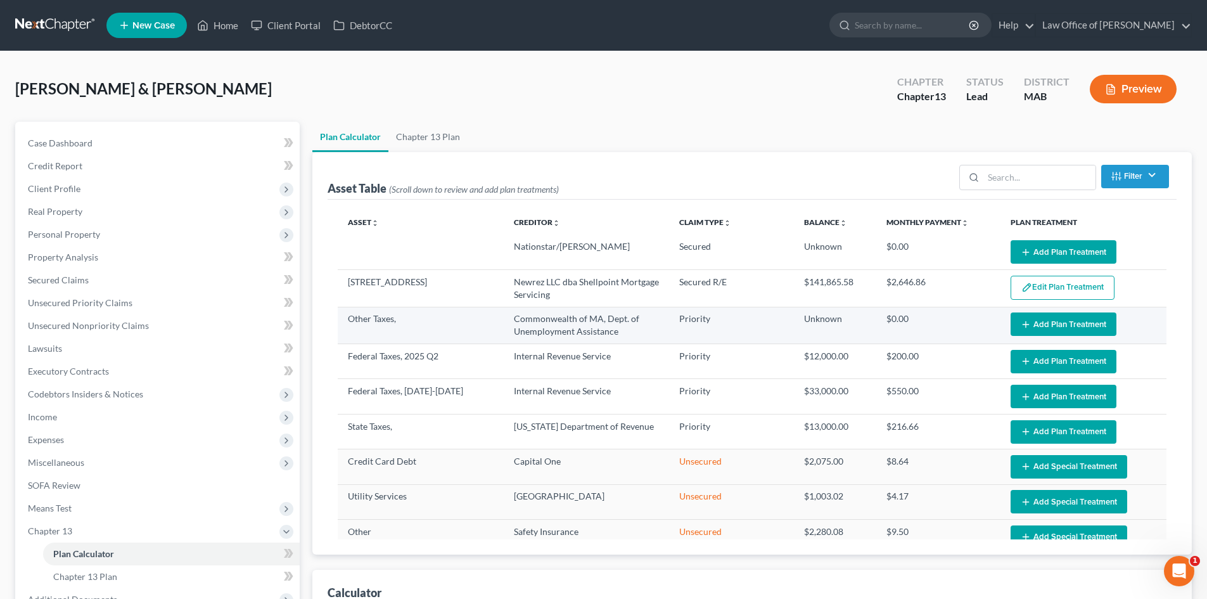
click at [1037, 320] on button "Add Plan Treatment" at bounding box center [1064, 323] width 106 height 23
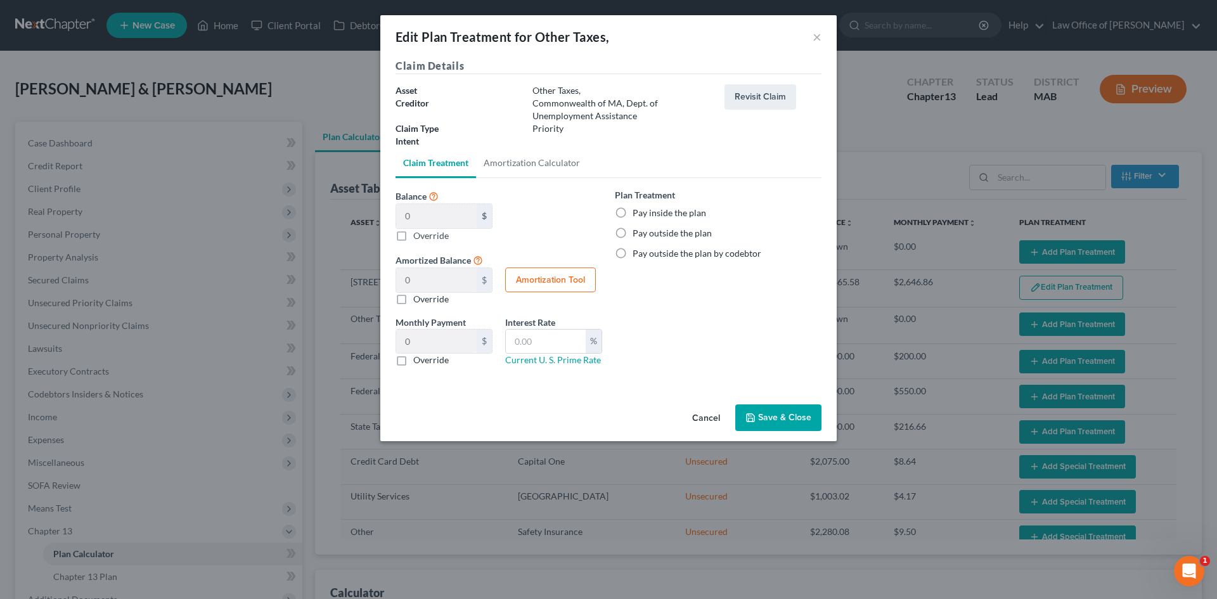
click at [797, 419] on button "Save & Close" at bounding box center [778, 417] width 86 height 27
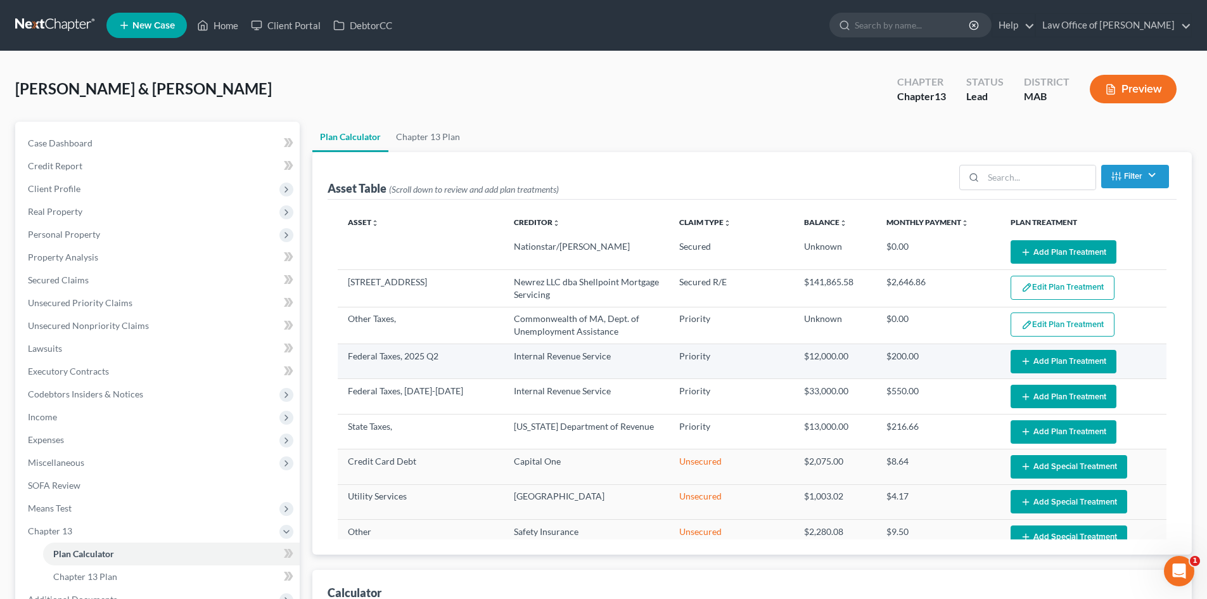
select select "59"
click at [1013, 361] on button "Add Plan Treatment" at bounding box center [1064, 361] width 106 height 23
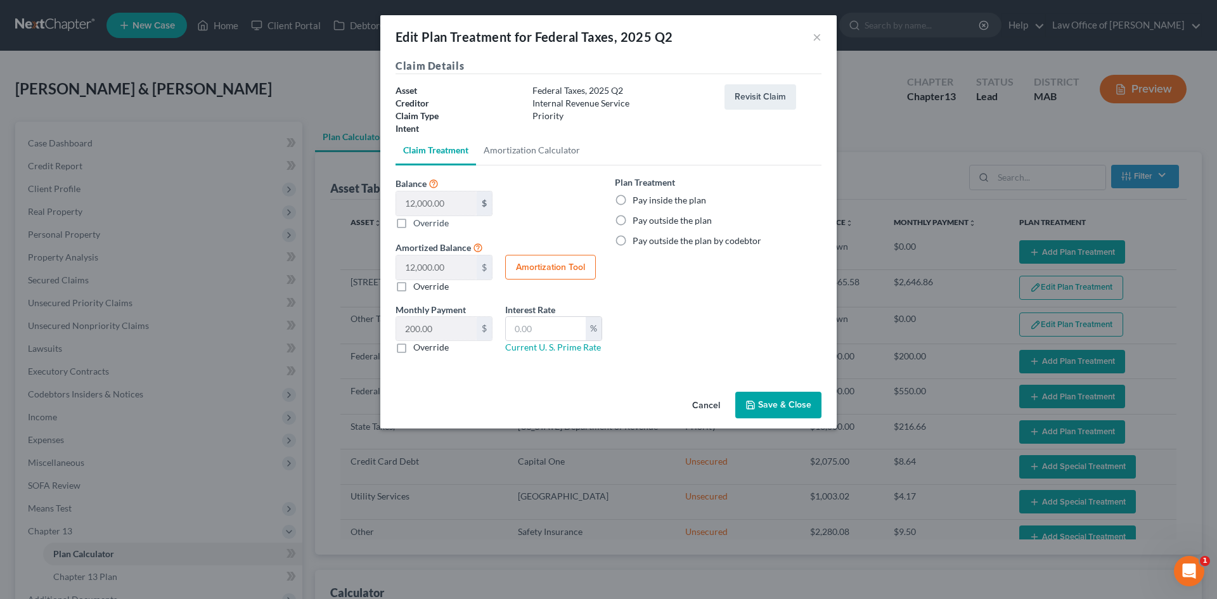
click at [633, 200] on label "Pay inside the plan" at bounding box center [670, 200] width 74 height 13
click at [638, 200] on input "Pay inside the plan" at bounding box center [642, 198] width 8 height 8
radio input "true"
click at [784, 402] on button "Save & Close" at bounding box center [778, 405] width 86 height 27
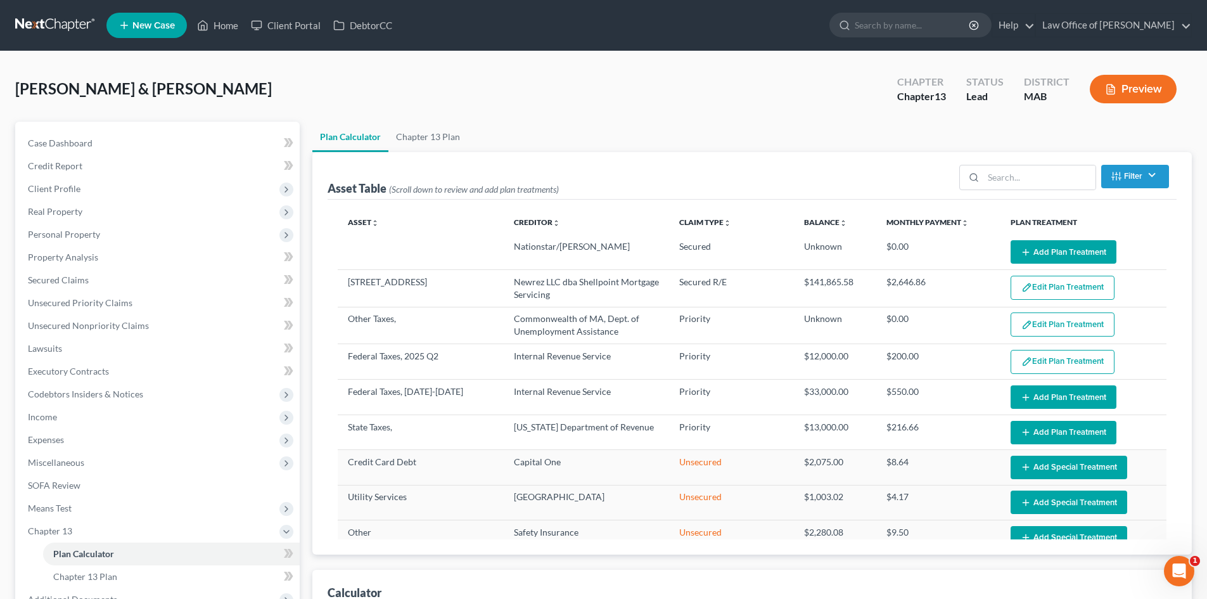
select select "59"
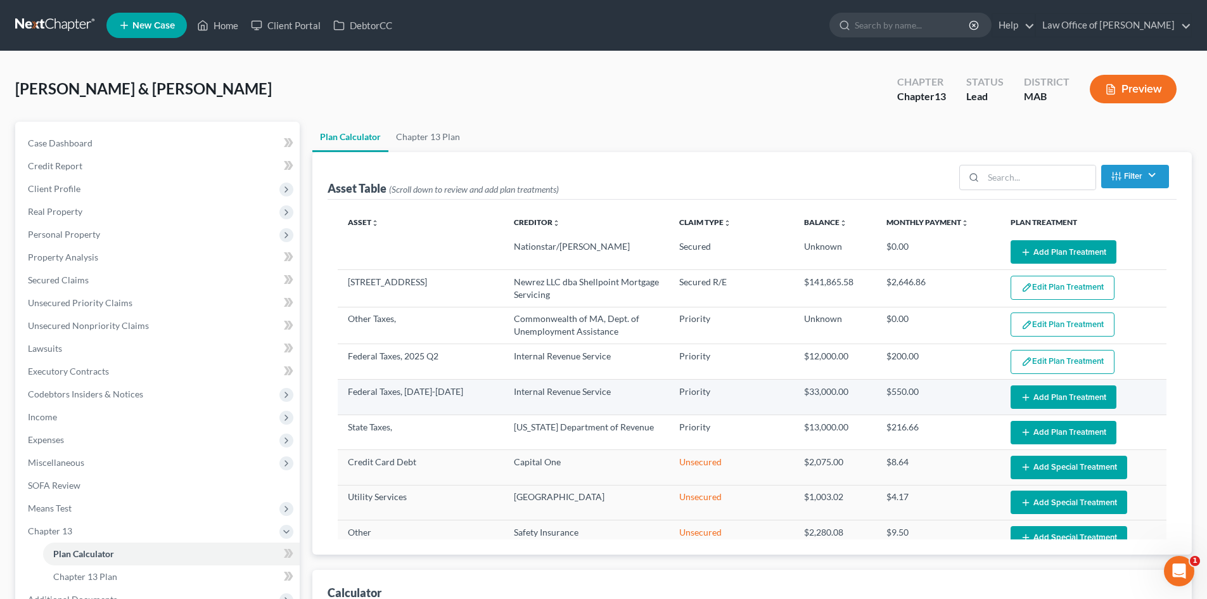
click at [1026, 396] on button "Add Plan Treatment" at bounding box center [1064, 396] width 106 height 23
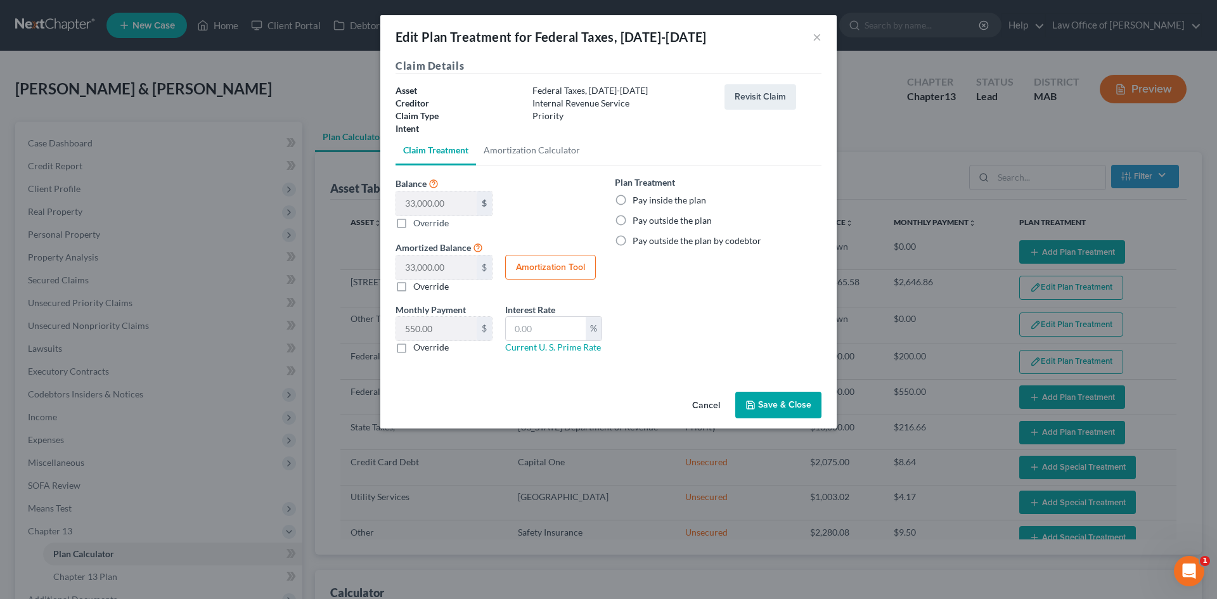
click at [633, 196] on label "Pay inside the plan" at bounding box center [670, 200] width 74 height 13
click at [638, 196] on input "Pay inside the plan" at bounding box center [642, 198] width 8 height 8
radio input "true"
click at [803, 410] on button "Save & Close" at bounding box center [778, 405] width 86 height 27
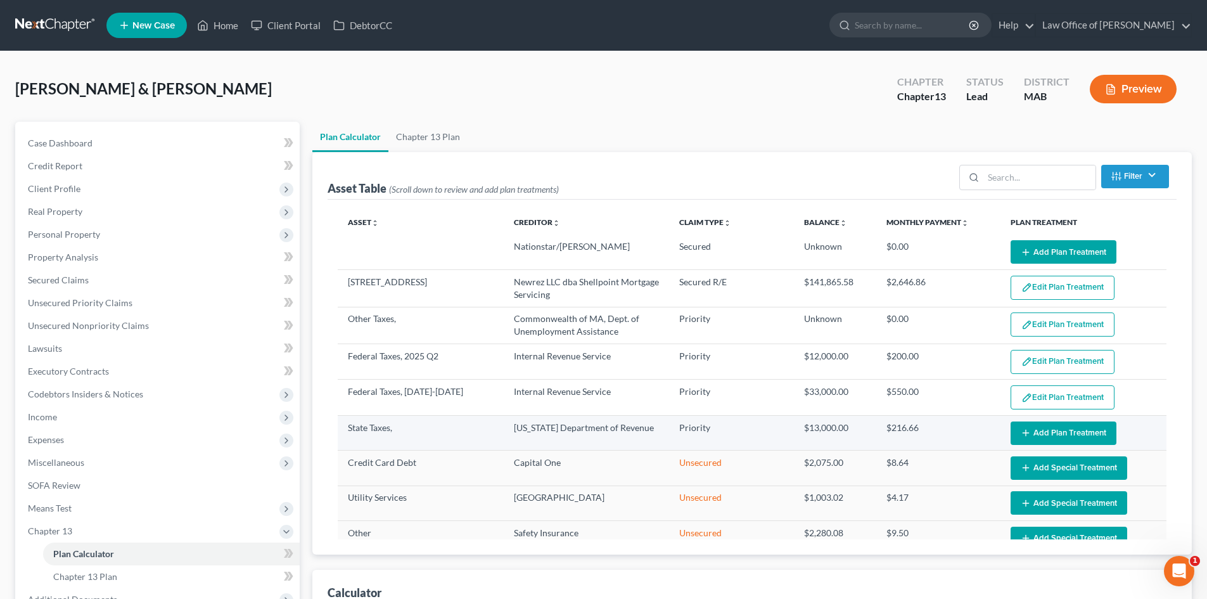
select select "59"
click at [1041, 435] on button "Add Plan Treatment" at bounding box center [1064, 432] width 106 height 23
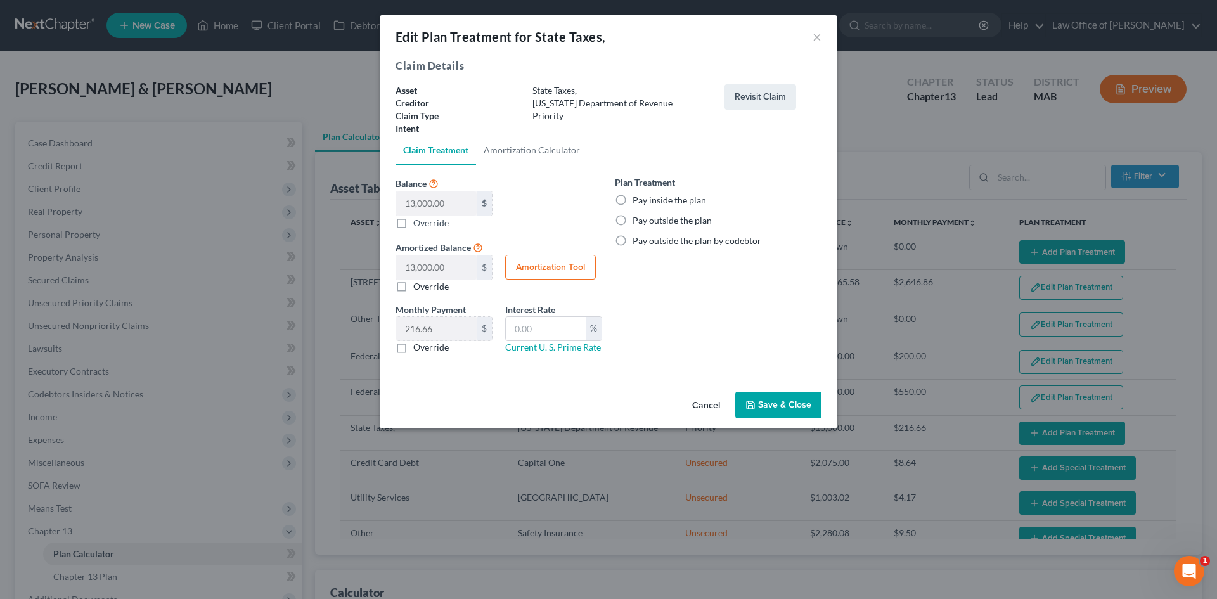
click at [633, 201] on label "Pay inside the plan" at bounding box center [670, 200] width 74 height 13
click at [638, 201] on input "Pay inside the plan" at bounding box center [642, 198] width 8 height 8
radio input "true"
click at [780, 407] on button "Save & Close" at bounding box center [778, 405] width 86 height 27
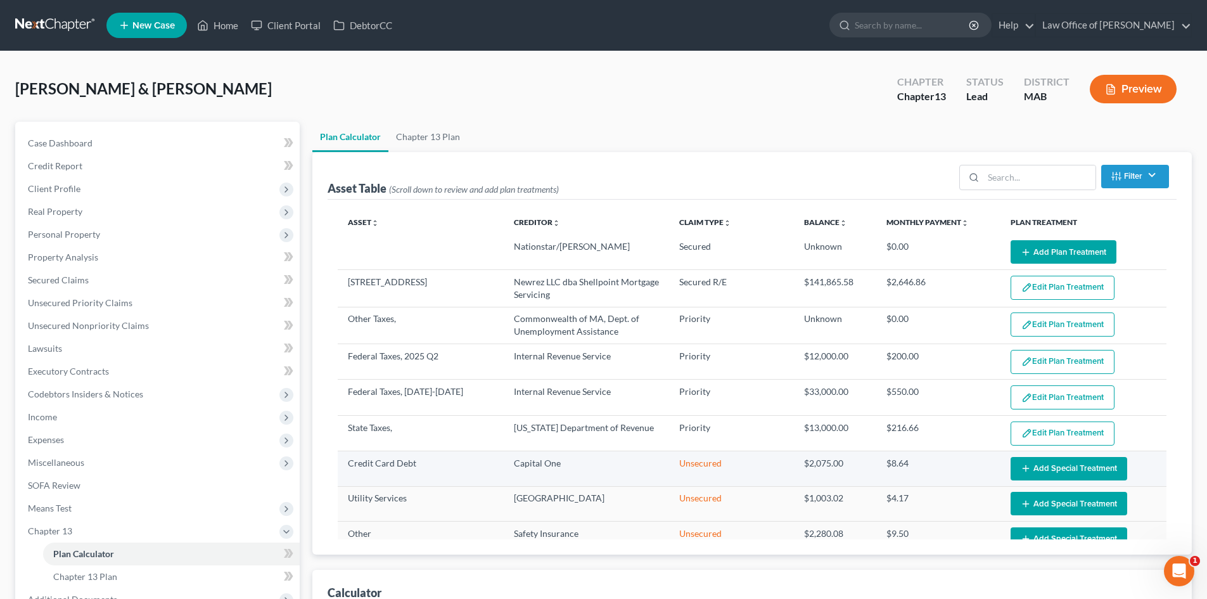
select select "59"
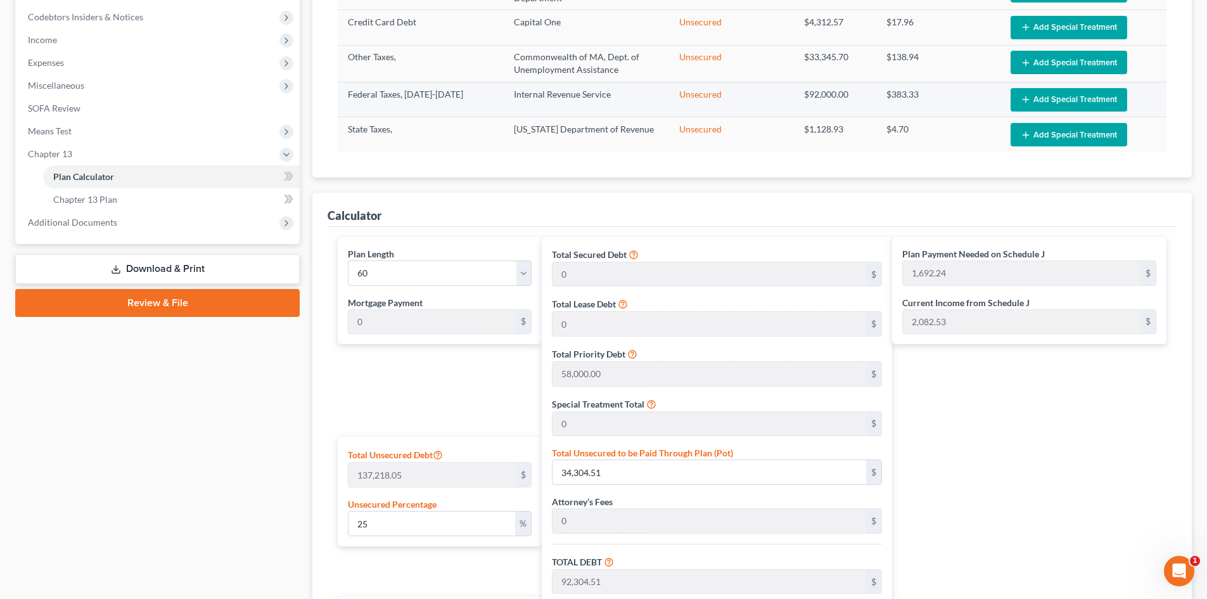
scroll to position [380, 0]
